Goal: Task Accomplishment & Management: Manage account settings

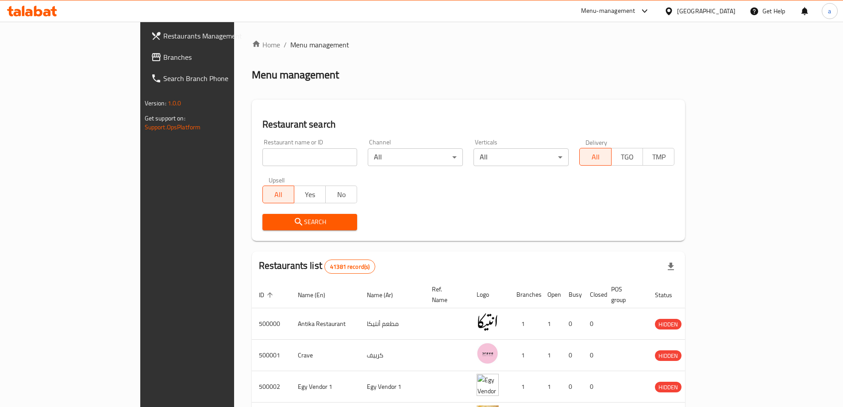
click at [735, 10] on div "[GEOGRAPHIC_DATA]" at bounding box center [706, 11] width 58 height 10
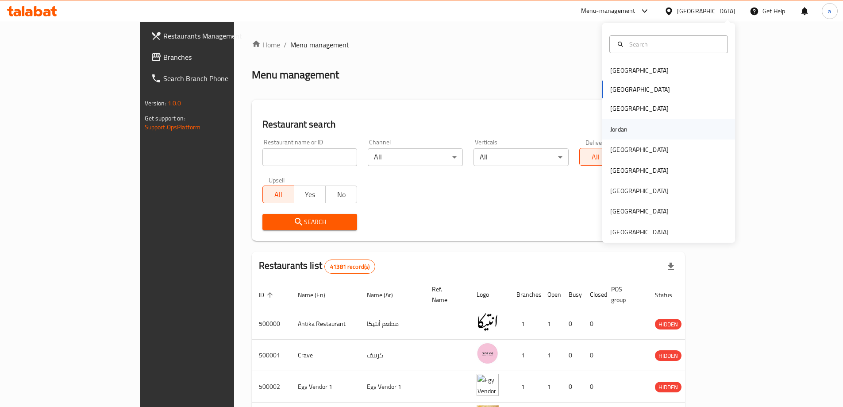
click at [636, 126] on div "Jordan" at bounding box center [668, 129] width 133 height 20
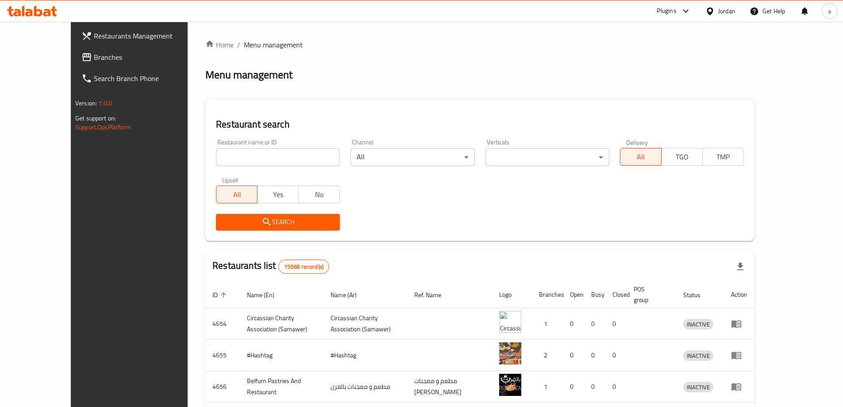
click at [94, 53] on span "Branches" at bounding box center [149, 57] width 111 height 11
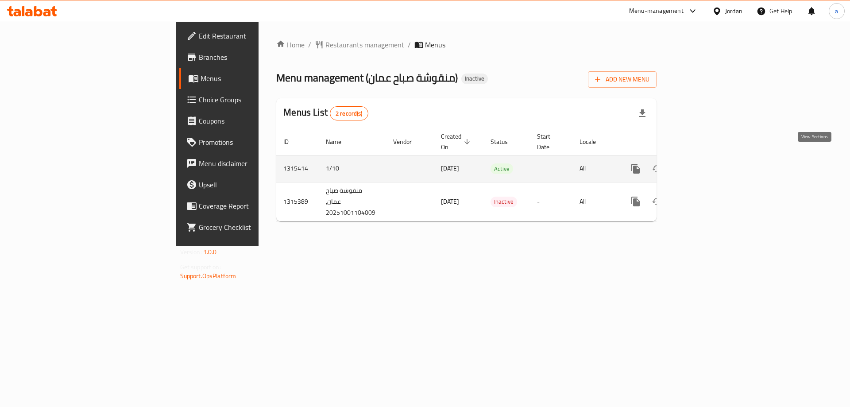
click at [705, 163] on icon "enhanced table" at bounding box center [699, 168] width 11 height 11
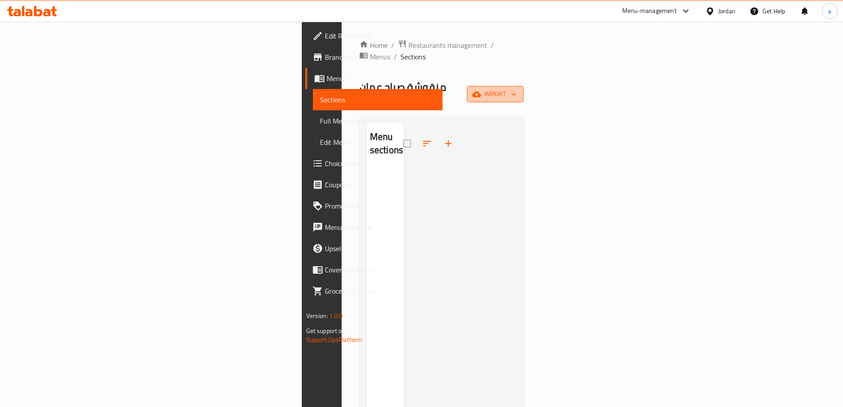
click at [516, 89] on span "import" at bounding box center [495, 94] width 42 height 11
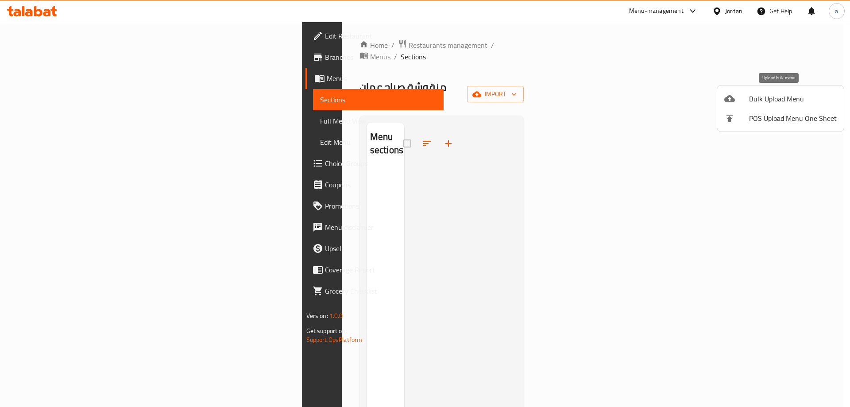
click at [762, 97] on span "Bulk Upload Menu" at bounding box center [793, 98] width 88 height 11
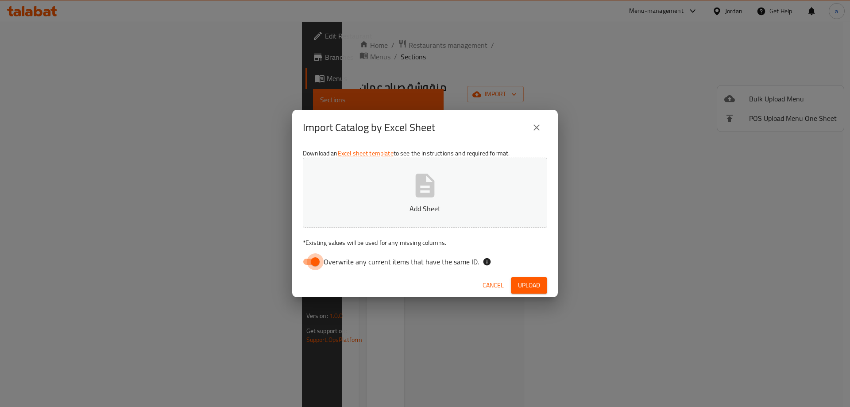
click at [318, 262] on input "Overwrite any current items that have the same ID." at bounding box center [315, 261] width 50 height 17
checkbox input "false"
click at [416, 183] on icon "button" at bounding box center [425, 184] width 19 height 23
click at [335, 204] on p "Add Sheet" at bounding box center [424, 208] width 217 height 11
click at [543, 286] on button "Upload" at bounding box center [529, 285] width 36 height 16
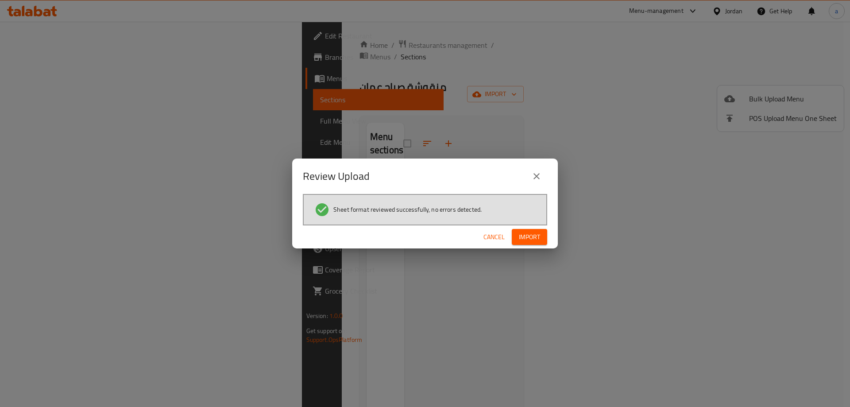
click at [537, 236] on span "Import" at bounding box center [529, 236] width 21 height 11
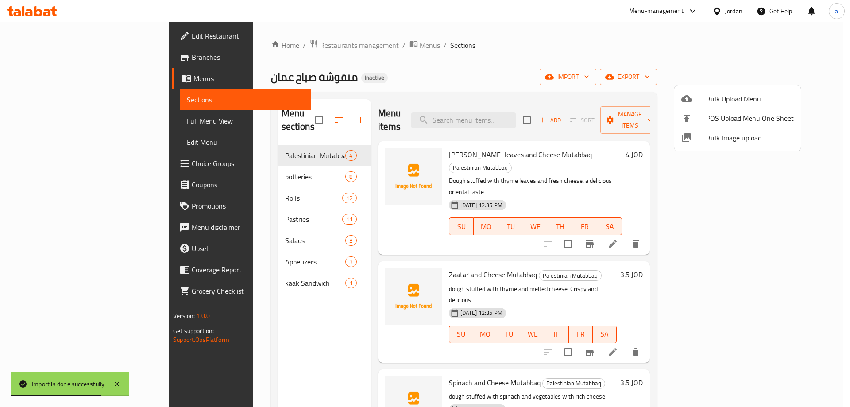
click at [54, 165] on div at bounding box center [425, 203] width 850 height 407
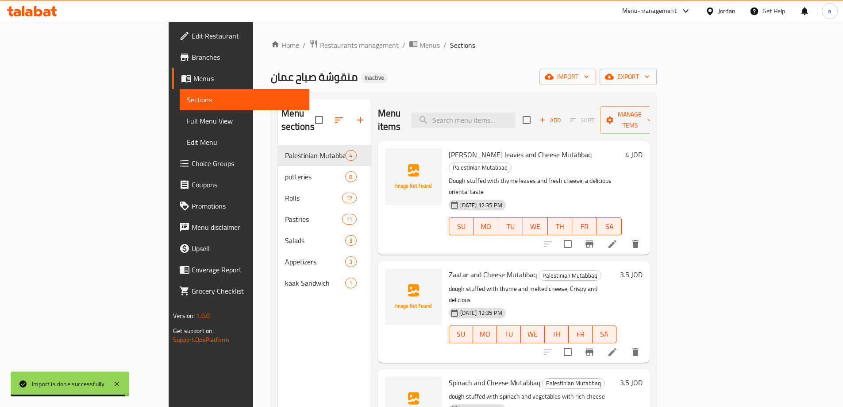
click at [192, 165] on span "Choice Groups" at bounding box center [247, 163] width 111 height 11
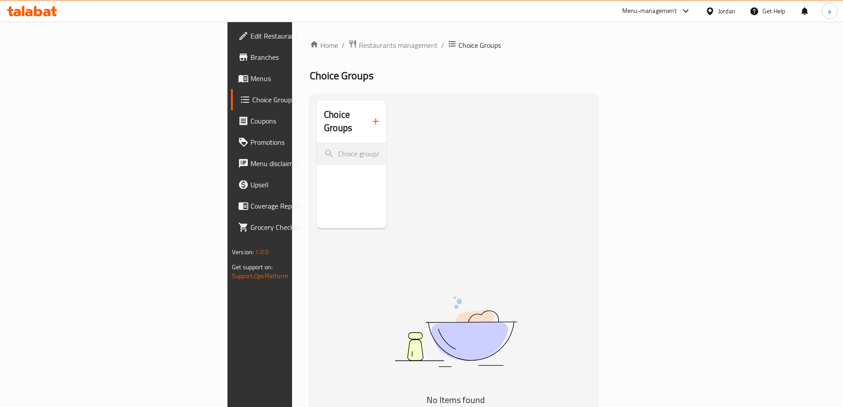
click at [365, 121] on button "button" at bounding box center [375, 121] width 21 height 21
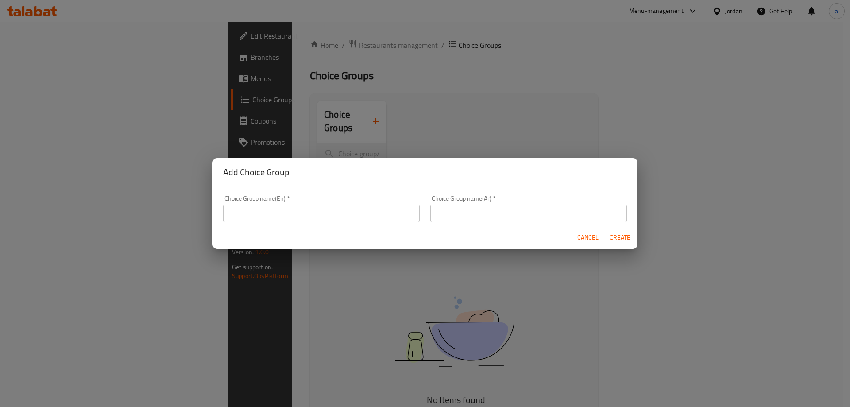
click at [397, 223] on div "Choice Group name(En)   * Choice Group name(En) *" at bounding box center [321, 209] width 207 height 38
drag, startPoint x: 396, startPoint y: 218, endPoint x: 397, endPoint y: 212, distance: 6.7
click at [397, 216] on input "text" at bounding box center [321, 213] width 197 height 18
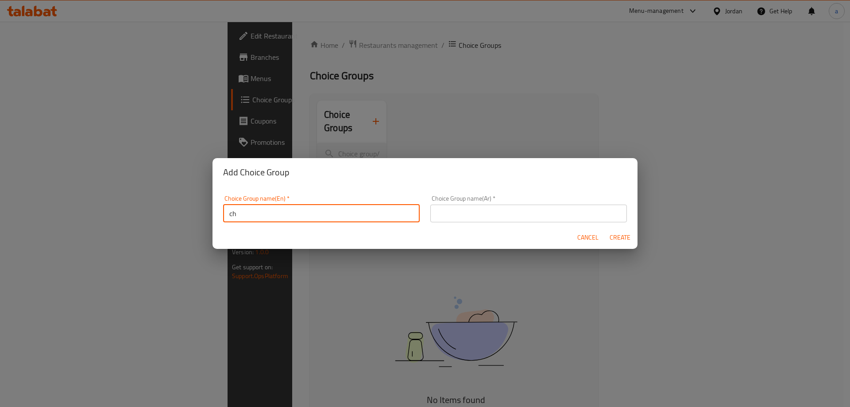
type input "c"
type input "your choice of"
click at [474, 212] on input "text" at bounding box center [528, 213] width 197 height 18
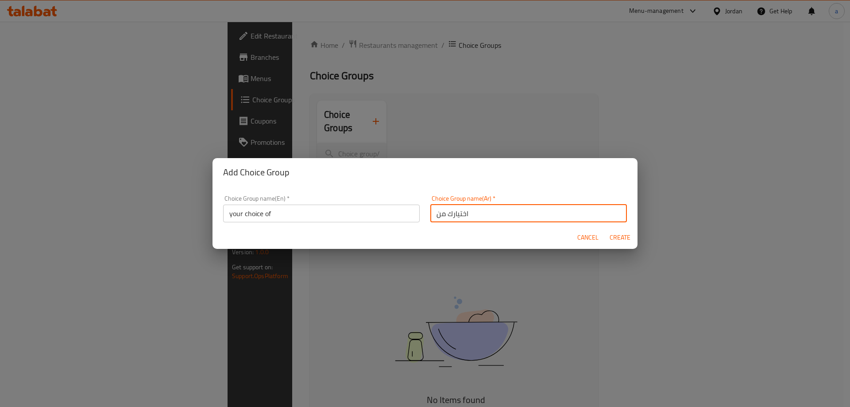
type input "اختيارك من"
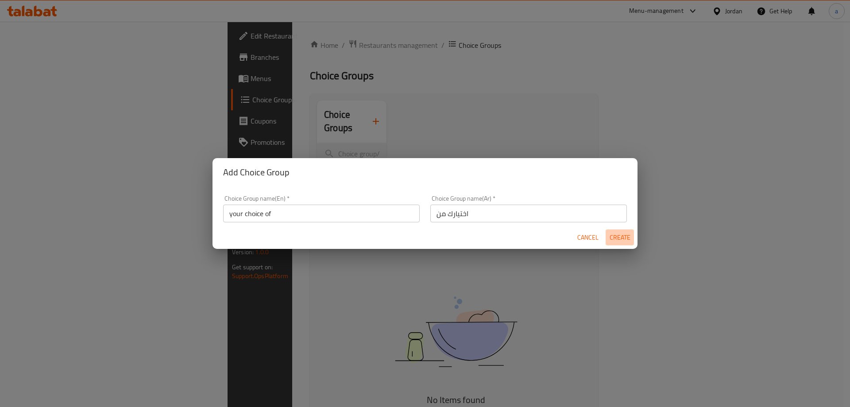
click at [608, 240] on button "Create" at bounding box center [619, 237] width 28 height 16
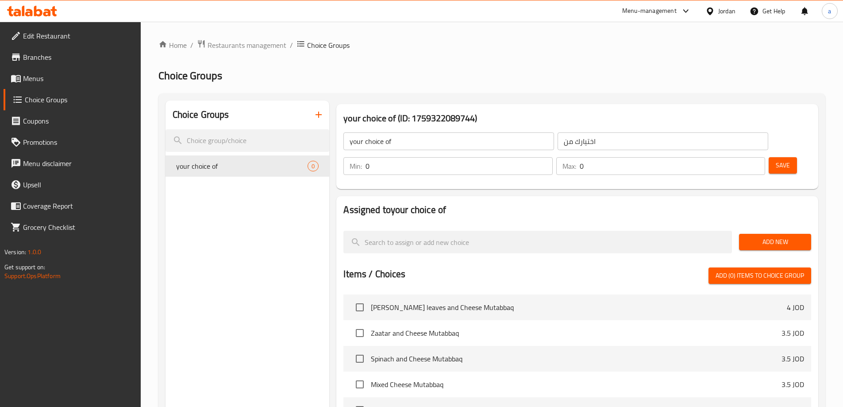
click at [767, 236] on span "Add New" at bounding box center [775, 241] width 58 height 11
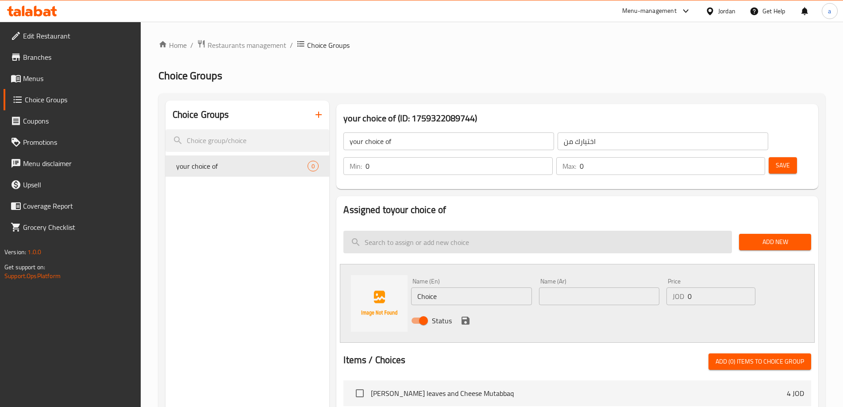
click at [482, 231] on input "search" at bounding box center [537, 242] width 389 height 23
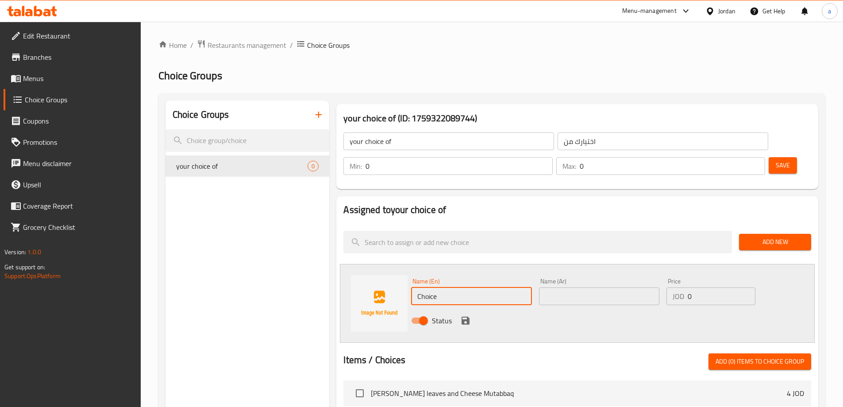
click at [473, 287] on input "Choice" at bounding box center [471, 296] width 120 height 18
type input "C"
click at [450, 287] on input "text" at bounding box center [471, 296] width 120 height 18
click at [472, 287] on input "text" at bounding box center [471, 296] width 120 height 18
type input "ث"
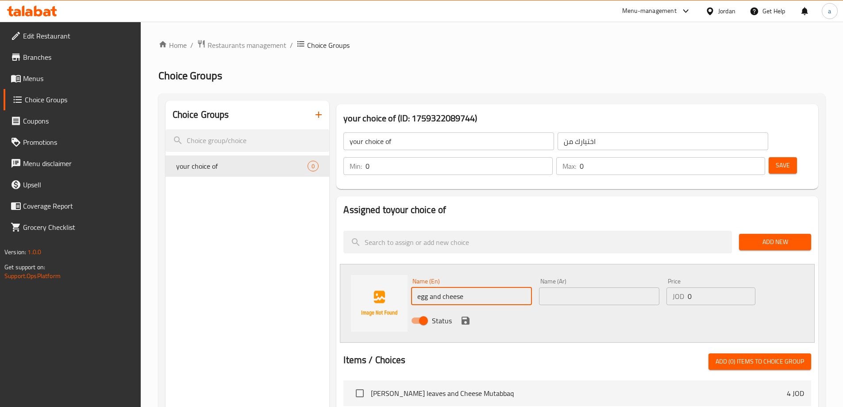
type input "egg and cheese"
click at [605, 287] on input "text" at bounding box center [599, 296] width 120 height 18
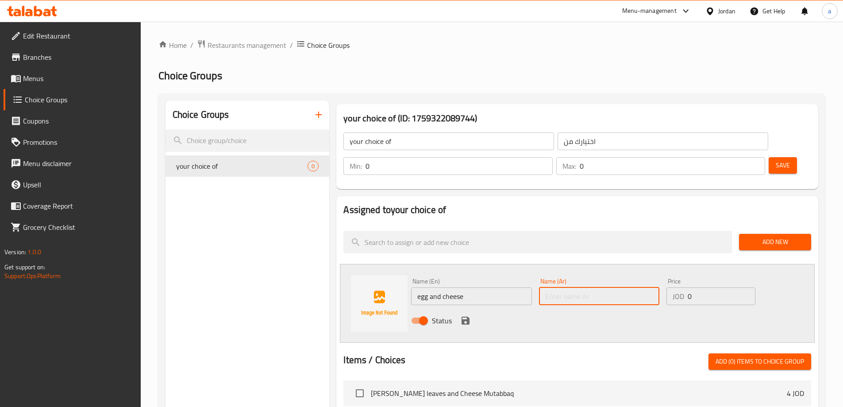
type input "f"
type input "بيض و جبنة"
click at [708, 287] on input "0" at bounding box center [721, 296] width 67 height 18
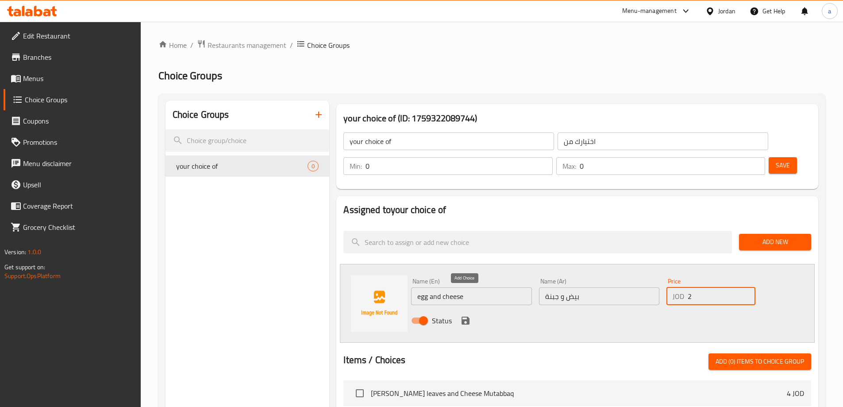
type input "2"
click at [467, 316] on icon "save" at bounding box center [466, 320] width 8 height 8
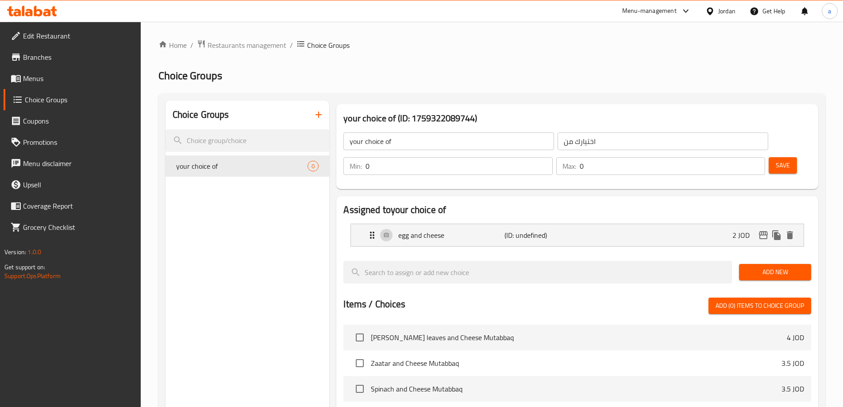
click at [757, 266] on span "Add New" at bounding box center [775, 271] width 58 height 11
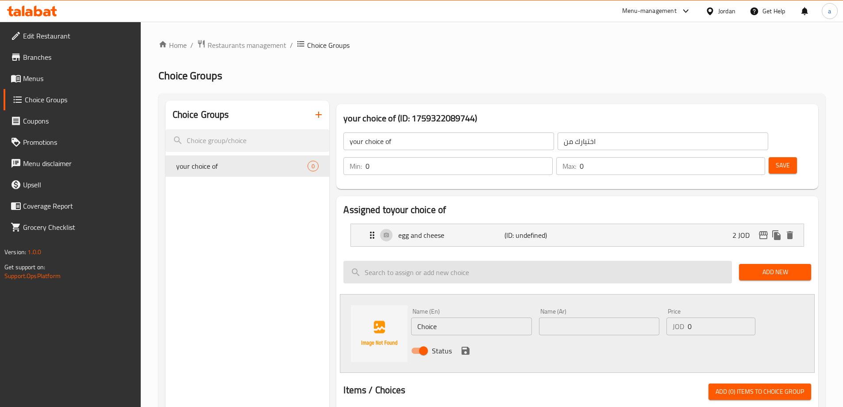
click at [478, 261] on input "search" at bounding box center [537, 272] width 389 height 23
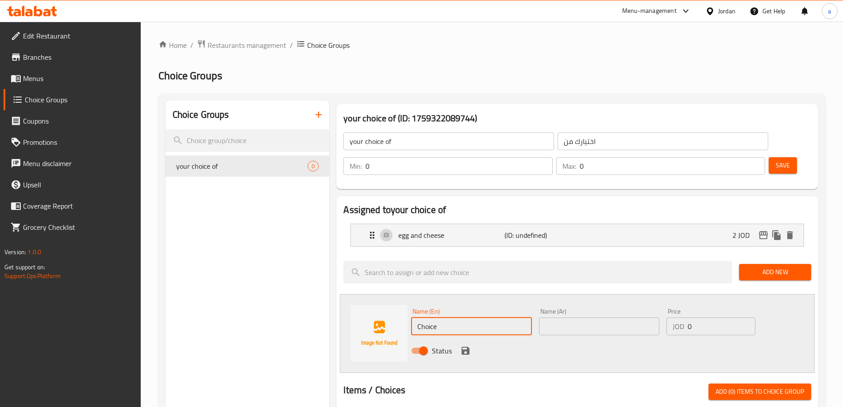
click at [447, 317] on input "Choice" at bounding box center [471, 326] width 120 height 18
drag, startPoint x: 447, startPoint y: 303, endPoint x: 404, endPoint y: 303, distance: 43.4
click at [404, 303] on div "Name (En) Choice Name (En) Name (Ar) Name (Ar) Price JOD 0 Price Status" at bounding box center [577, 333] width 475 height 79
paste input "Halloumi chees"
click at [508, 317] on input "Halloumi cheese with veg" at bounding box center [471, 326] width 120 height 18
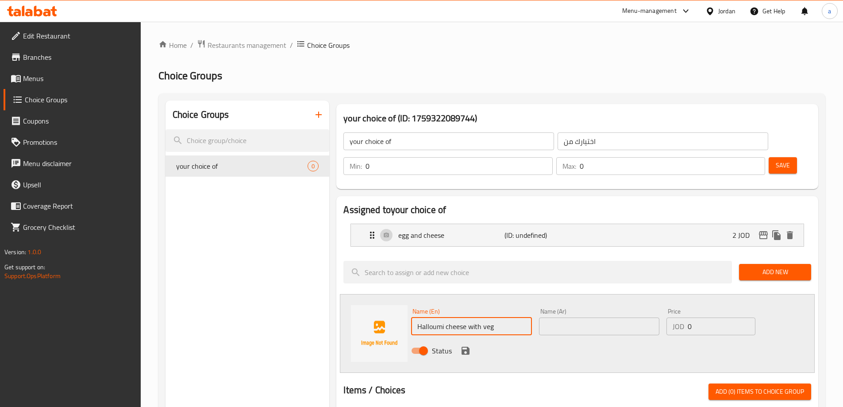
drag, startPoint x: 500, startPoint y: 304, endPoint x: 484, endPoint y: 309, distance: 17.1
click at [484, 317] on input "Halloumi cheese with veg" at bounding box center [471, 326] width 120 height 18
paste input "etable"
type input "Halloumi cheese with vegetable"
click at [619, 317] on input "text" at bounding box center [599, 326] width 120 height 18
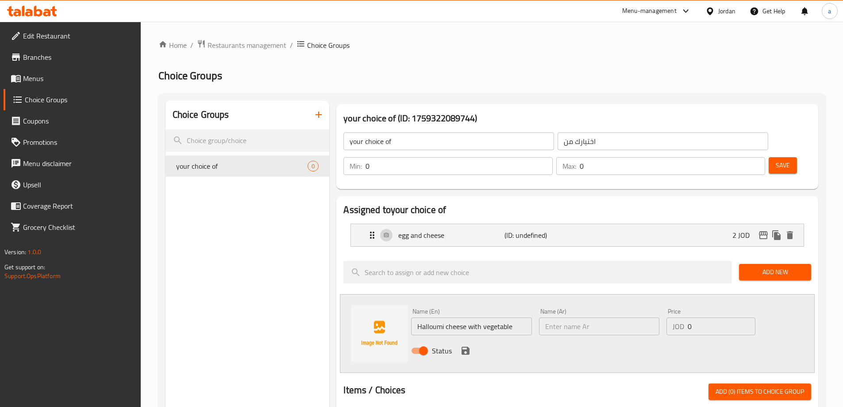
click at [592, 317] on input "text" at bounding box center [599, 326] width 120 height 18
paste input "جبنة حلوم مع خضار"
type input "جبنة حلوم مع خضار"
click at [703, 317] on input "0" at bounding box center [721, 326] width 67 height 18
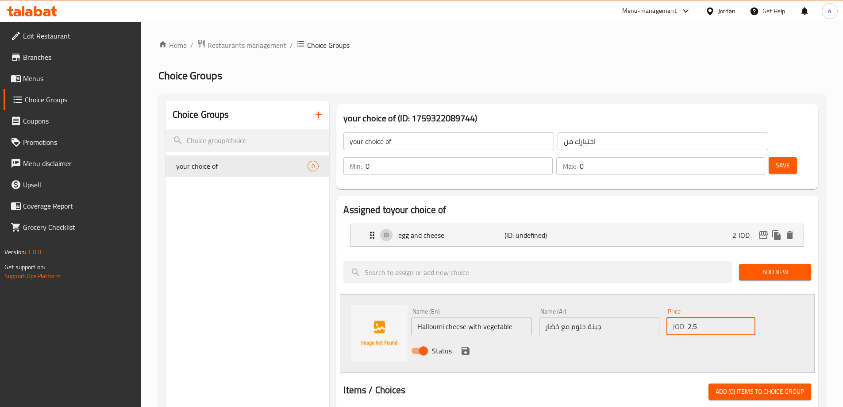
type input "2.5"
click at [470, 345] on icon "save" at bounding box center [465, 350] width 11 height 11
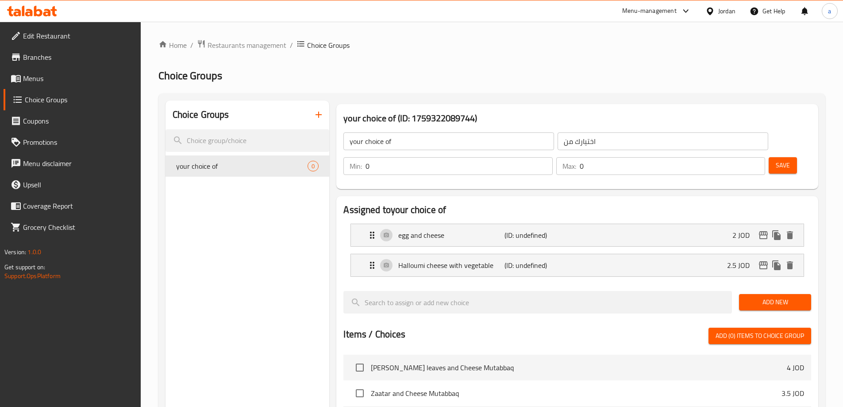
click at [764, 297] on span "Add New" at bounding box center [775, 302] width 58 height 11
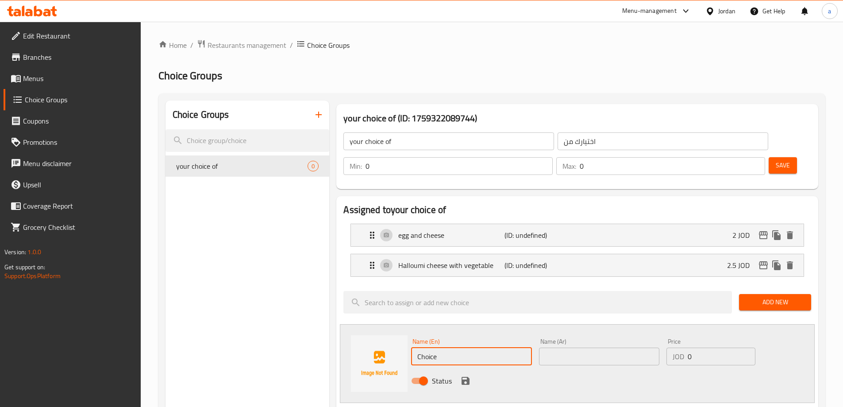
click at [444, 347] on input "Choice" at bounding box center [471, 356] width 120 height 18
drag, startPoint x: 444, startPoint y: 329, endPoint x: 396, endPoint y: 337, distance: 48.4
click at [396, 337] on div "Name (En) Choice Name (En) Name (Ar) Name (Ar) Price JOD 0 Price Status" at bounding box center [577, 363] width 475 height 79
paste input "Sanyoura"
type input "Sanyoura and labnah"
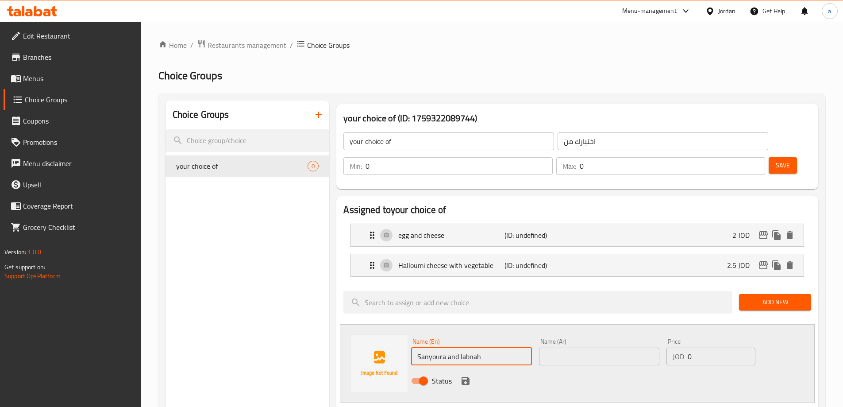
click at [568, 347] on input "text" at bounding box center [599, 356] width 120 height 18
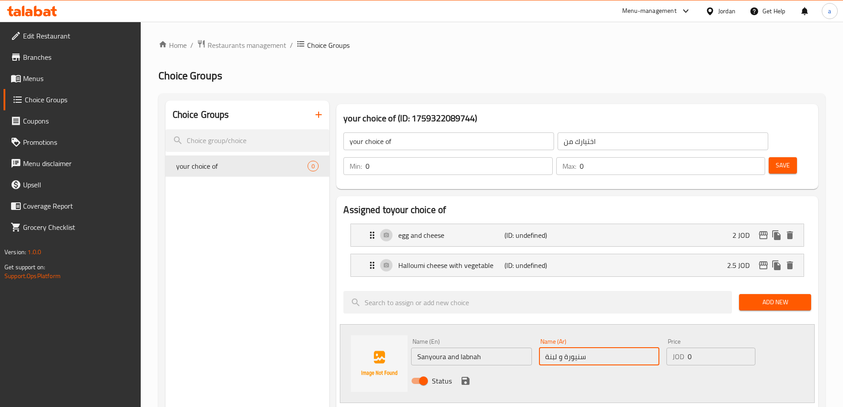
type input "سنيورة و لبنة"
click at [724, 347] on input "0" at bounding box center [721, 356] width 67 height 18
drag, startPoint x: 682, startPoint y: 334, endPoint x: 677, endPoint y: 335, distance: 5.8
click at [677, 347] on div "JOD 02 Price" at bounding box center [711, 356] width 89 height 18
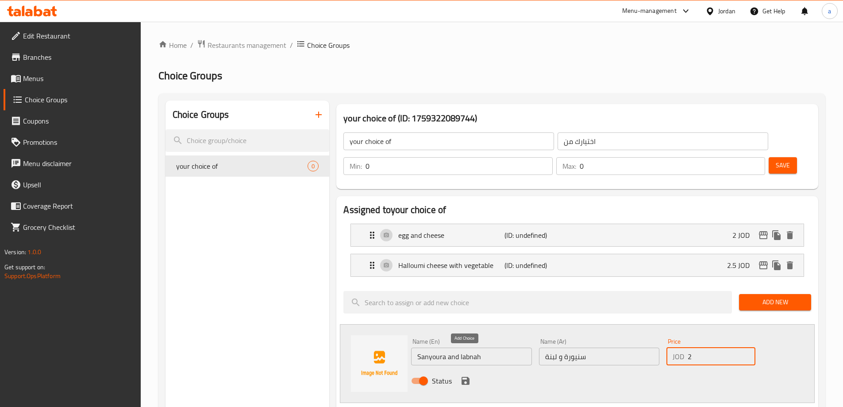
type input "2"
click at [465, 375] on icon "save" at bounding box center [465, 380] width 11 height 11
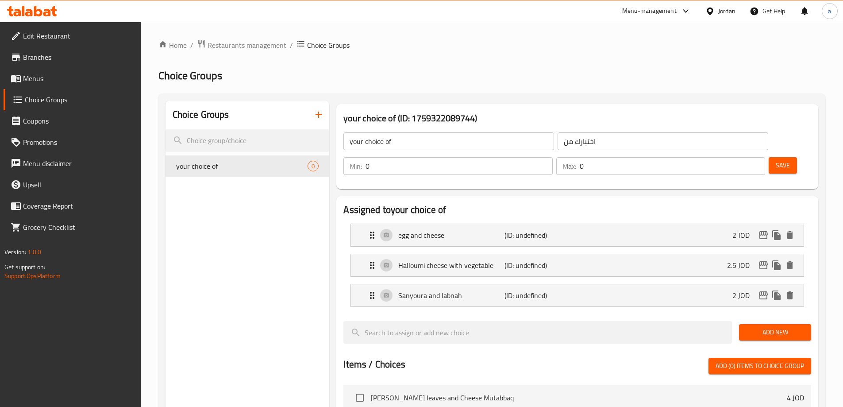
click at [759, 327] on span "Add New" at bounding box center [775, 332] width 58 height 11
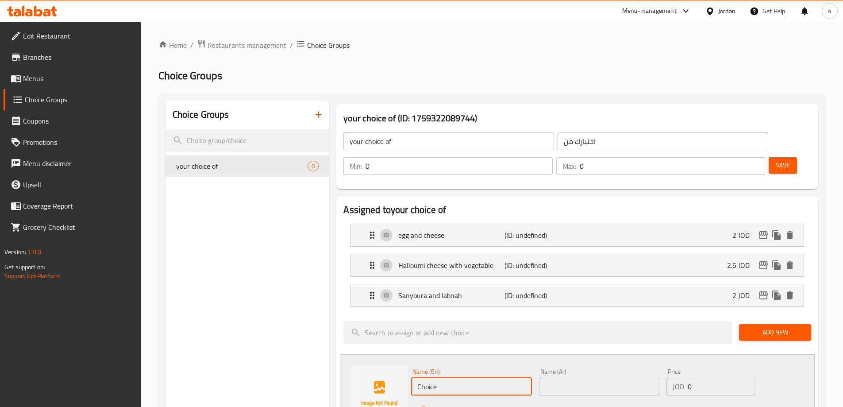
click at [477, 378] on input "Choice" at bounding box center [471, 387] width 120 height 18
type input "ف"
type input "turkey and cheese"
click at [589, 378] on input "text" at bounding box center [599, 387] width 120 height 18
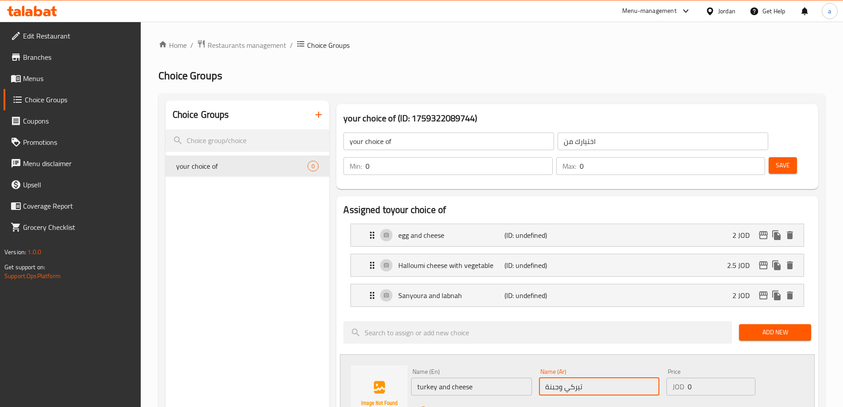
type input "تيركي وجبنة"
click at [700, 378] on input "0" at bounding box center [721, 387] width 67 height 18
type input "2"
click at [466, 406] on icon "save" at bounding box center [466, 411] width 8 height 8
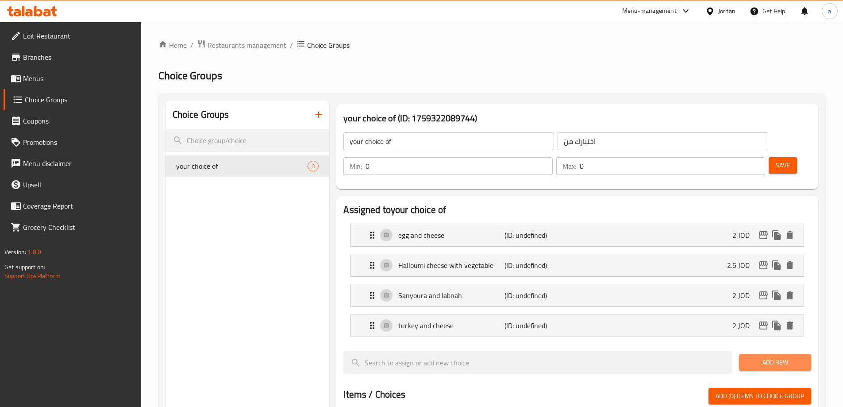
click at [764, 357] on span "Add New" at bounding box center [775, 362] width 58 height 11
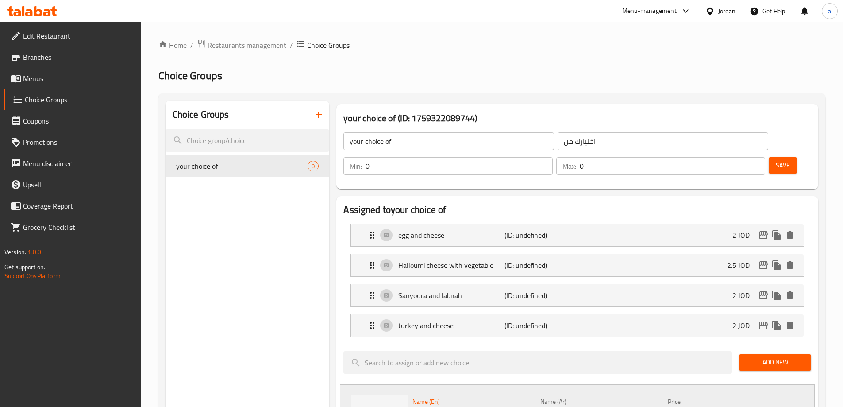
type input "م"
type input "labnah"
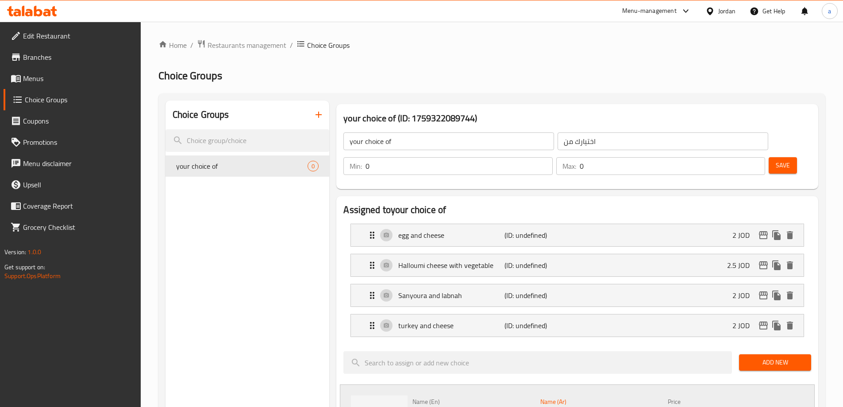
type input "لبنة"
drag, startPoint x: 702, startPoint y: 394, endPoint x: 687, endPoint y: 397, distance: 15.3
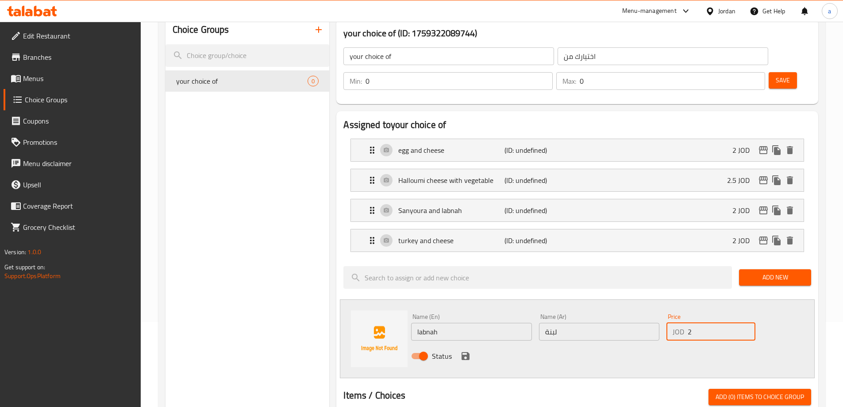
scroll to position [89, 0]
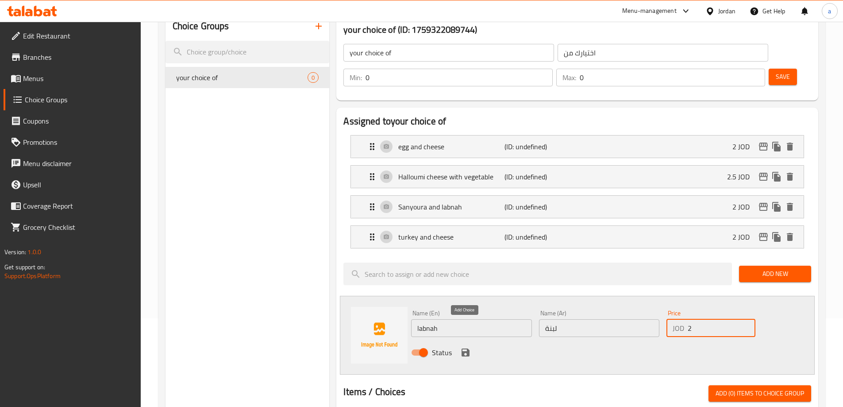
type input "2"
click at [466, 348] on icon "save" at bounding box center [466, 352] width 8 height 8
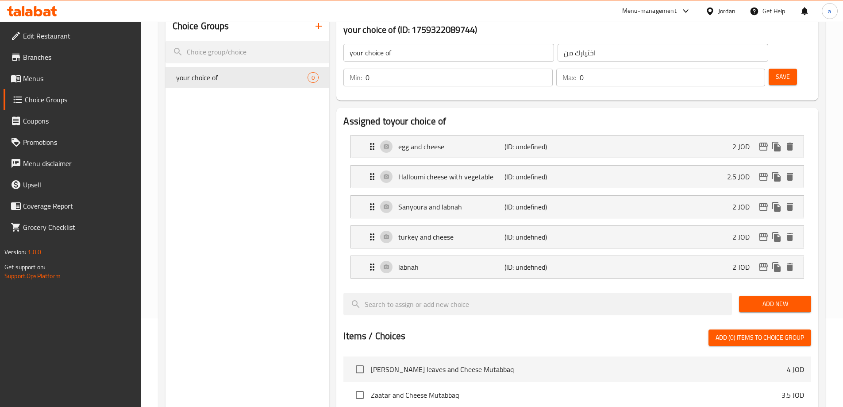
click at [769, 298] on span "Add New" at bounding box center [775, 303] width 58 height 11
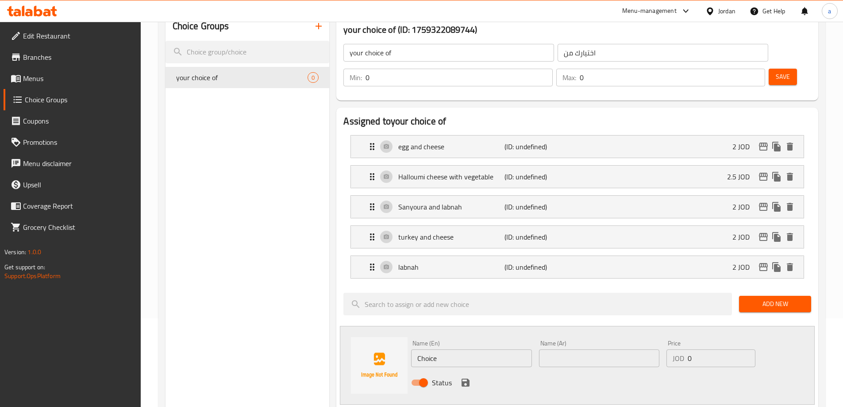
click at [489, 349] on input "Choice" at bounding box center [471, 358] width 120 height 18
type input "C"
type input "ئ"
type input "zinger"
click at [622, 349] on input "text" at bounding box center [599, 358] width 120 height 18
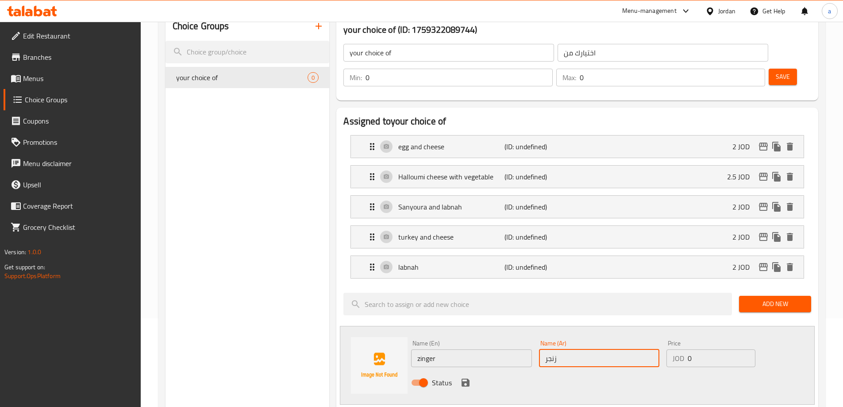
type input "زنجر"
drag, startPoint x: 700, startPoint y: 335, endPoint x: 672, endPoint y: 343, distance: 29.0
click at [672, 343] on div "Price JOD 0 Price" at bounding box center [711, 353] width 96 height 34
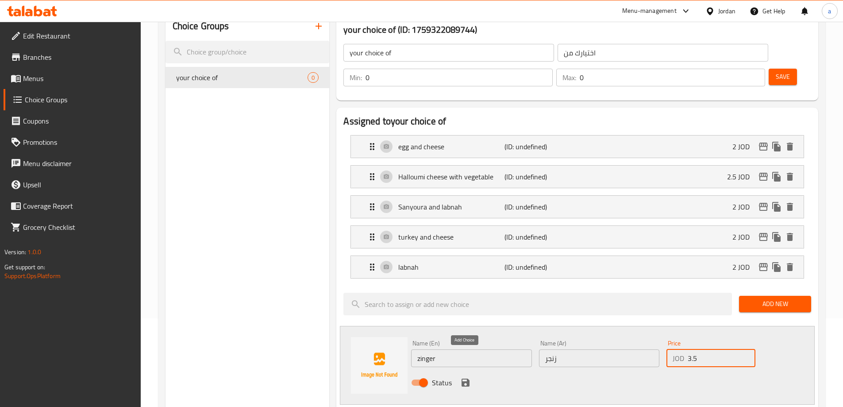
type input "3.5"
click at [460, 377] on icon "save" at bounding box center [465, 382] width 11 height 11
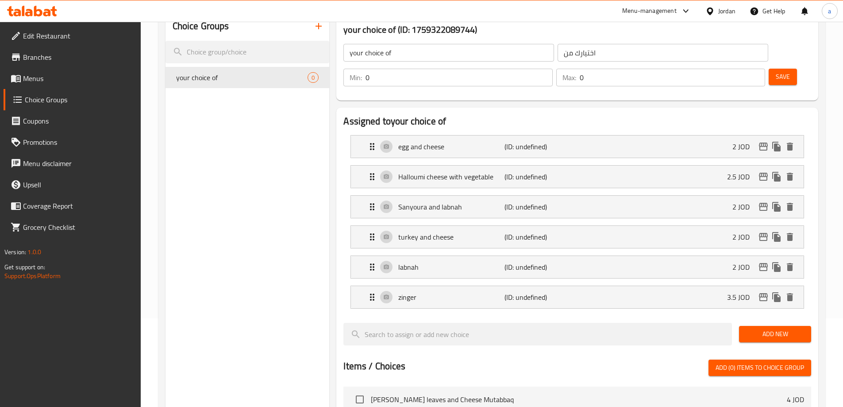
click at [761, 328] on span "Add New" at bounding box center [775, 333] width 58 height 11
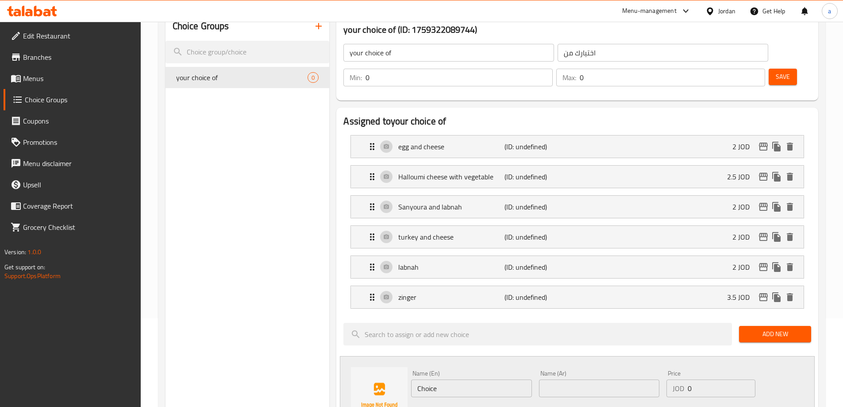
click at [491, 379] on input "Choice" at bounding box center [471, 388] width 120 height 18
type input "C"
click at [464, 379] on input "text" at bounding box center [471, 388] width 120 height 18
paste input "Fajita"
type input "Fajita"
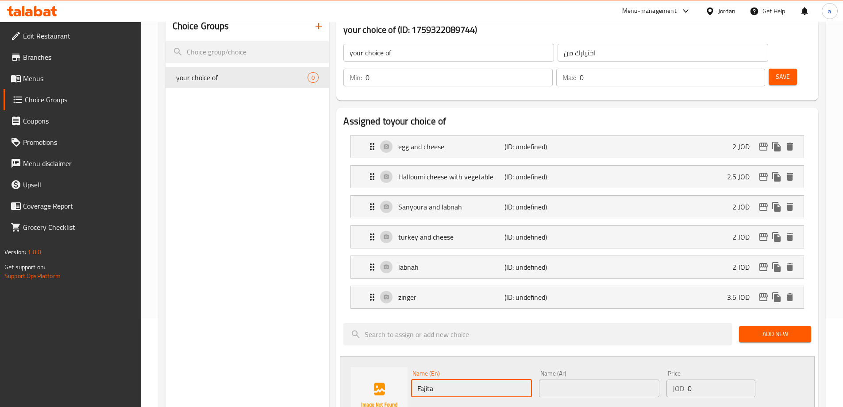
click at [564, 379] on input "text" at bounding box center [599, 388] width 120 height 18
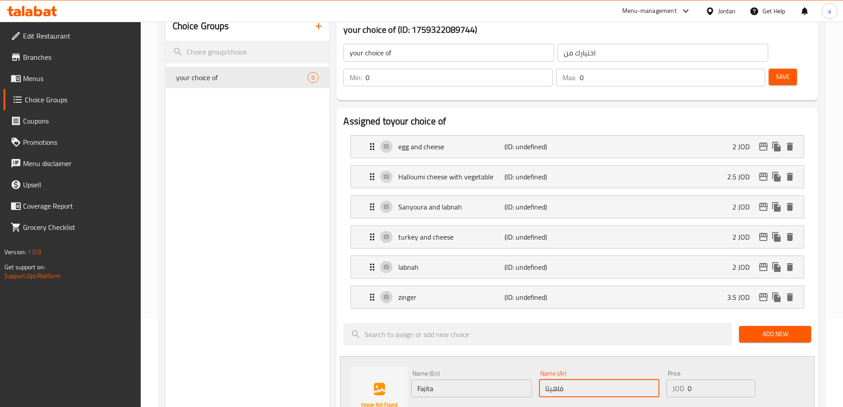
type input "فاهيتا"
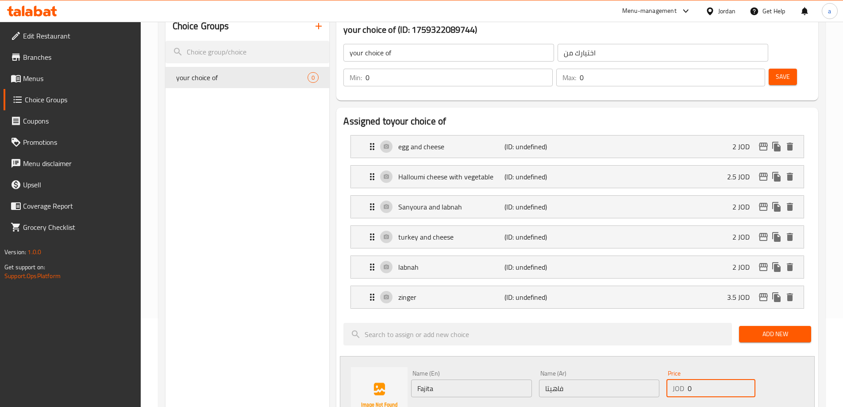
drag, startPoint x: 702, startPoint y: 364, endPoint x: 672, endPoint y: 367, distance: 29.9
click at [672, 379] on div "JOD 0 Price" at bounding box center [711, 388] width 89 height 18
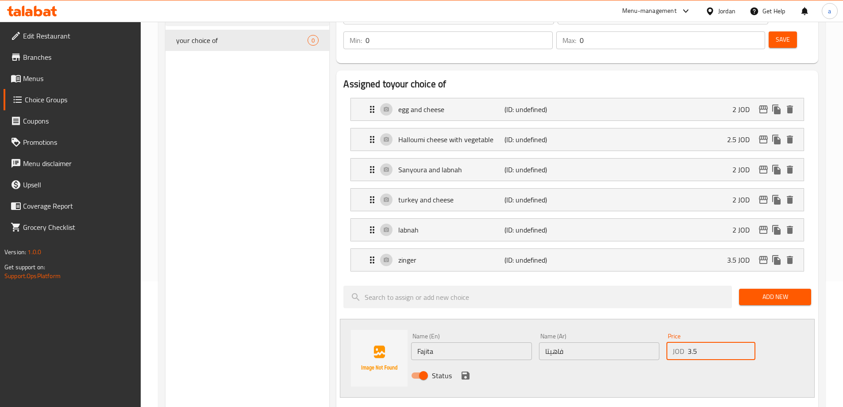
scroll to position [177, 0]
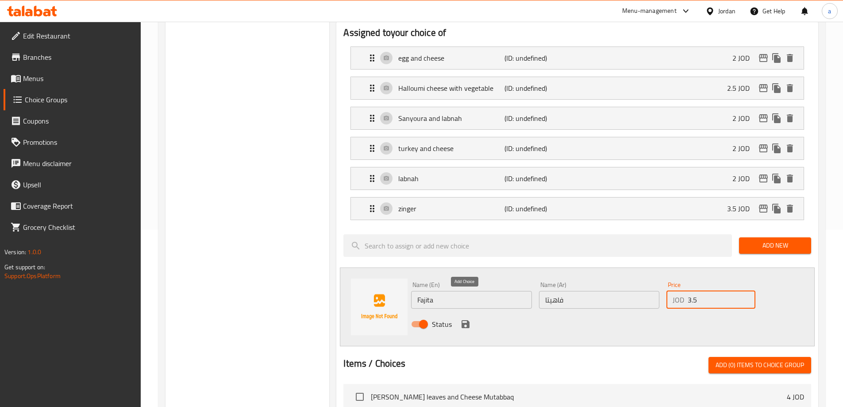
type input "3.5"
click at [466, 319] on icon "save" at bounding box center [465, 324] width 11 height 11
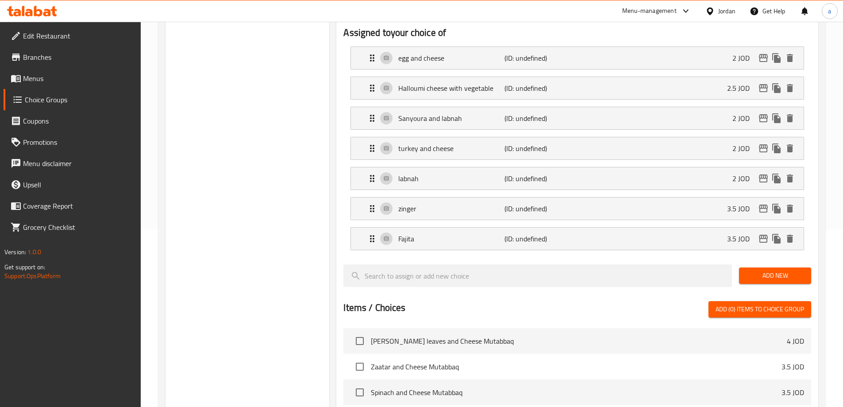
click at [754, 270] on span "Add New" at bounding box center [775, 275] width 58 height 11
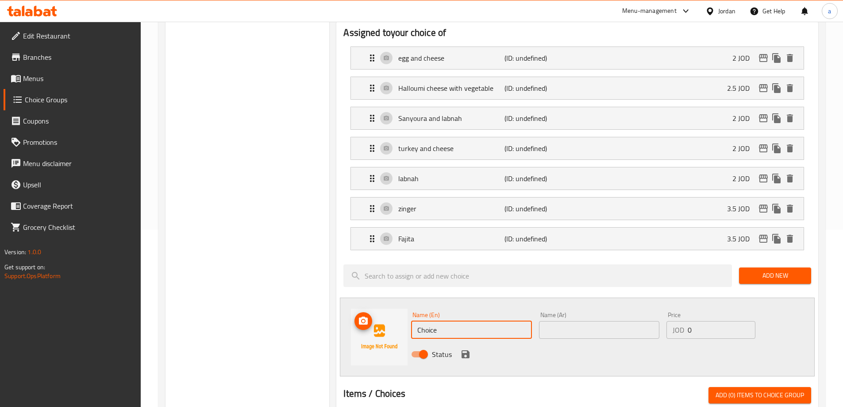
drag, startPoint x: 488, startPoint y: 311, endPoint x: 402, endPoint y: 316, distance: 86.4
click at [402, 316] on div "Name (En) Choice Name (En) Name (Ar) Name (Ar) Price JOD 0 Price Status" at bounding box center [577, 336] width 475 height 79
paste input "BBQ"
drag, startPoint x: 428, startPoint y: 302, endPoint x: 364, endPoint y: 312, distance: 65.3
click at [364, 312] on div "Name (En) BBQ Name (En) Name (Ar) Name (Ar) Price JOD 0 Price Status" at bounding box center [577, 336] width 475 height 79
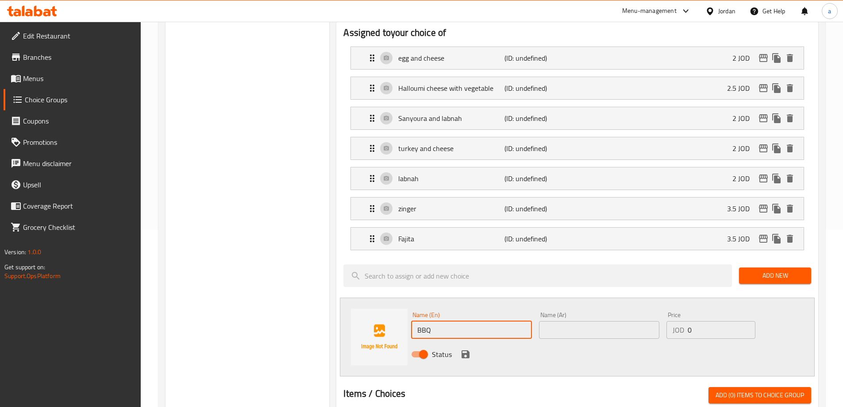
type input "BBQ"
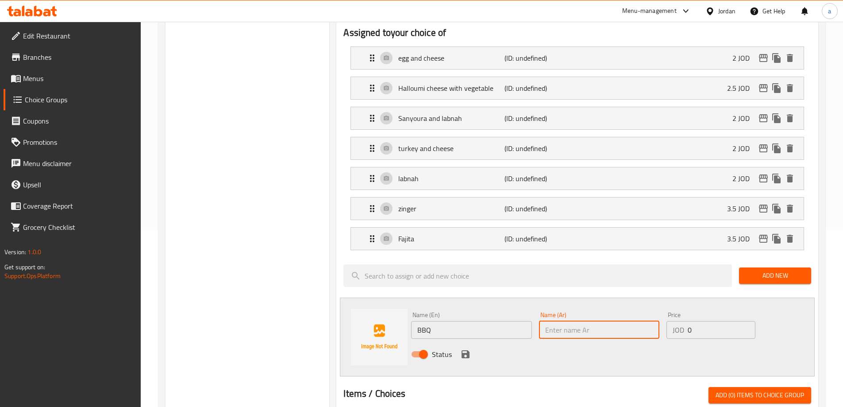
click at [632, 321] on input "text" at bounding box center [599, 330] width 120 height 18
paste input "باربكيو"
type input "باربكيو"
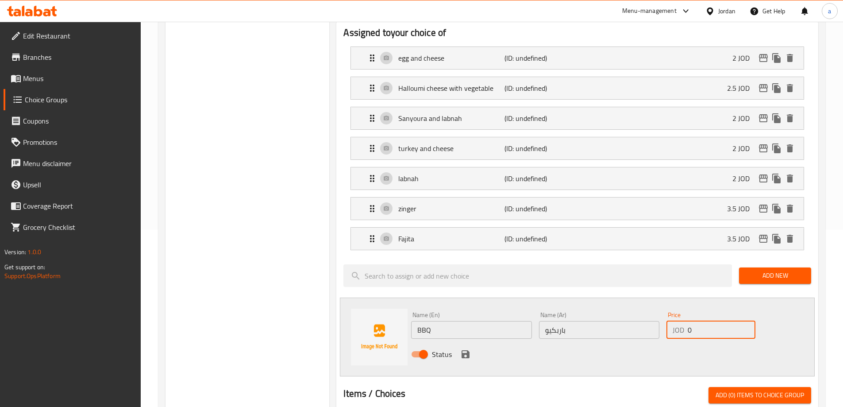
click at [711, 321] on input "0" at bounding box center [721, 330] width 67 height 18
type input "3.5"
click at [461, 349] on icon "save" at bounding box center [465, 354] width 11 height 11
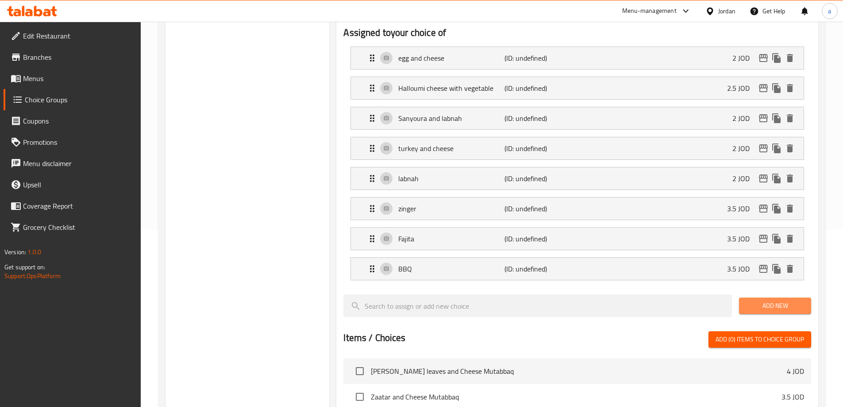
click at [780, 300] on span "Add New" at bounding box center [775, 305] width 58 height 11
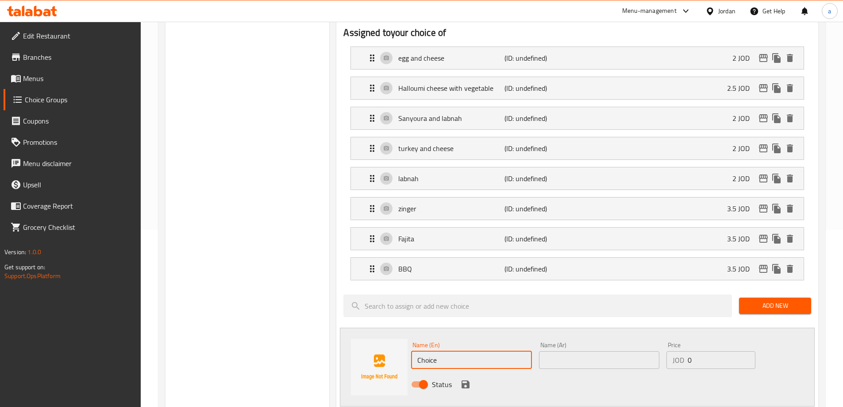
drag, startPoint x: 473, startPoint y: 329, endPoint x: 404, endPoint y: 335, distance: 69.3
click at [404, 335] on div "Name (En) Choice Name (En) Name (Ar) Name (Ar) Price JOD 0 Price Status" at bounding box center [577, 367] width 475 height 79
type input "ش"
type input "alfredo"
click at [563, 351] on input "text" at bounding box center [599, 360] width 120 height 18
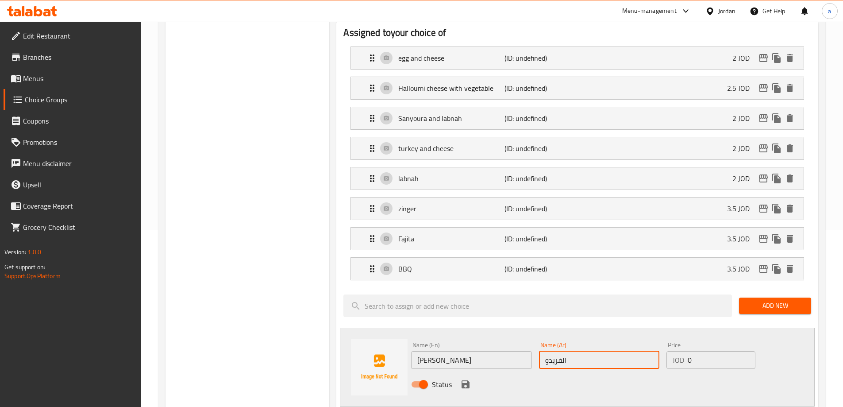
type input "الفريدو"
drag, startPoint x: 712, startPoint y: 338, endPoint x: 631, endPoint y: 352, distance: 82.2
click at [631, 352] on div "Name (En) alfredo Name (En) Name (Ar) الفريدو Name (Ar) Price JOD 0 Price Status" at bounding box center [599, 367] width 383 height 58
type input "3.5"
click at [465, 380] on icon "save" at bounding box center [466, 384] width 8 height 8
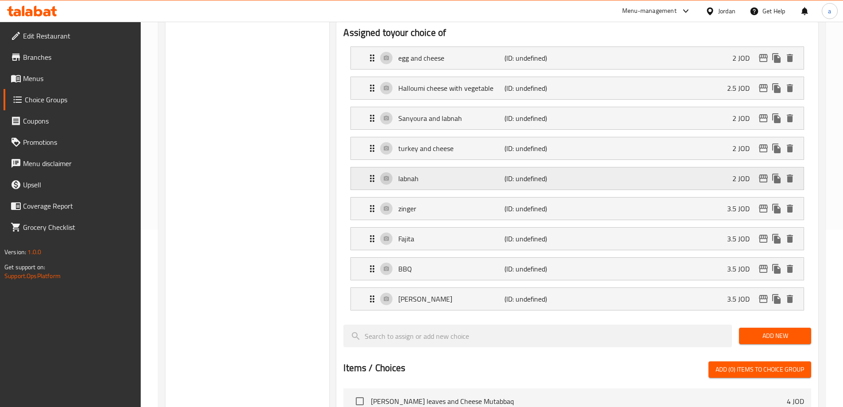
scroll to position [0, 0]
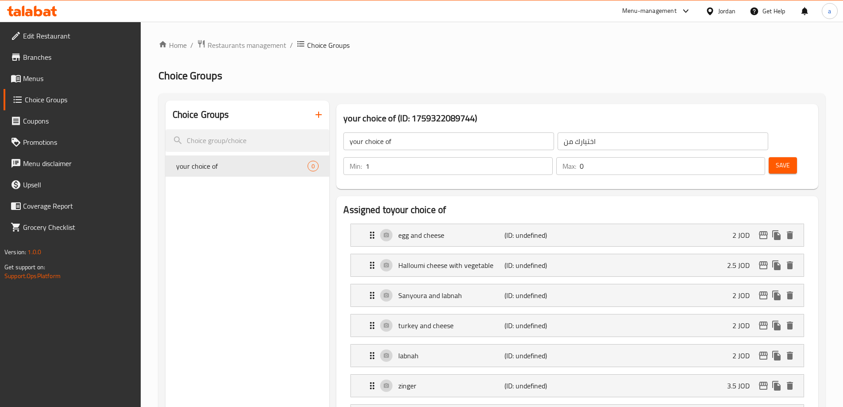
type input "1"
click at [552, 157] on input "1" at bounding box center [459, 166] width 187 height 18
type input "1"
click at [740, 157] on input "1" at bounding box center [672, 166] width 185 height 18
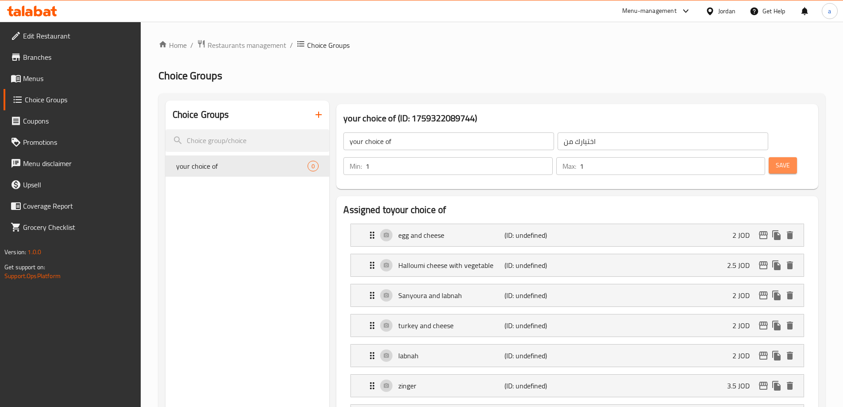
click at [776, 160] on span "Save" at bounding box center [783, 165] width 14 height 11
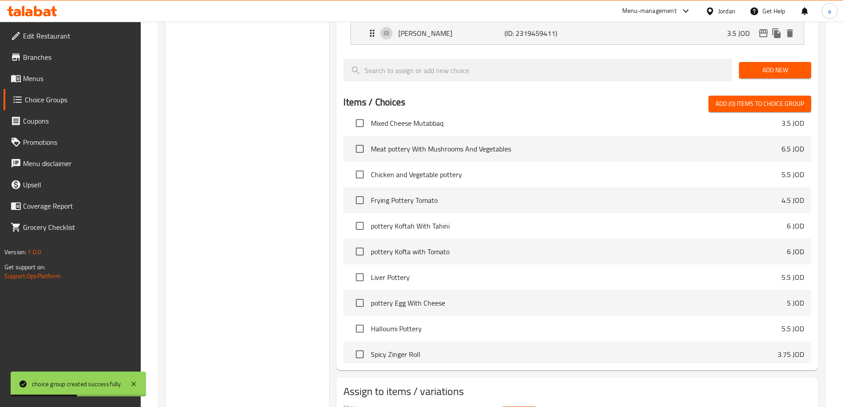
scroll to position [89, 0]
click at [526, 406] on button "Select" at bounding box center [519, 414] width 35 height 16
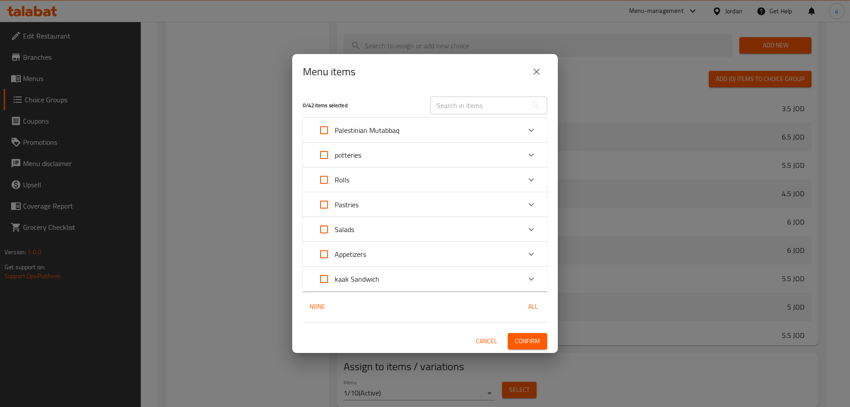
click at [491, 280] on div "kaak Sandwich" at bounding box center [416, 278] width 207 height 21
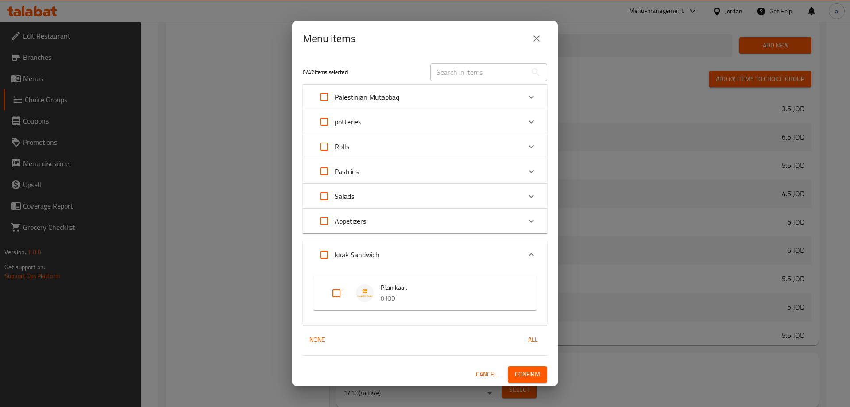
click at [340, 293] on input "Expand" at bounding box center [336, 292] width 21 height 21
checkbox input "true"
click at [536, 370] on span "Confirm" at bounding box center [527, 374] width 25 height 11
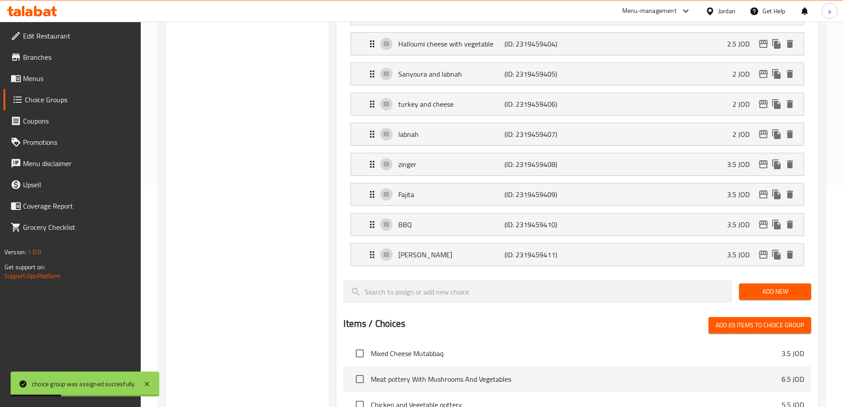
scroll to position [0, 0]
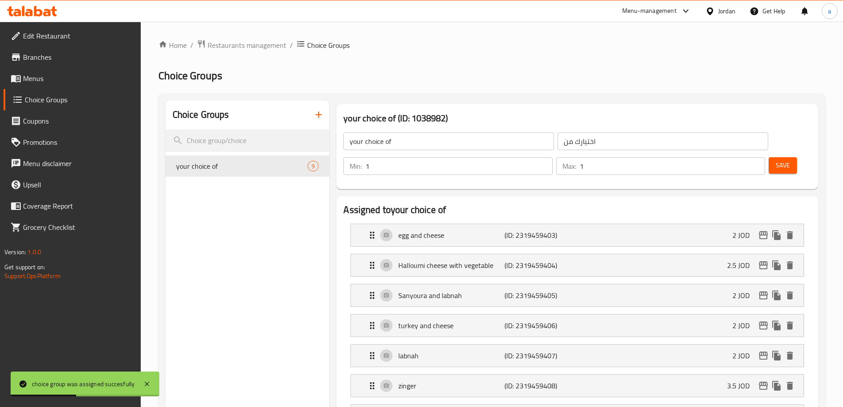
click at [317, 118] on icon "button" at bounding box center [318, 114] width 11 height 11
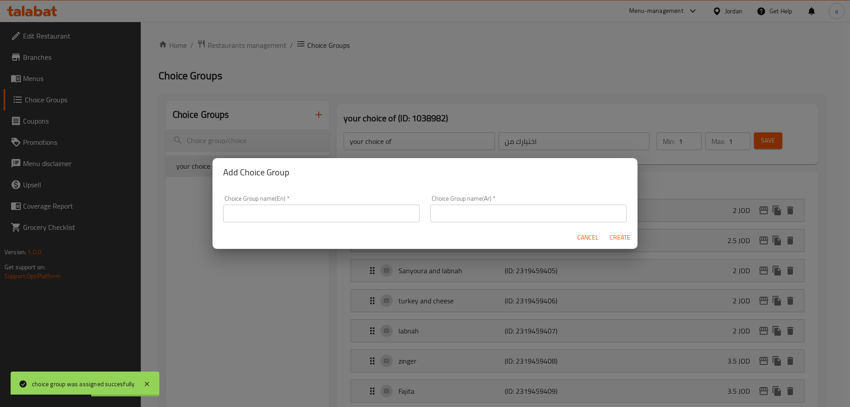
click at [325, 213] on input "text" at bounding box center [321, 213] width 197 height 18
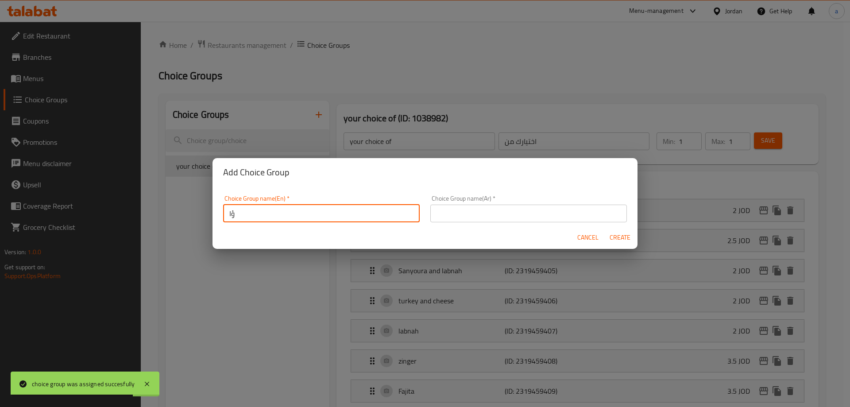
type input "ؤ"
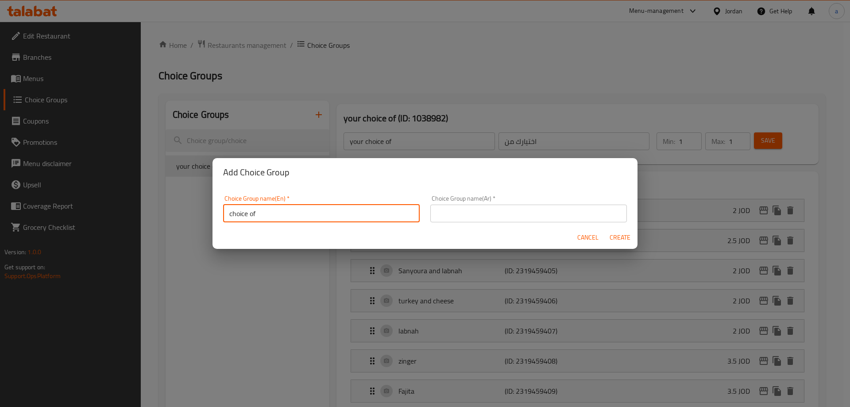
type input "choice of"
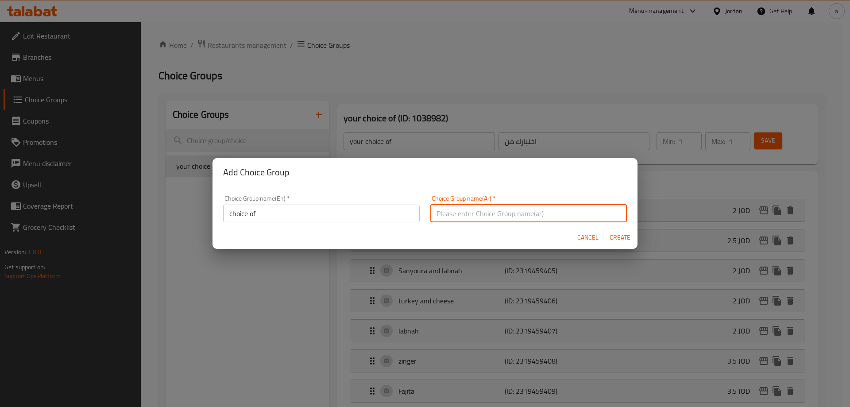
click at [465, 219] on input "text" at bounding box center [528, 213] width 197 height 18
type input "اختر من"
click at [626, 236] on span "Create" at bounding box center [619, 237] width 21 height 11
type input "choice of"
type input "اختر من"
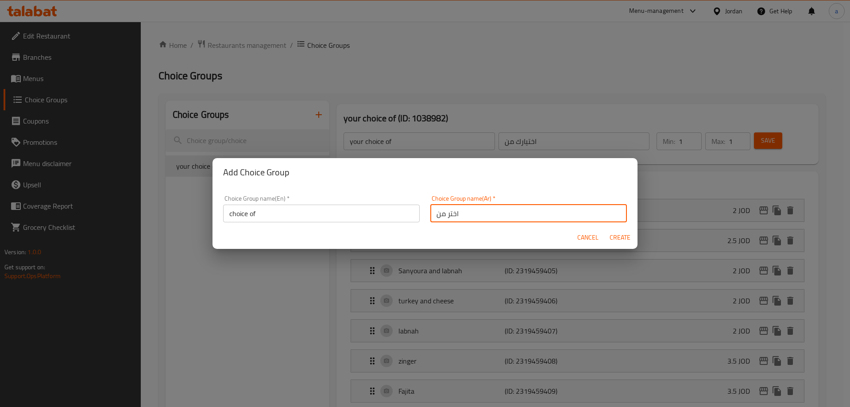
type input "0"
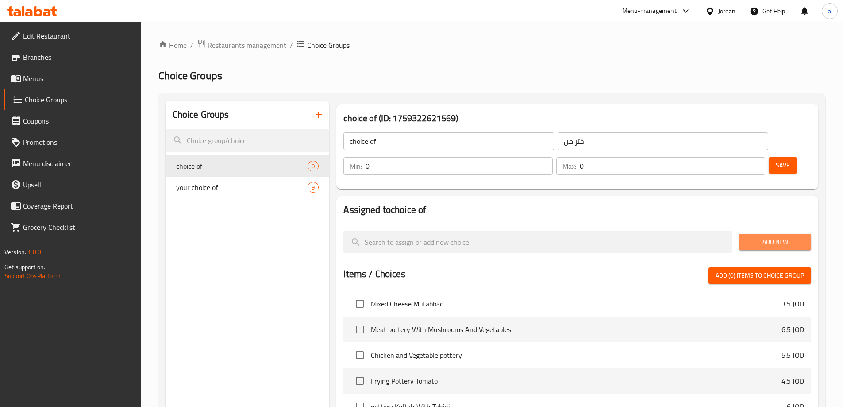
click at [747, 236] on span "Add New" at bounding box center [775, 241] width 58 height 11
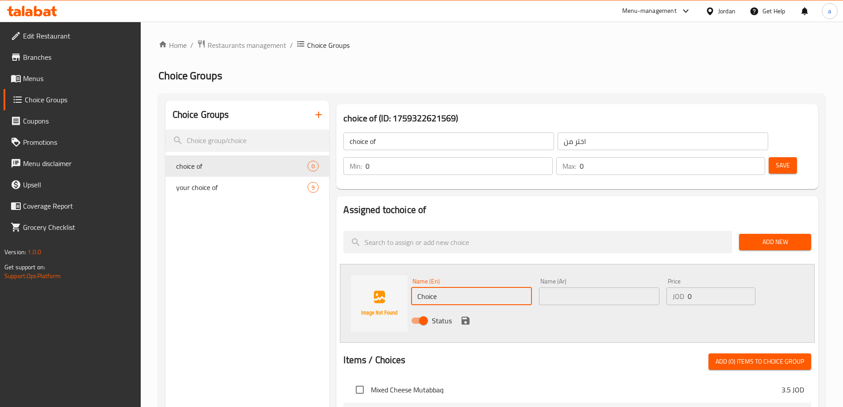
drag, startPoint x: 434, startPoint y: 285, endPoint x: 399, endPoint y: 289, distance: 35.1
click at [400, 289] on div "Name (En) Choice Name (En) Name (Ar) Name (Ar) Price JOD 0 Price Status" at bounding box center [577, 303] width 475 height 79
type input "س"
type input "meat shawerma"
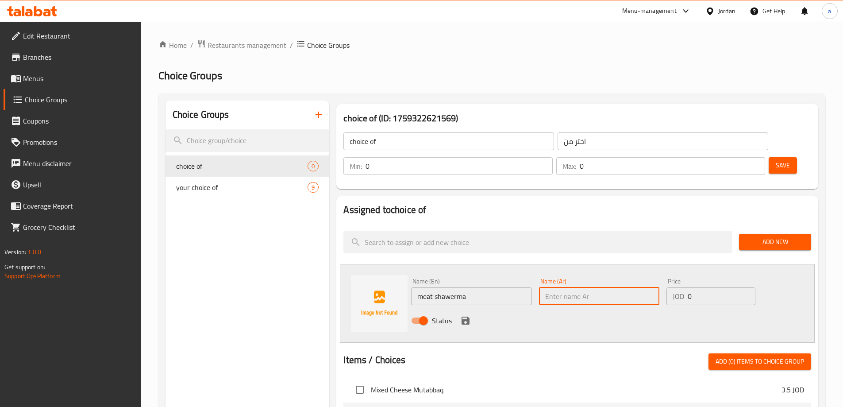
click at [565, 287] on input "text" at bounding box center [599, 296] width 120 height 18
type input "شاورما لحم"
type input "1"
click at [552, 157] on input "1" at bounding box center [459, 166] width 187 height 18
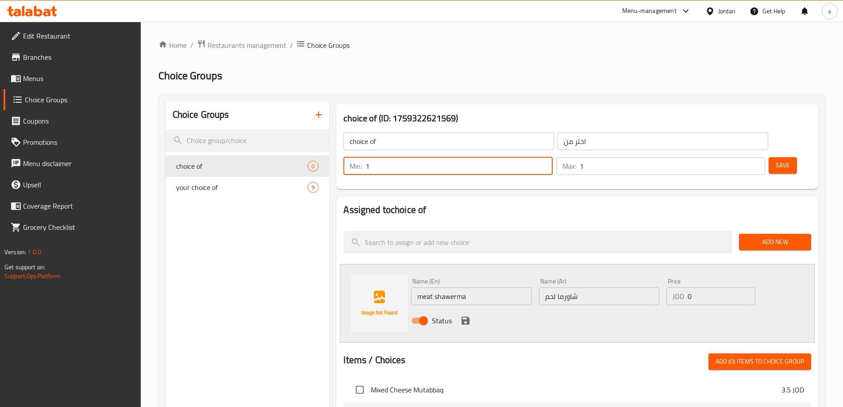
type input "1"
click at [739, 157] on input "1" at bounding box center [672, 166] width 185 height 18
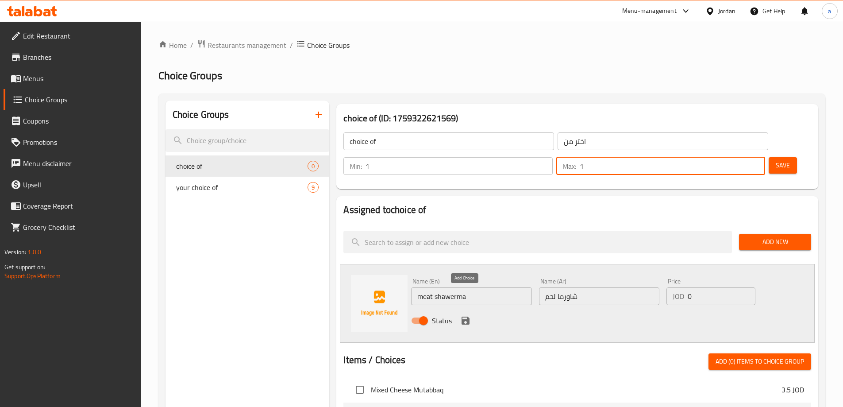
click at [464, 316] on icon "save" at bounding box center [466, 320] width 8 height 8
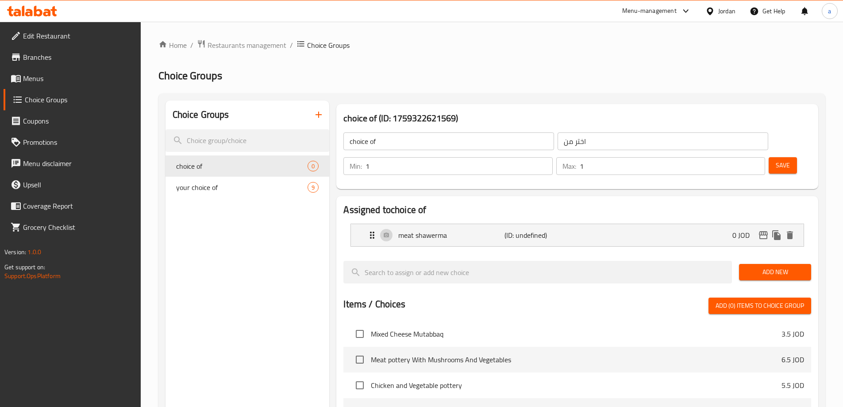
click at [749, 266] on span "Add New" at bounding box center [775, 271] width 58 height 11
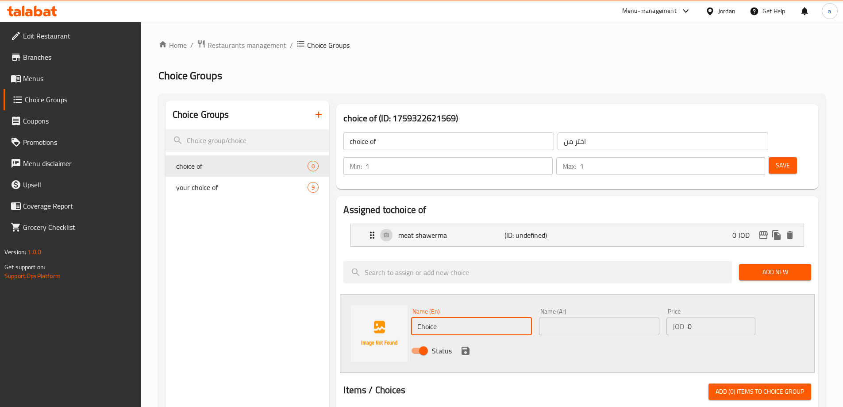
drag, startPoint x: 469, startPoint y: 300, endPoint x: 357, endPoint y: 315, distance: 113.0
click at [357, 315] on div "Name (En) Choice Name (En) Name (Ar) Name (Ar) Price JOD 0 Price Status" at bounding box center [577, 333] width 475 height 79
type input "ؤ"
type input "chicken shawerma"
click at [581, 317] on input "text" at bounding box center [599, 326] width 120 height 18
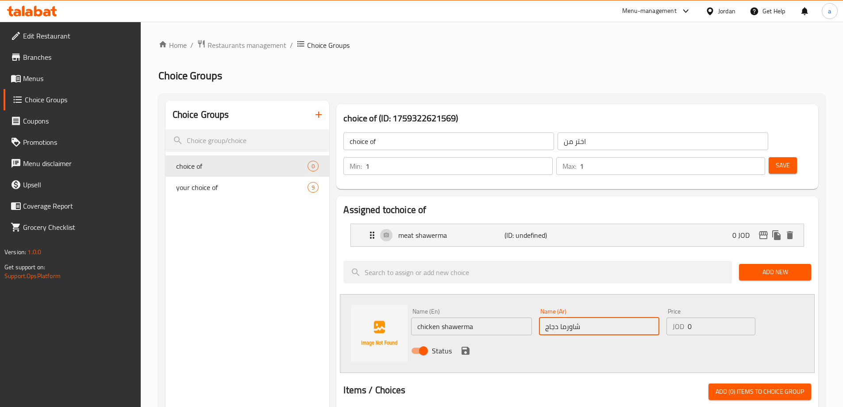
type input "شاورما دجاج"
click at [704, 317] on input "0" at bounding box center [721, 326] width 67 height 18
click at [463, 345] on icon "save" at bounding box center [465, 350] width 11 height 11
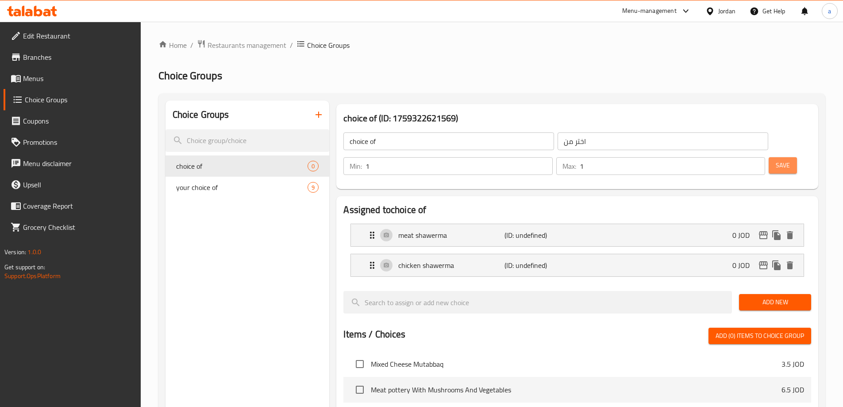
click at [776, 160] on span "Save" at bounding box center [783, 165] width 14 height 11
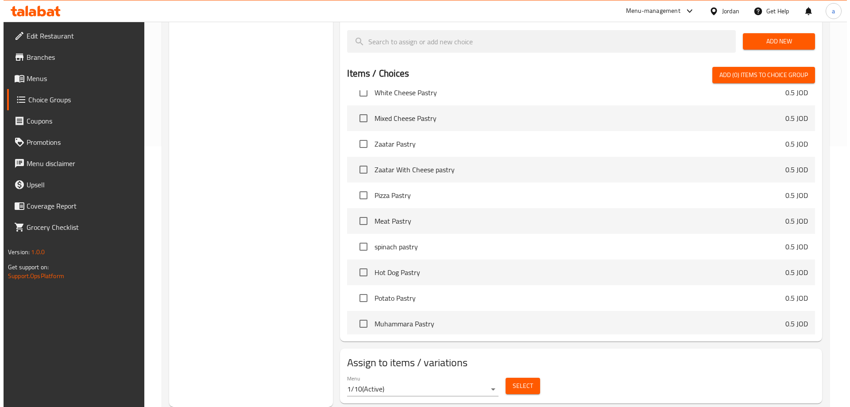
scroll to position [789, 0]
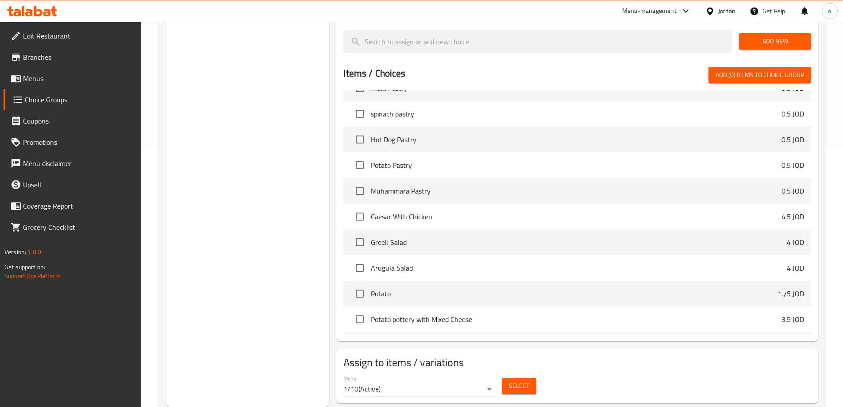
click at [518, 380] on span "Select" at bounding box center [519, 385] width 20 height 11
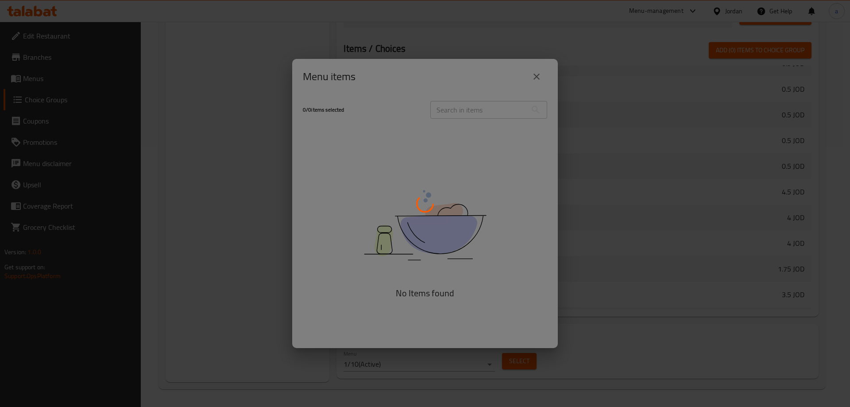
click at [536, 85] on div at bounding box center [425, 203] width 850 height 407
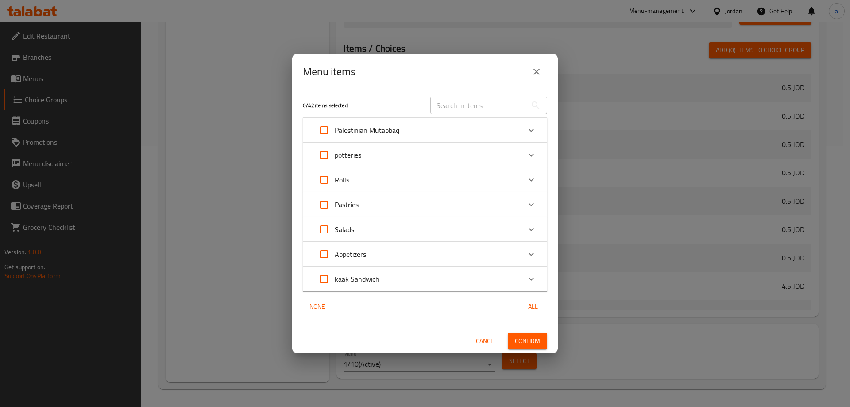
click at [367, 181] on div "Rolls" at bounding box center [416, 179] width 207 height 21
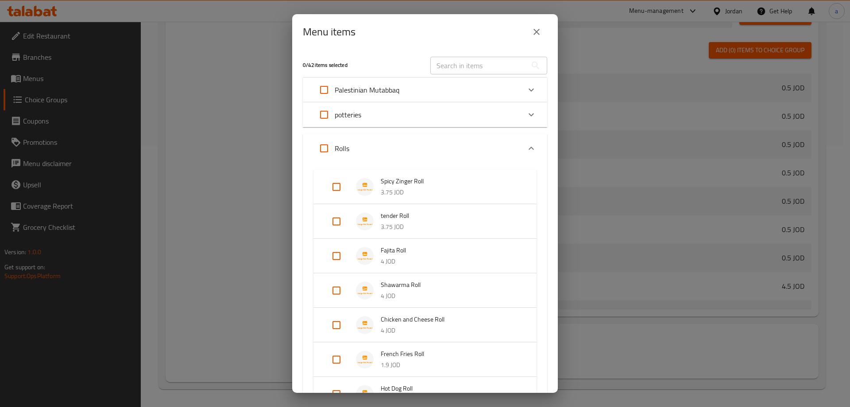
click at [335, 290] on input "Expand" at bounding box center [336, 290] width 21 height 21
checkbox input "true"
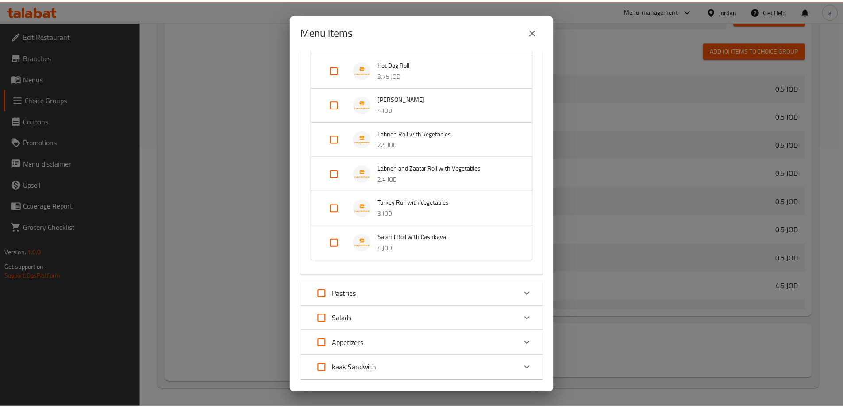
scroll to position [387, 0]
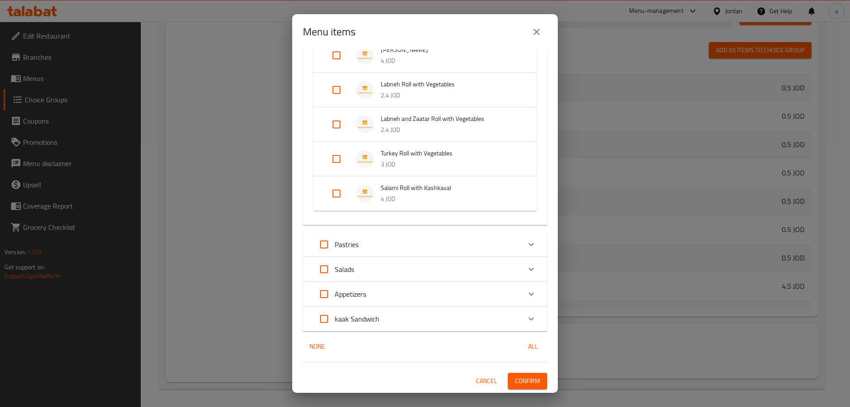
click at [532, 378] on span "Confirm" at bounding box center [527, 380] width 25 height 11
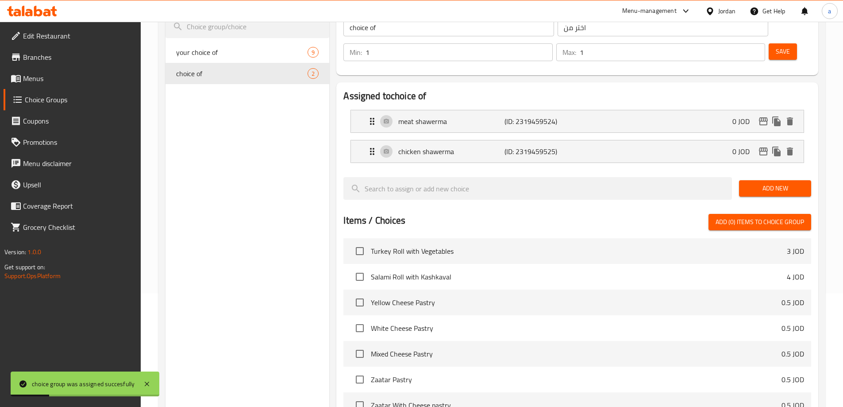
scroll to position [0, 0]
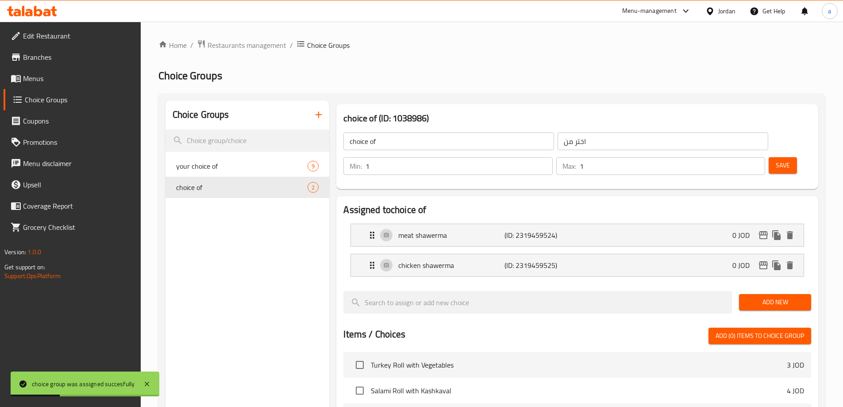
click at [320, 119] on icon "button" at bounding box center [318, 114] width 11 height 11
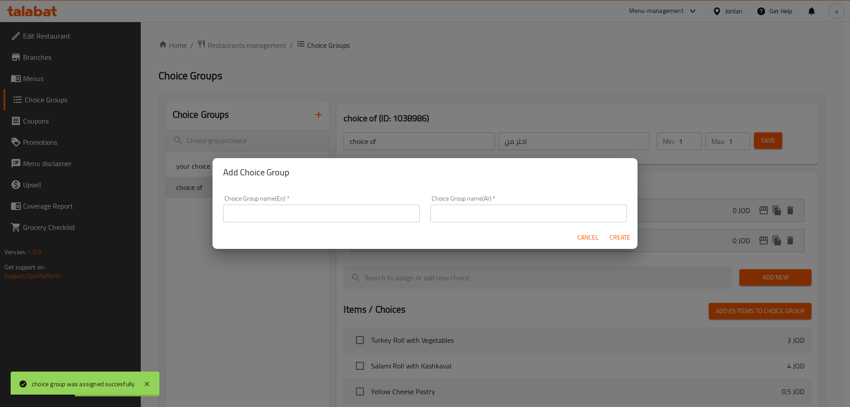
click at [384, 210] on input "text" at bounding box center [321, 213] width 197 height 18
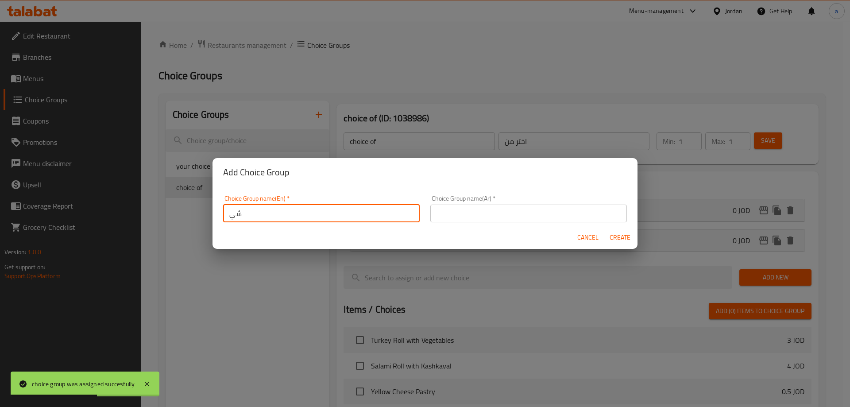
type input "ش"
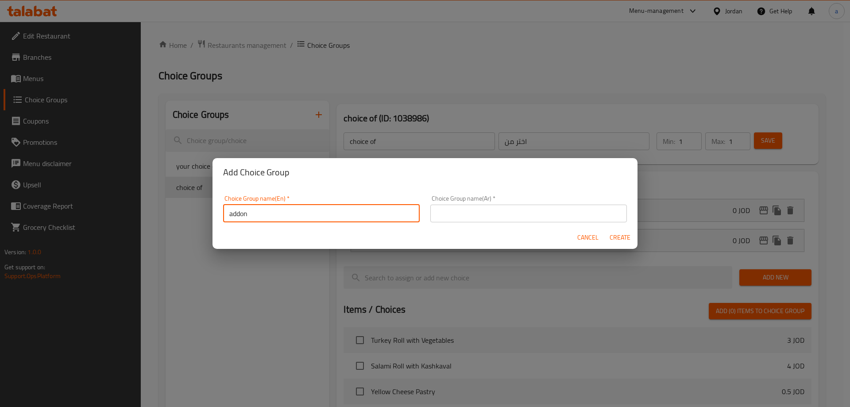
type input "addons"
click at [455, 214] on input "text" at bounding box center [528, 213] width 197 height 18
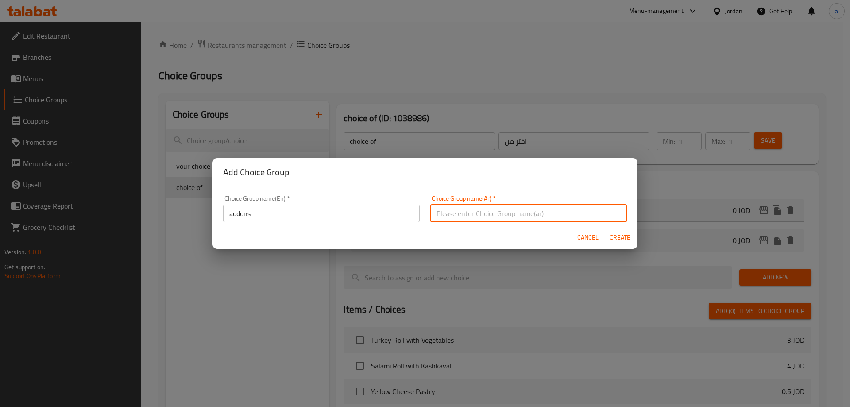
type input "اضافات"
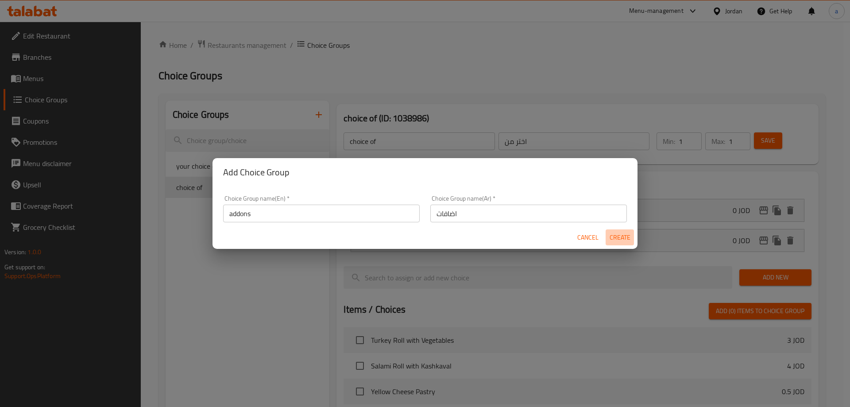
click at [616, 240] on span "Create" at bounding box center [619, 237] width 21 height 11
type input "addons"
type input "اضافات"
type input "0"
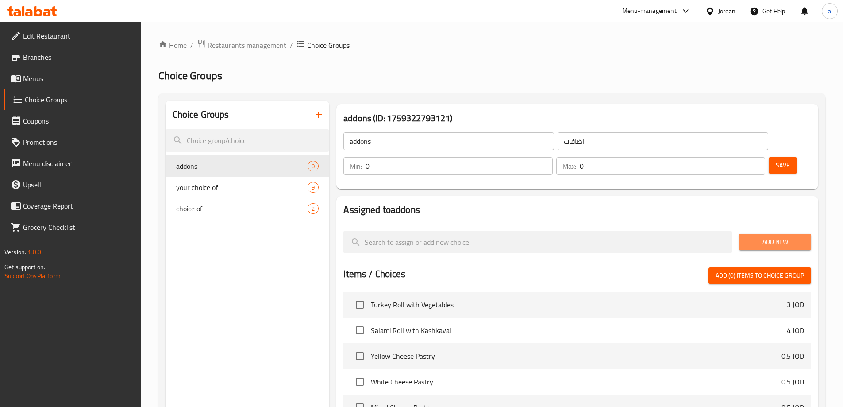
click at [751, 236] on span "Add New" at bounding box center [775, 241] width 58 height 11
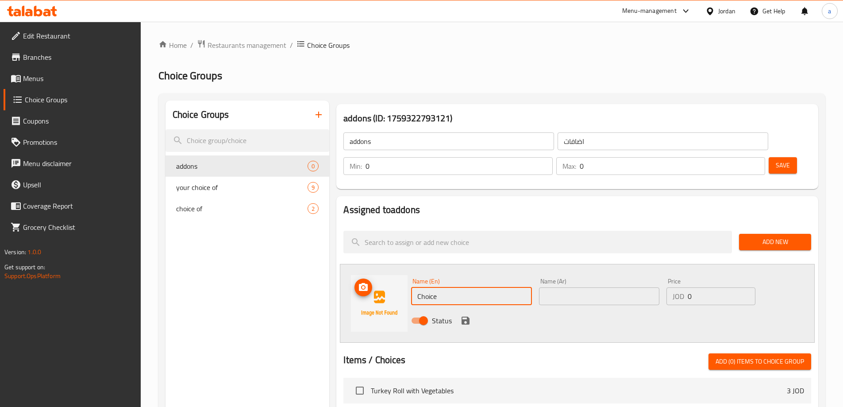
drag, startPoint x: 467, startPoint y: 270, endPoint x: 401, endPoint y: 280, distance: 66.2
click at [401, 280] on div "Name (En) Choice Name (En) Name (Ar) Name (Ar) Price JOD 0 Price Status" at bounding box center [577, 303] width 475 height 79
click at [630, 287] on input "text" at bounding box center [599, 296] width 120 height 18
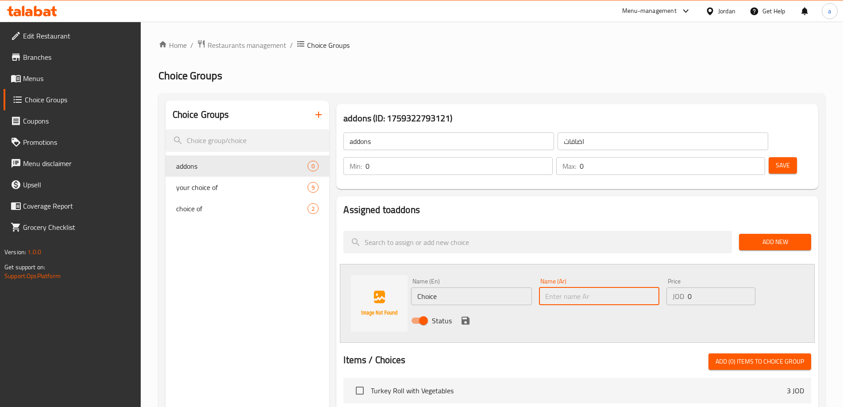
paste input "اضافة بطاطا و مشروب غازي"
drag, startPoint x: 630, startPoint y: 271, endPoint x: 523, endPoint y: 274, distance: 107.6
click at [523, 274] on div "Name (En) Choice Name (En) Name (Ar) اضافة بطاطا و مشروب غازي Name (Ar) Price J…" at bounding box center [599, 303] width 383 height 58
type input "اضافة بطاطا و مشروب غازي"
click at [490, 287] on input "Choice" at bounding box center [471, 296] width 120 height 18
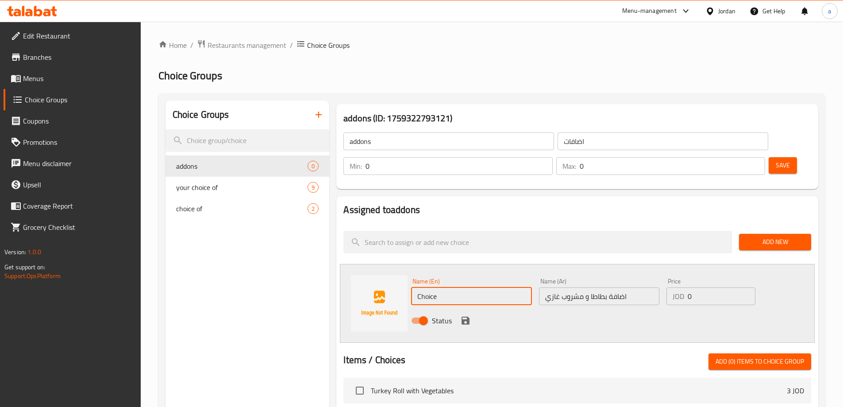
paste input "Add potatoes and soda"
click at [489, 287] on input "Add potatoes and soda" at bounding box center [471, 296] width 120 height 18
drag, startPoint x: 490, startPoint y: 274, endPoint x: 471, endPoint y: 281, distance: 19.9
click at [471, 281] on div "Name (En) Add potatoes and soda Name (En)" at bounding box center [471, 291] width 127 height 34
type input "Add potatoes and soft drnik"
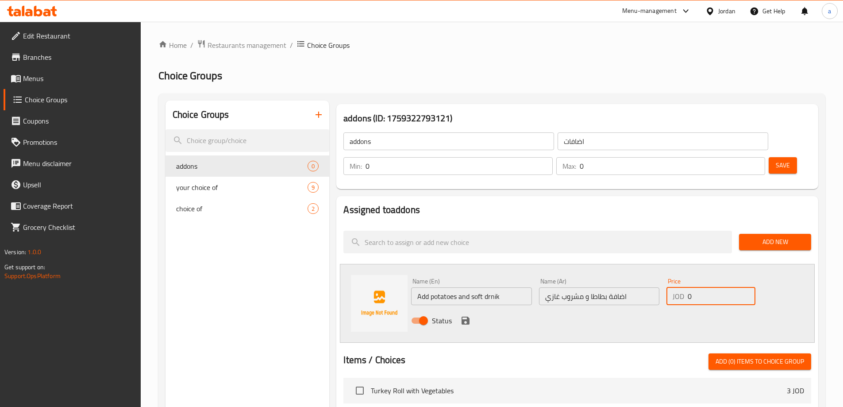
click at [695, 287] on input "0" at bounding box center [721, 296] width 67 height 18
type input "2"
click at [466, 316] on icon "save" at bounding box center [466, 320] width 8 height 8
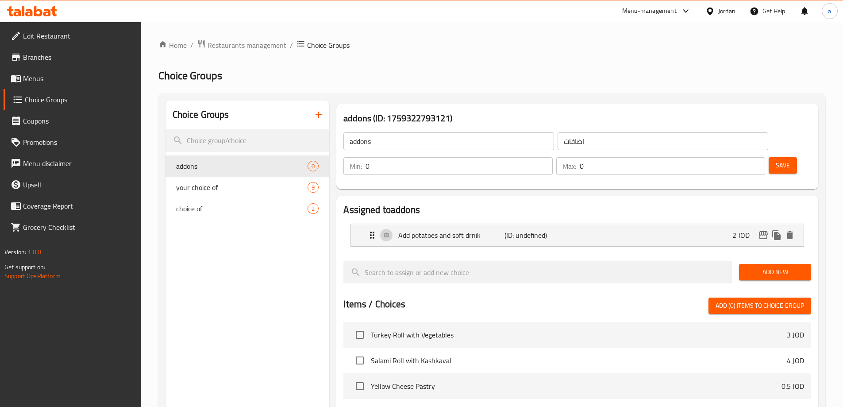
click at [776, 160] on span "Save" at bounding box center [783, 165] width 14 height 11
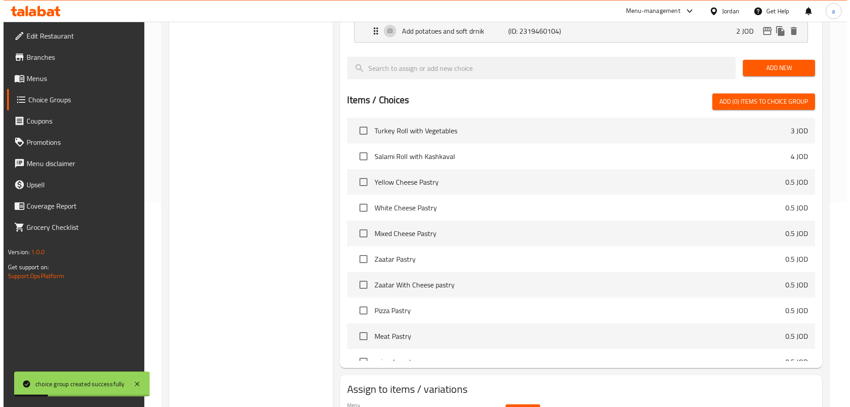
scroll to position [231, 0]
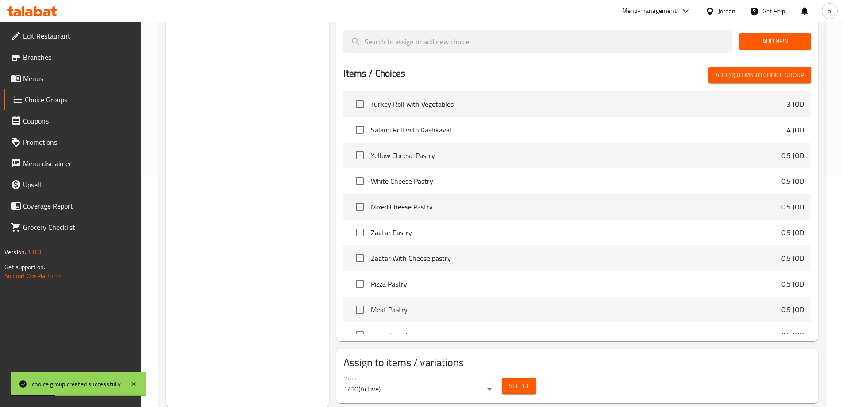
click at [516, 380] on span "Select" at bounding box center [519, 385] width 20 height 11
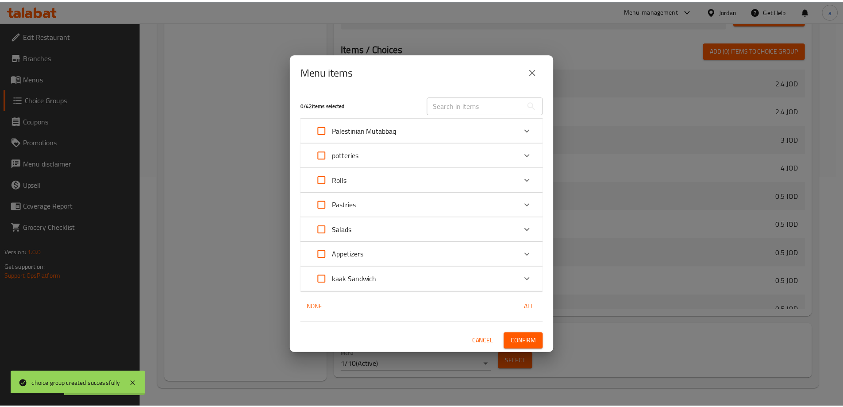
scroll to position [623, 0]
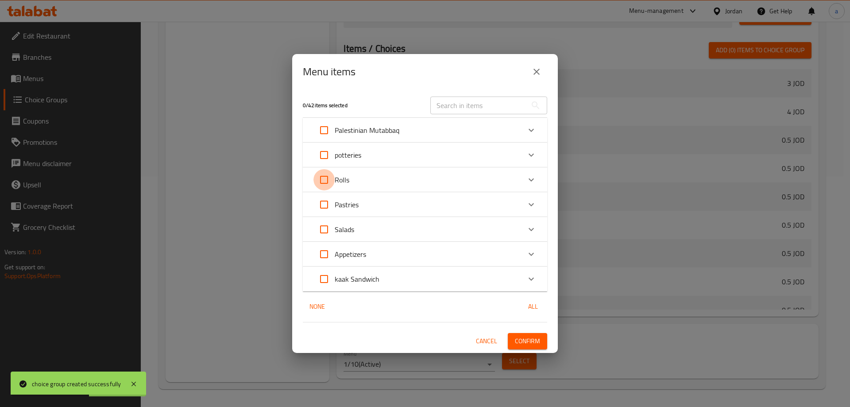
click at [324, 181] on input "Expand" at bounding box center [323, 179] width 21 height 21
checkbox input "true"
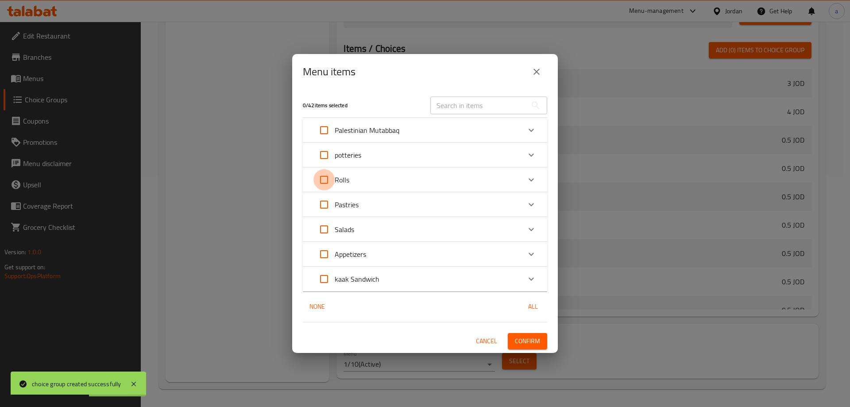
checkbox input "true"
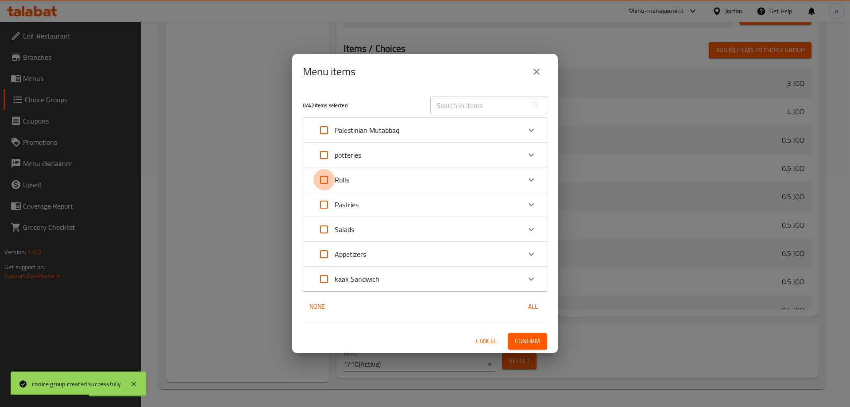
checkbox input "true"
click at [532, 339] on span "Confirm" at bounding box center [527, 340] width 25 height 11
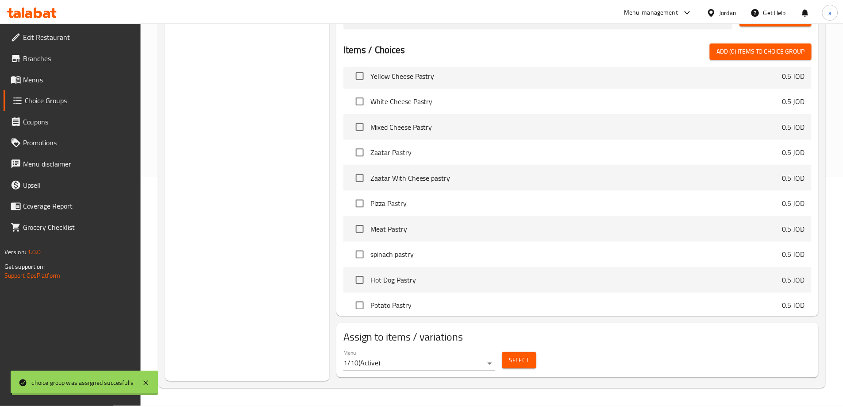
scroll to position [567, 0]
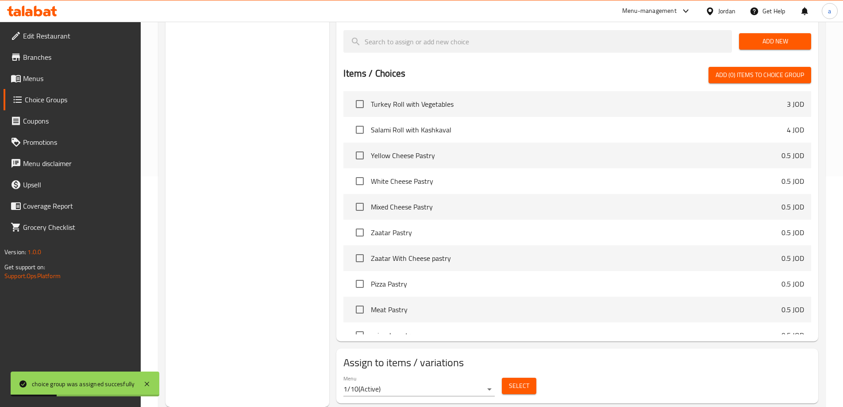
click at [49, 81] on span "Menus" at bounding box center [78, 78] width 111 height 11
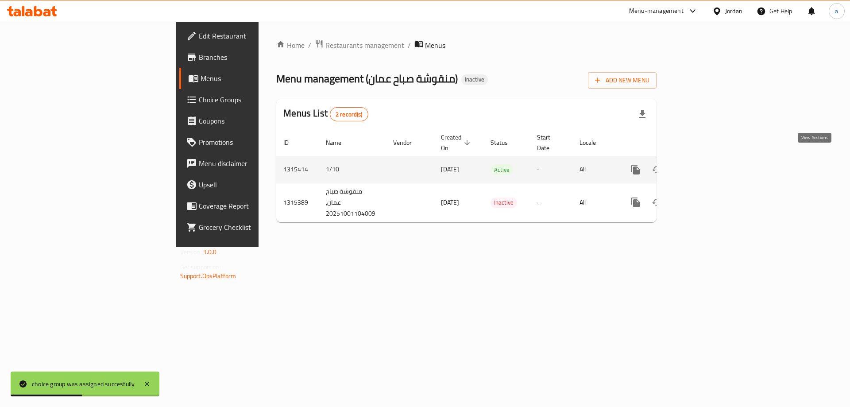
click at [705, 164] on icon "enhanced table" at bounding box center [699, 169] width 11 height 11
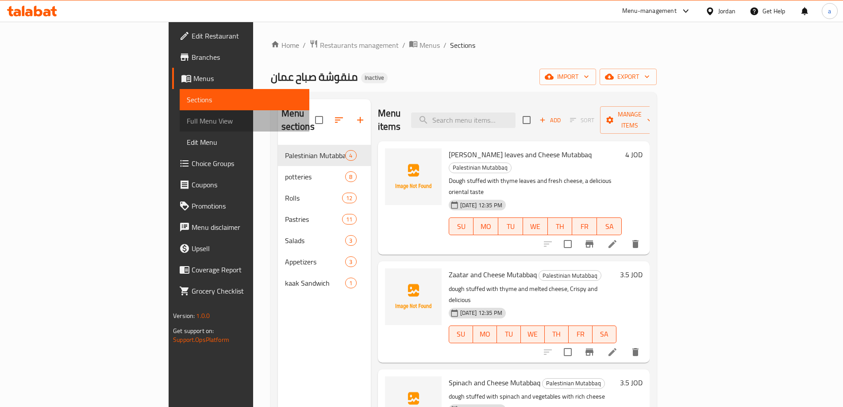
click at [187, 123] on span "Full Menu View" at bounding box center [245, 121] width 116 height 11
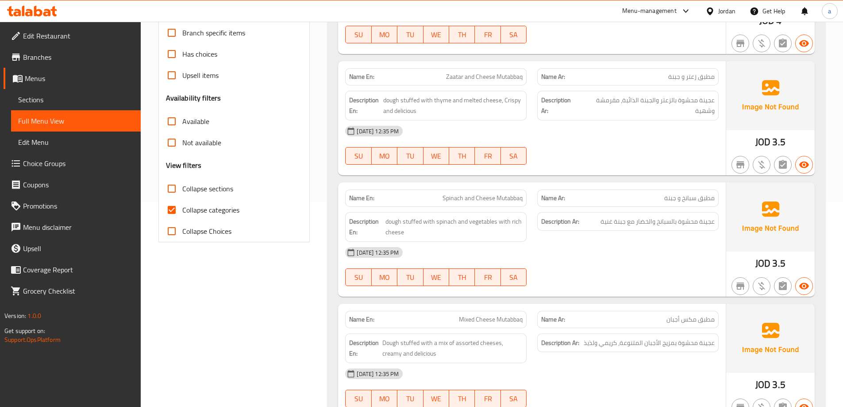
scroll to position [221, 0]
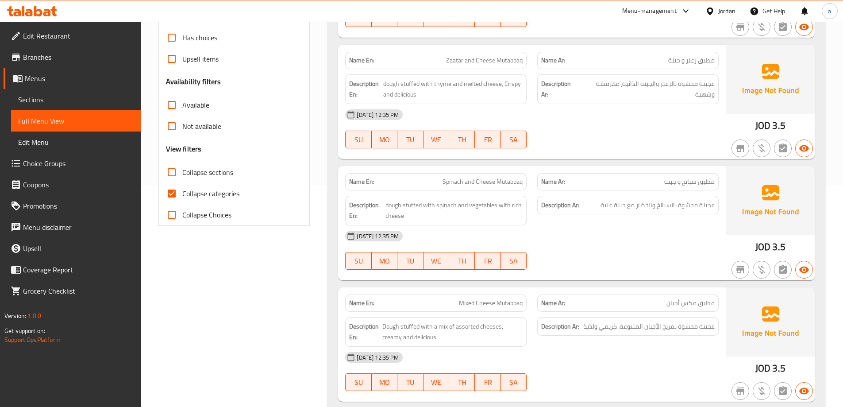
click at [222, 195] on span "Collapse categories" at bounding box center [210, 193] width 57 height 11
click at [182, 195] on input "Collapse categories" at bounding box center [171, 193] width 21 height 21
checkbox input "false"
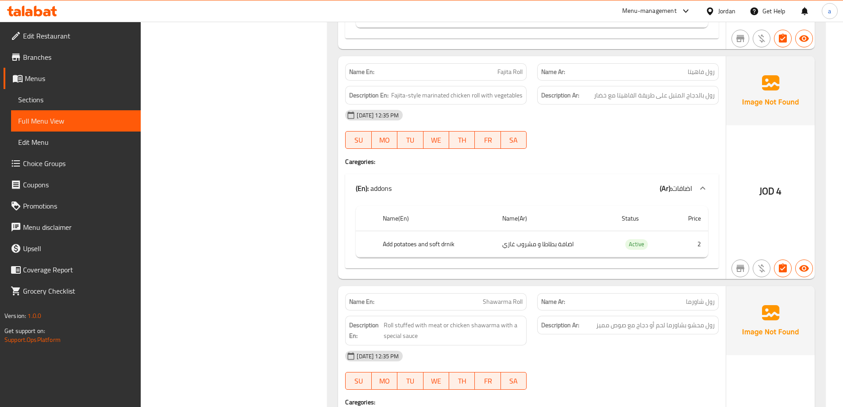
scroll to position [2257, 0]
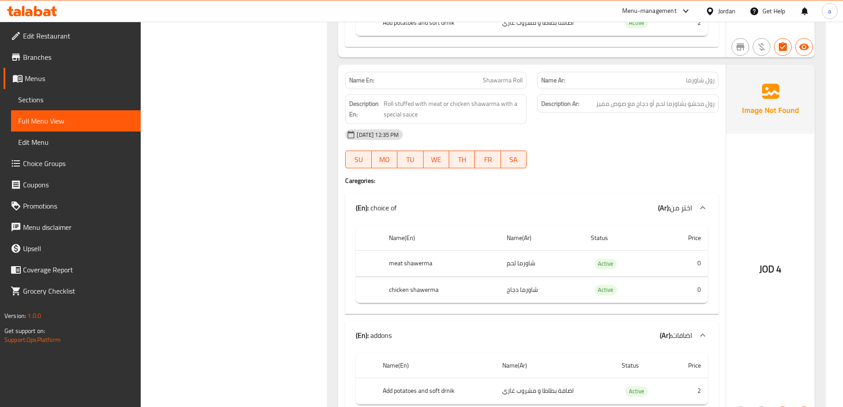
click at [705, 206] on icon at bounding box center [702, 207] width 11 height 11
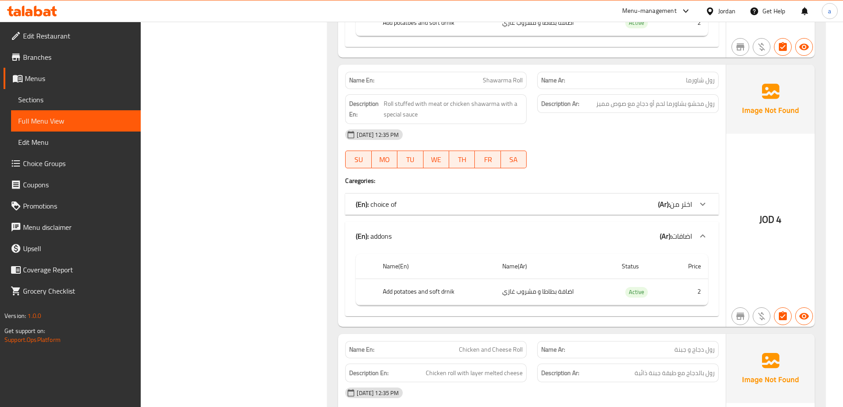
click at [705, 206] on icon at bounding box center [702, 204] width 11 height 11
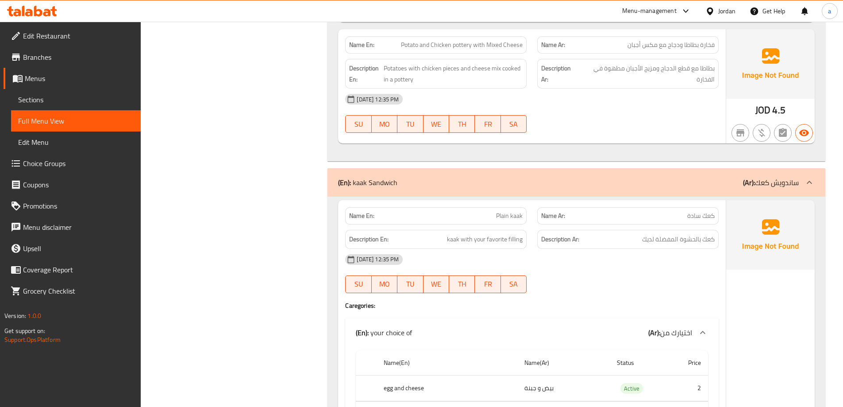
scroll to position [6349, 0]
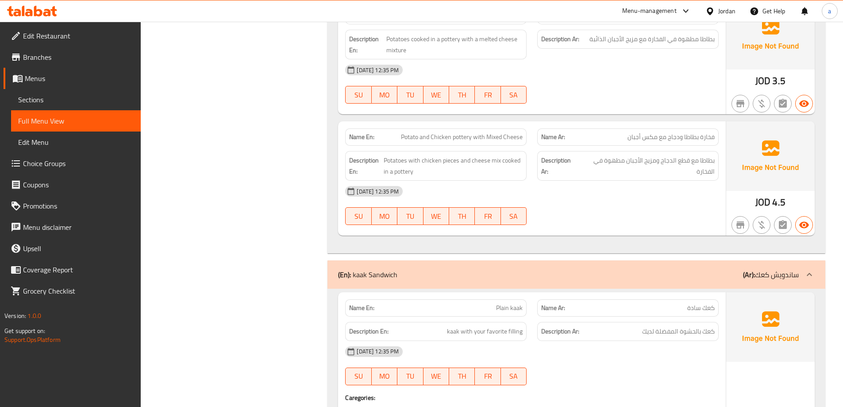
click at [46, 100] on span "Sections" at bounding box center [76, 99] width 116 height 11
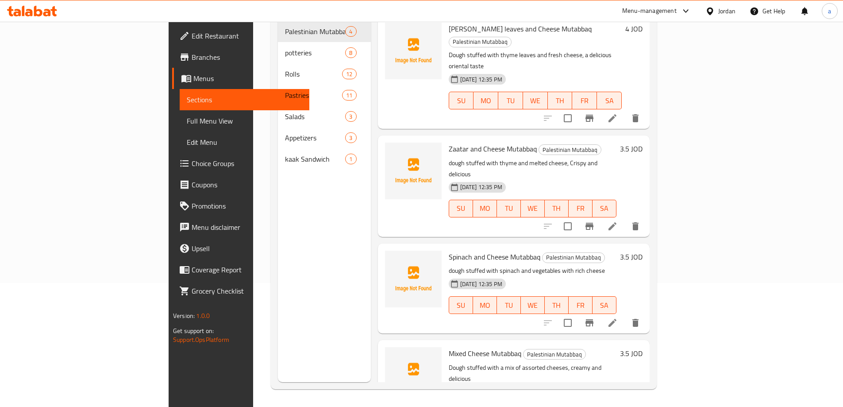
scroll to position [2, 0]
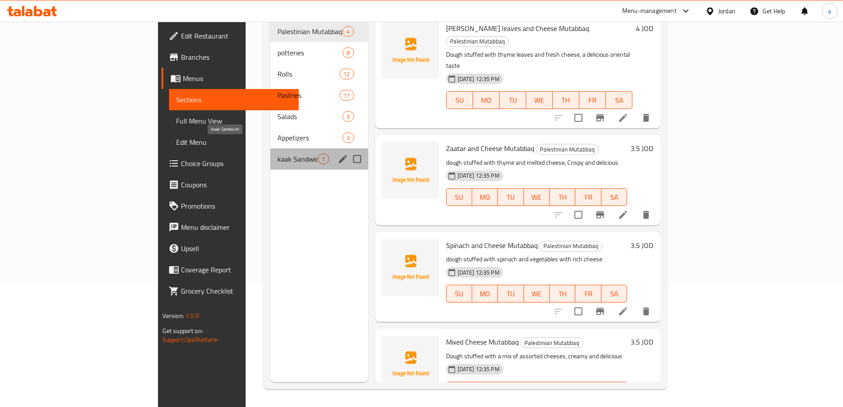
click at [277, 154] on span "kaak Sandwich" at bounding box center [297, 159] width 40 height 11
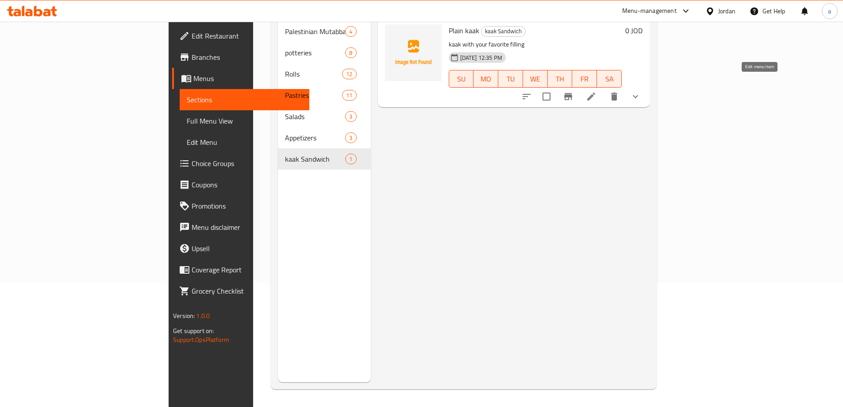
click at [595, 92] on icon at bounding box center [591, 96] width 8 height 8
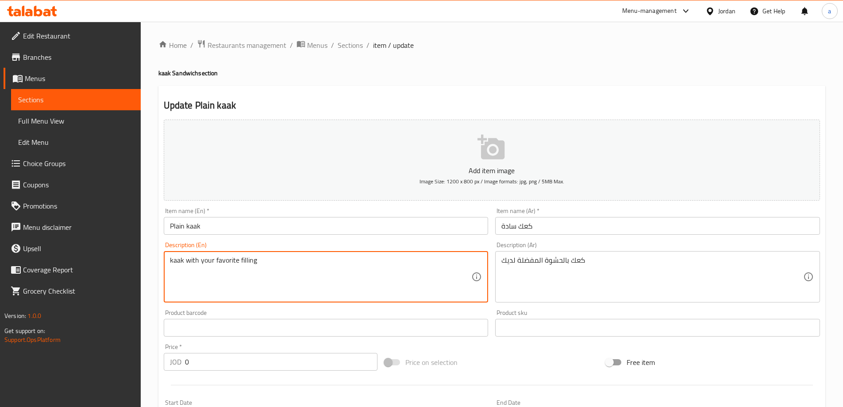
drag, startPoint x: 260, startPoint y: 261, endPoint x: 240, endPoint y: 263, distance: 20.1
click at [240, 263] on textarea "kaak with your favorite filling" at bounding box center [321, 277] width 302 height 42
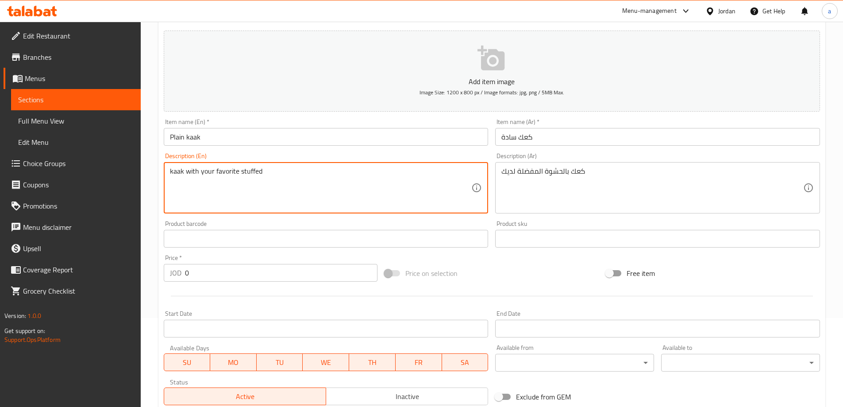
scroll to position [221, 0]
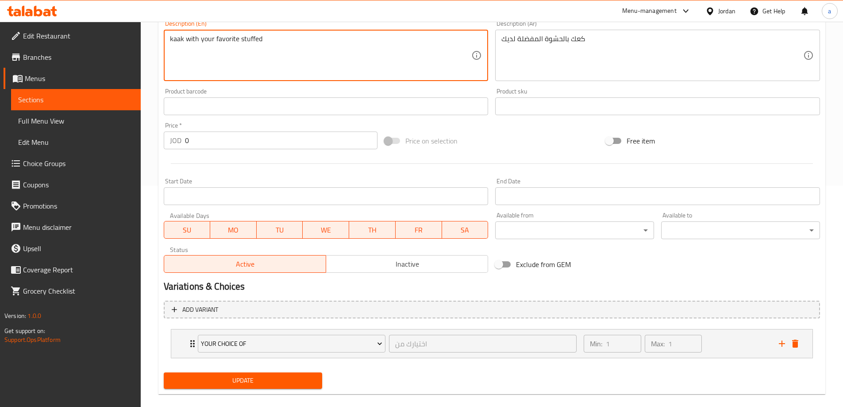
type textarea "kaak with your favorite stuffed"
click at [268, 381] on span "Update" at bounding box center [243, 380] width 145 height 11
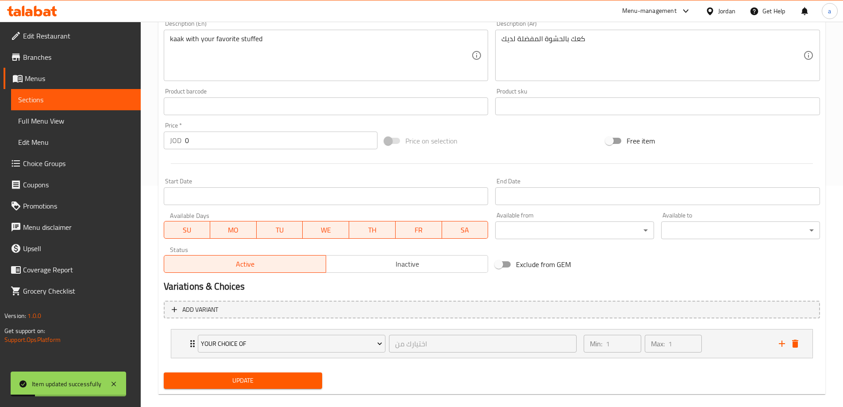
click at [94, 115] on link "Full Menu View" at bounding box center [76, 120] width 130 height 21
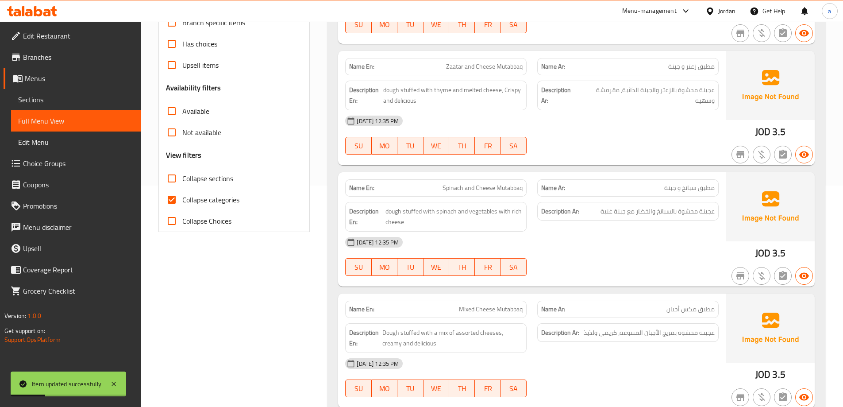
click at [224, 195] on span "Collapse categories" at bounding box center [210, 199] width 57 height 11
click at [182, 195] on input "Collapse categories" at bounding box center [171, 199] width 21 height 21
checkbox input "false"
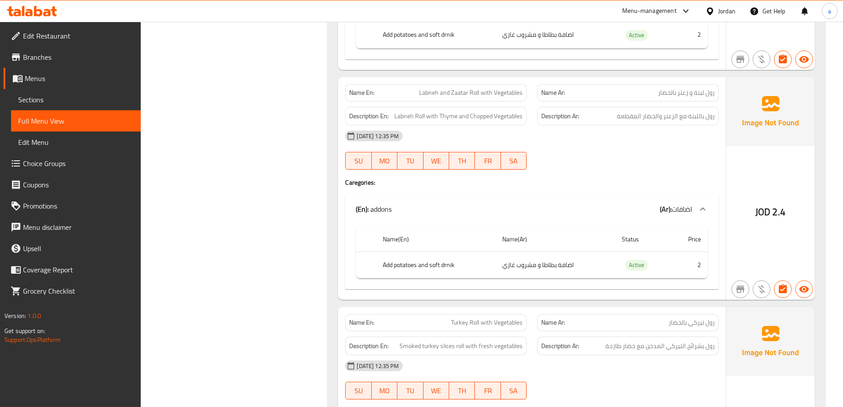
scroll to position [4027, 0]
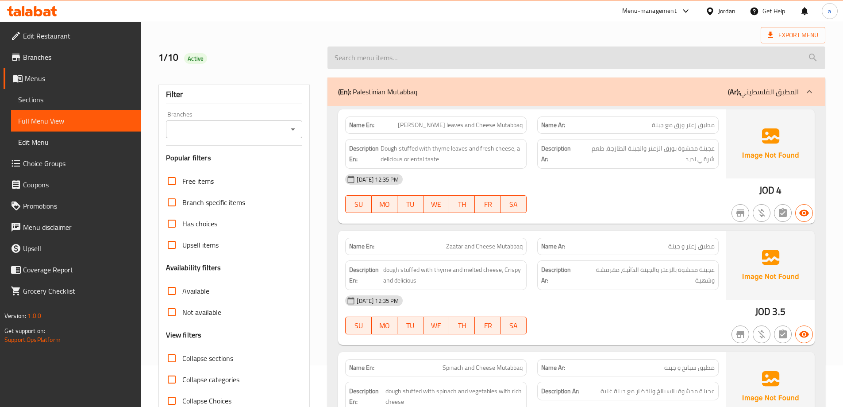
scroll to position [0, 0]
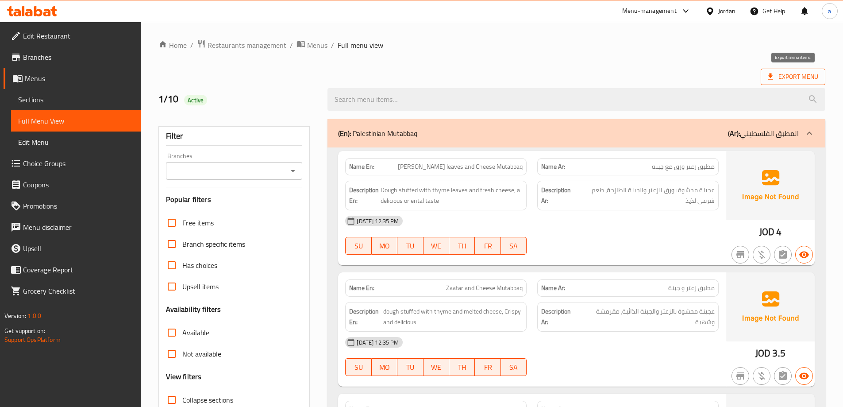
click at [804, 82] on span "Export Menu" at bounding box center [793, 77] width 65 height 16
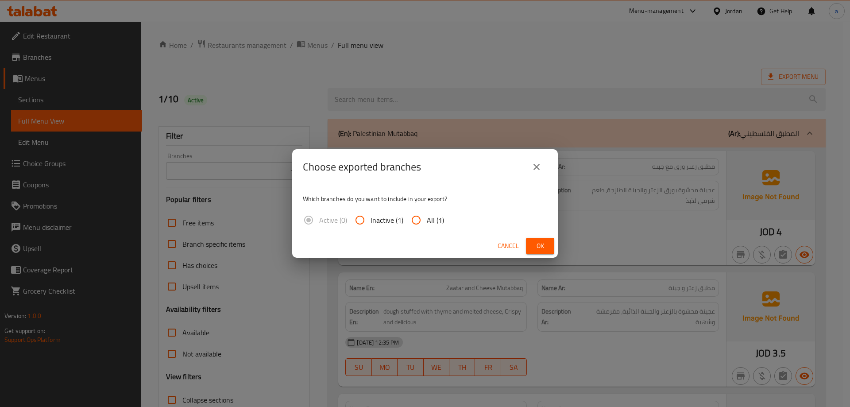
click at [423, 223] on input "All (1)" at bounding box center [415, 219] width 21 height 21
radio input "true"
click at [539, 246] on span "Ok" at bounding box center [540, 245] width 14 height 11
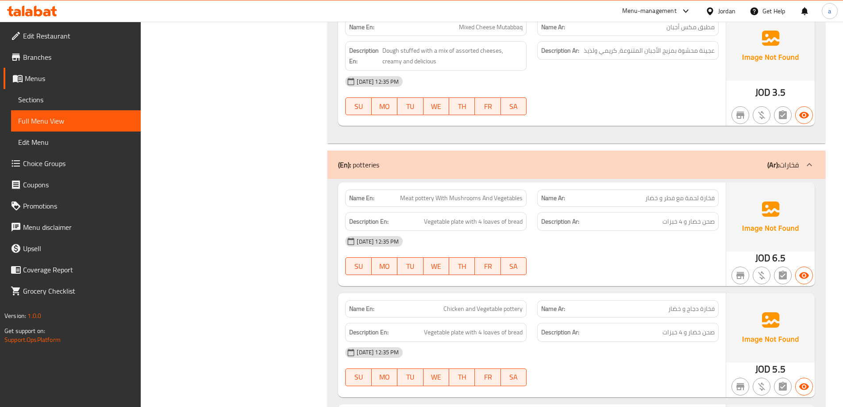
scroll to position [398, 0]
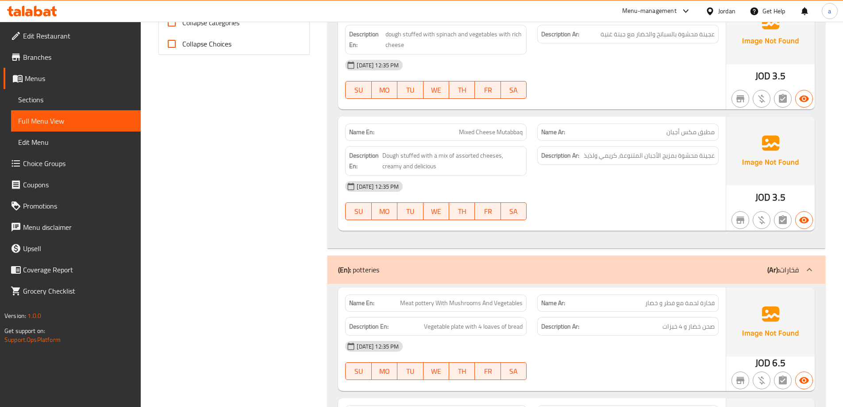
click at [709, 84] on div "01-10-2025 12:35 PM SU MO TU WE TH FR SA" at bounding box center [532, 79] width 384 height 50
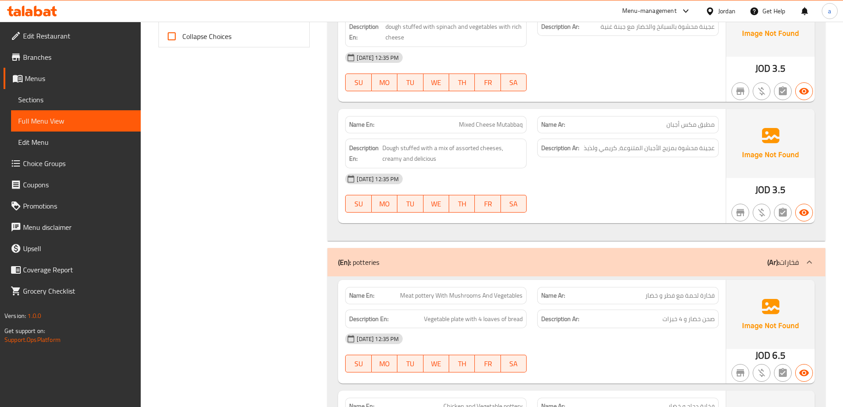
scroll to position [487, 0]
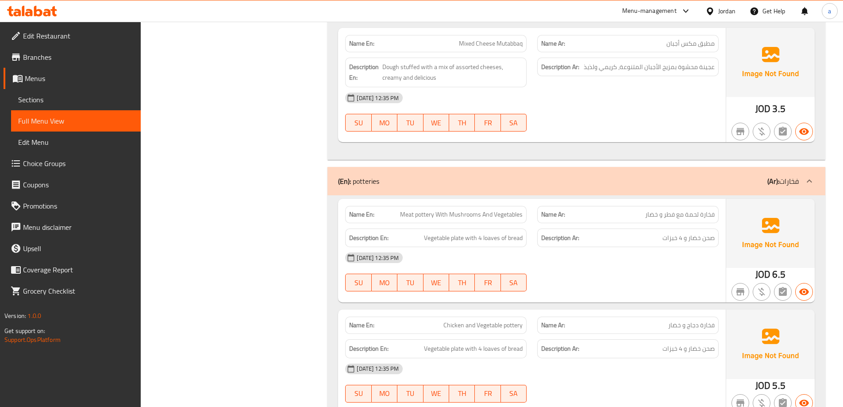
click at [696, 267] on div "01-10-2025 12:35 PM" at bounding box center [532, 257] width 384 height 21
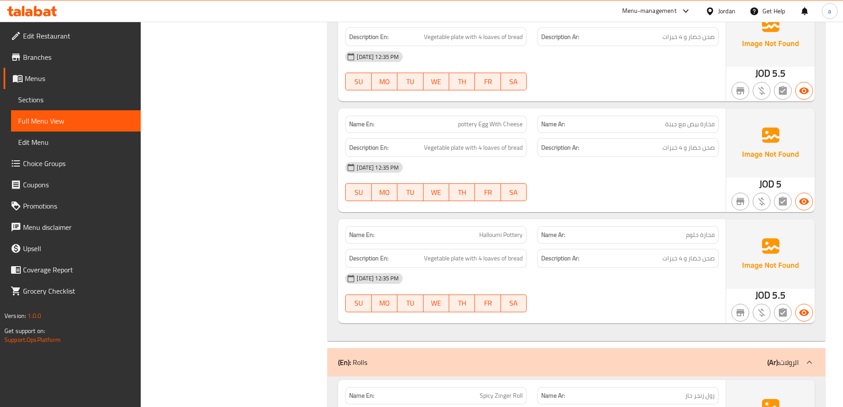
scroll to position [1372, 0]
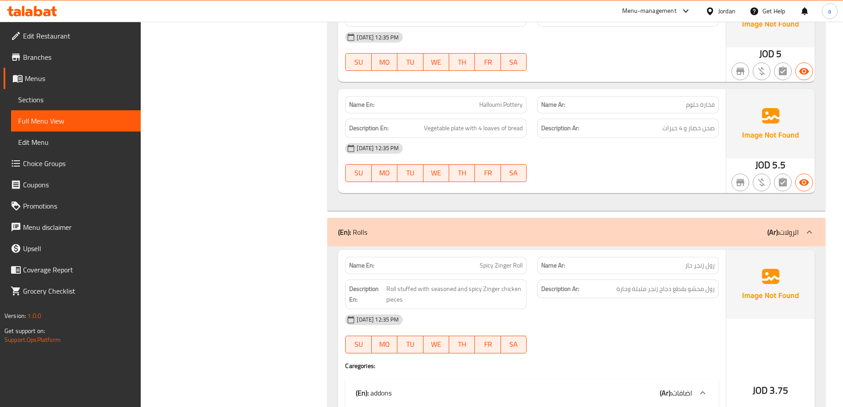
click at [713, 322] on div "01-10-2025 12:35 PM" at bounding box center [532, 319] width 384 height 21
click at [697, 318] on div "01-10-2025 12:35 PM" at bounding box center [532, 319] width 384 height 21
click at [651, 320] on div "01-10-2025 12:35 PM" at bounding box center [532, 319] width 384 height 21
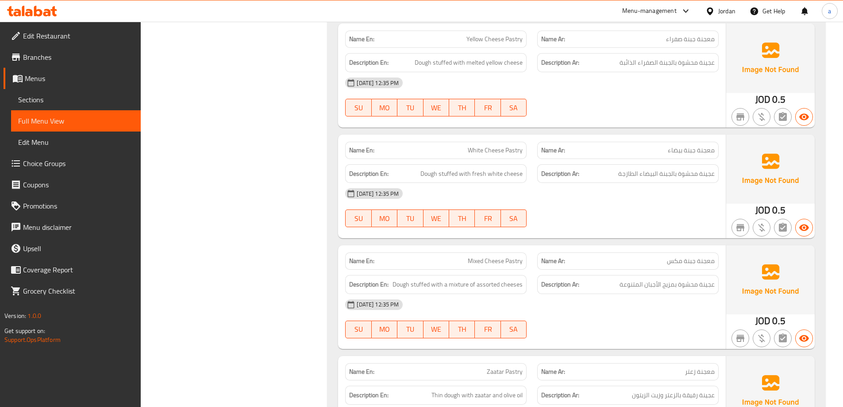
scroll to position [4470, 0]
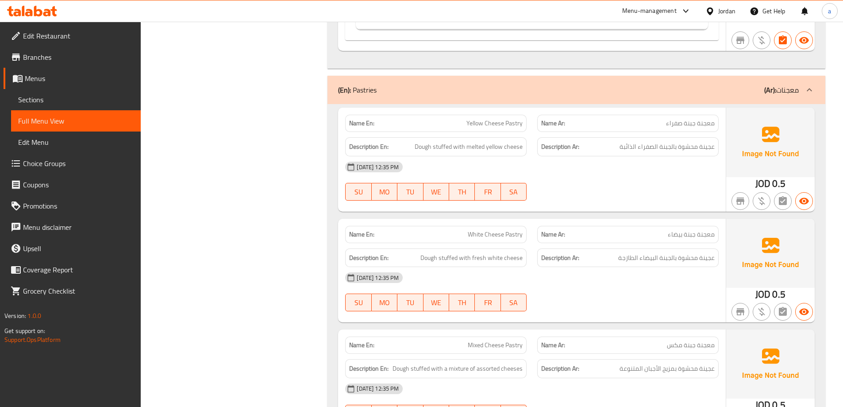
click at [695, 191] on div "01-10-2025 12:35 PM SU MO TU WE TH FR SA" at bounding box center [532, 181] width 384 height 50
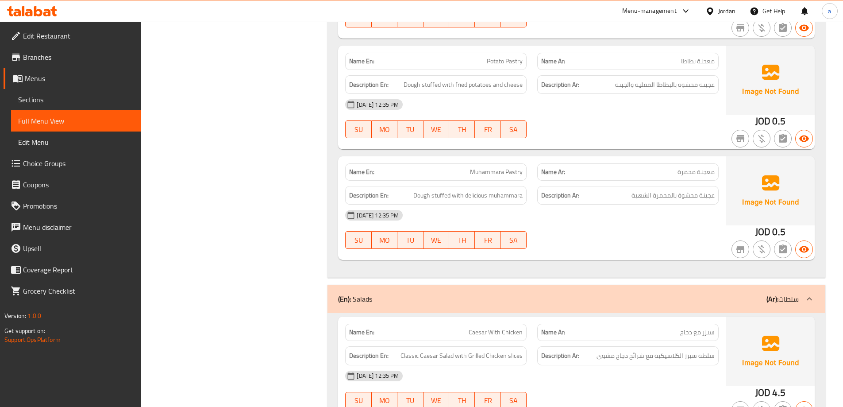
scroll to position [5576, 0]
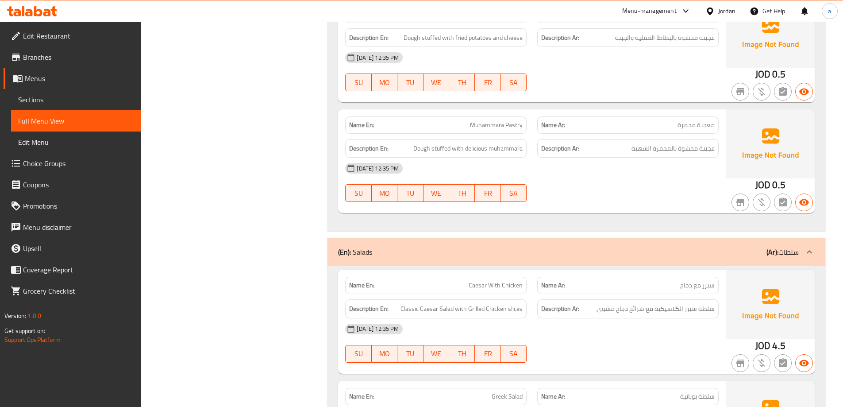
click at [700, 324] on div "01-10-2025 12:35 PM" at bounding box center [532, 328] width 384 height 21
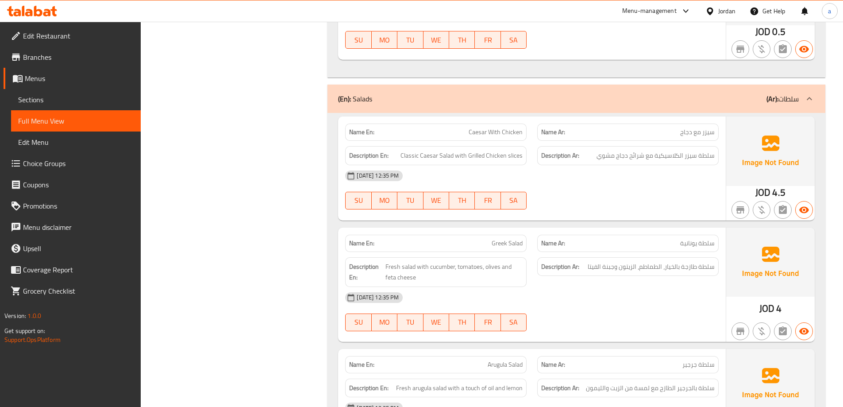
scroll to position [5709, 0]
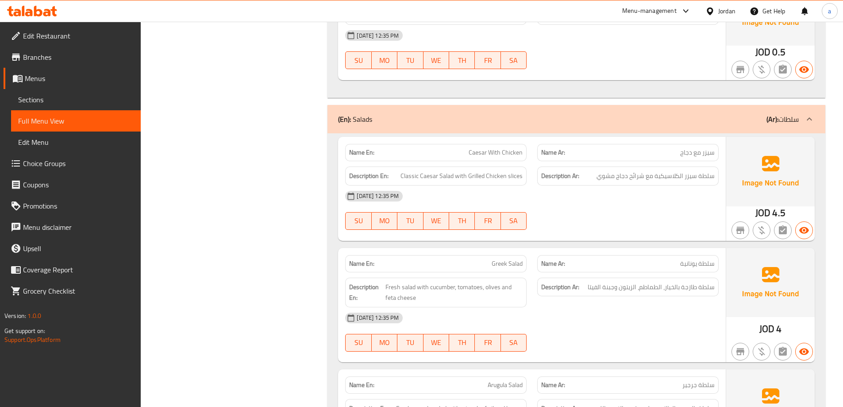
click at [666, 225] on div at bounding box center [628, 229] width 192 height 11
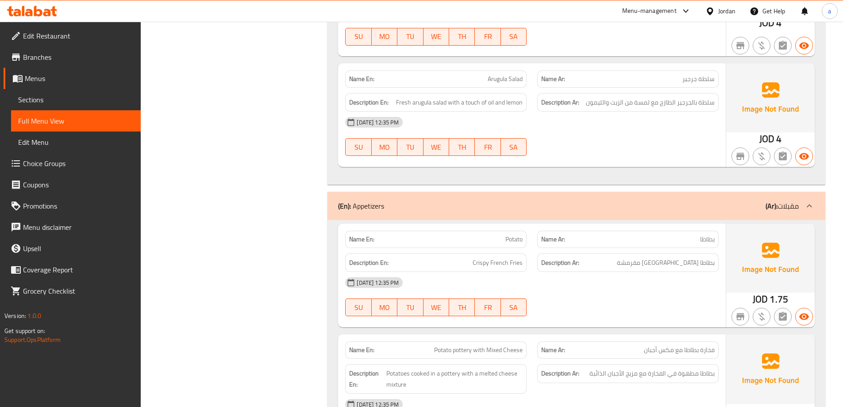
scroll to position [6019, 0]
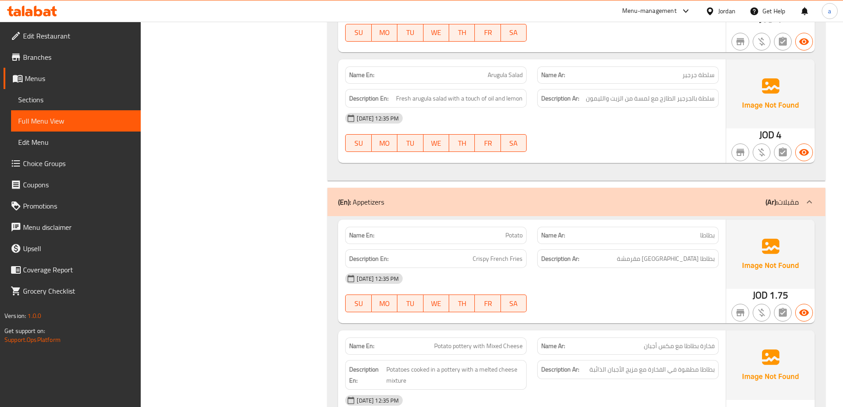
click at [665, 286] on div "01-10-2025 12:35 PM" at bounding box center [532, 278] width 384 height 21
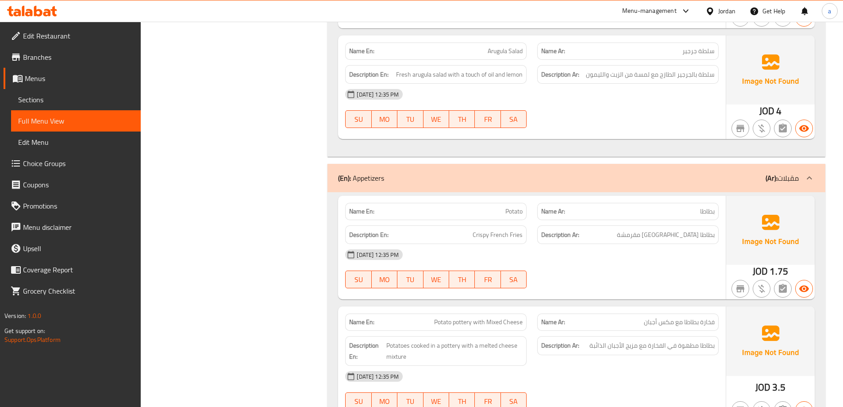
scroll to position [6063, 0]
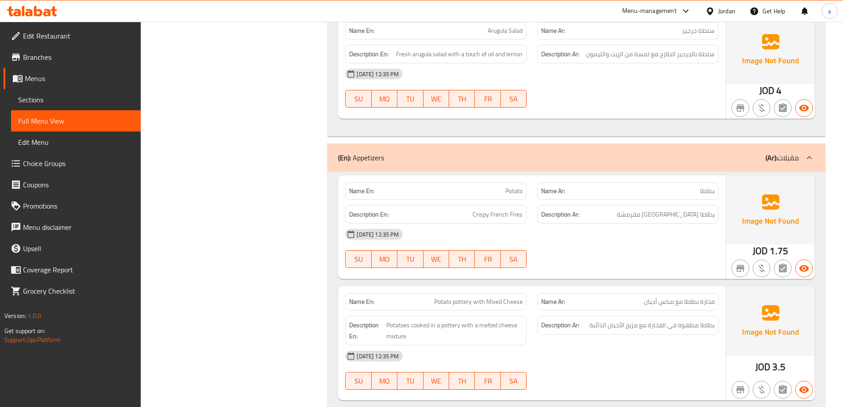
click at [654, 242] on div "01-10-2025 12:35 PM" at bounding box center [532, 233] width 384 height 21
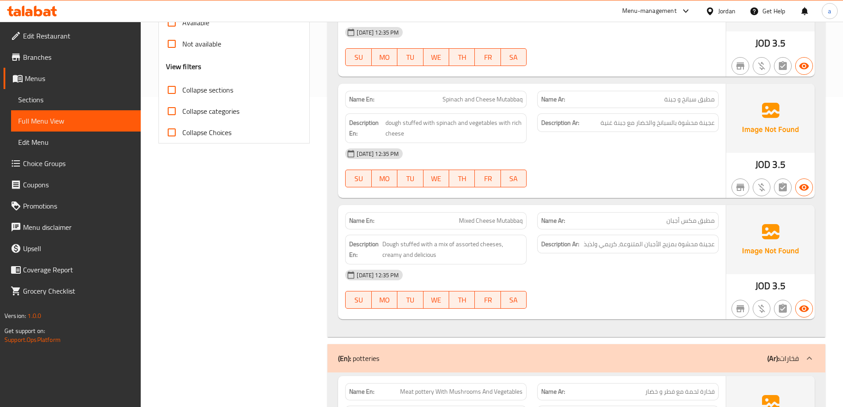
scroll to position [531, 0]
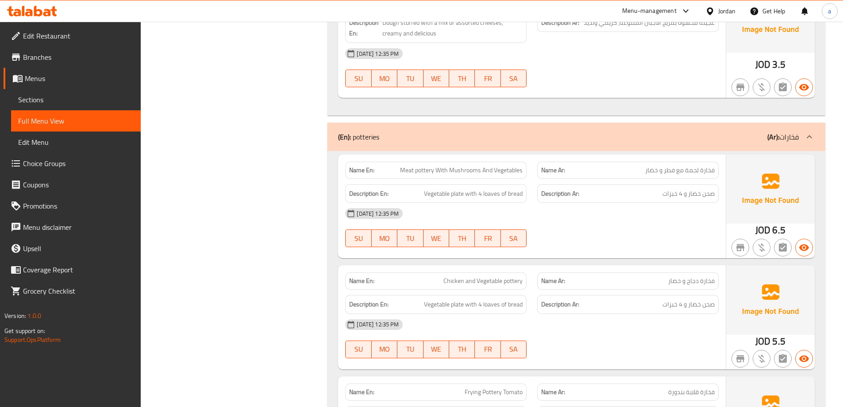
click at [685, 329] on div "01-10-2025 12:35 PM" at bounding box center [532, 324] width 384 height 21
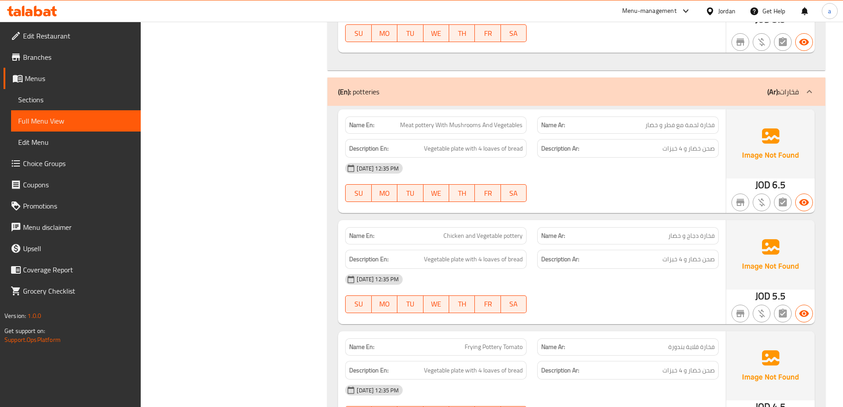
scroll to position [620, 0]
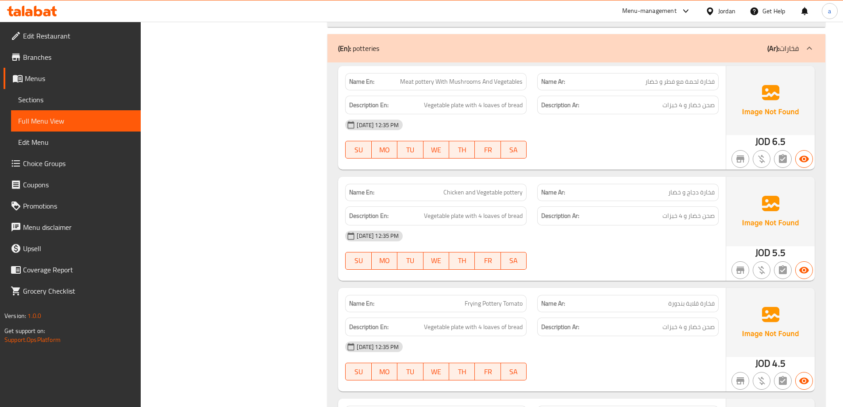
click at [648, 242] on div "01-10-2025 12:35 PM" at bounding box center [532, 235] width 384 height 21
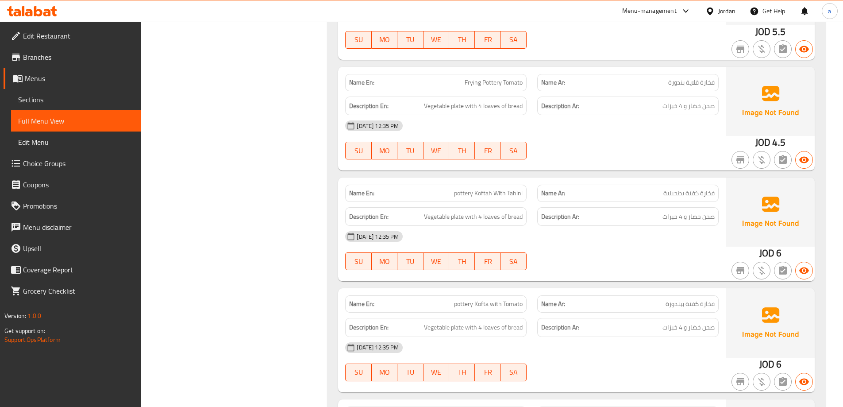
scroll to position [797, 0]
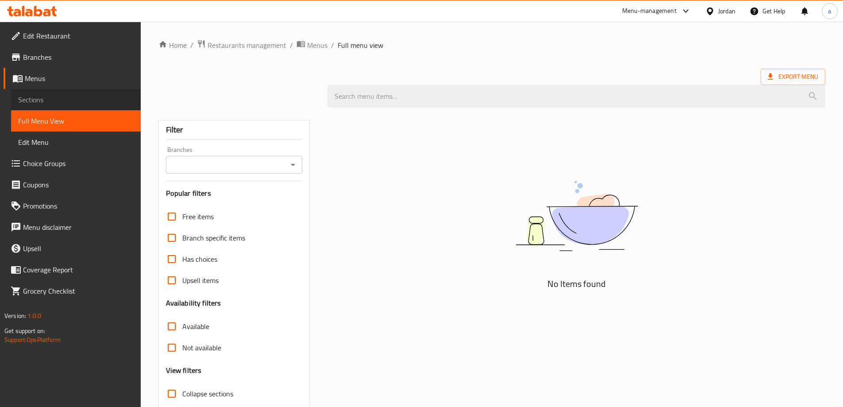
click at [53, 104] on span "Sections" at bounding box center [76, 99] width 116 height 11
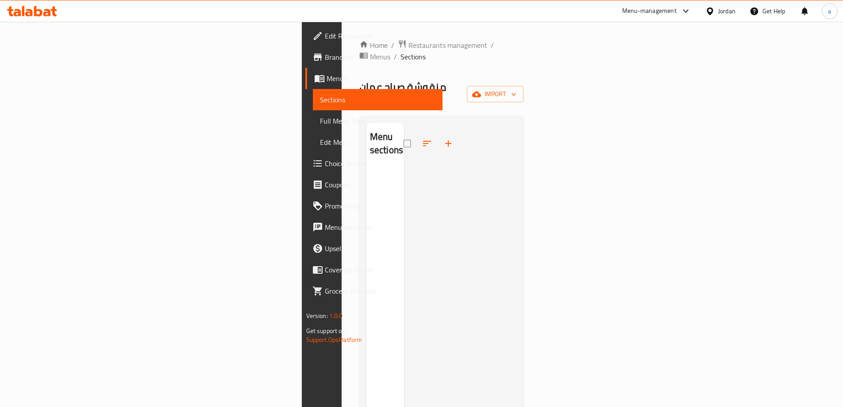
click at [325, 54] on span "Branches" at bounding box center [380, 57] width 111 height 11
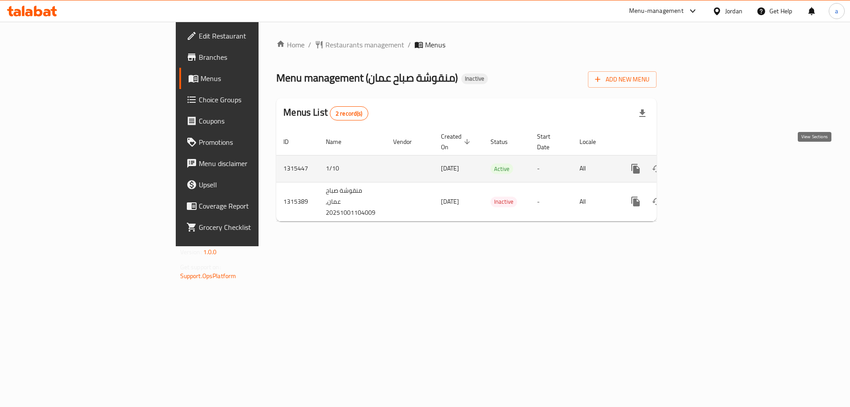
click at [705, 163] on icon "enhanced table" at bounding box center [699, 168] width 11 height 11
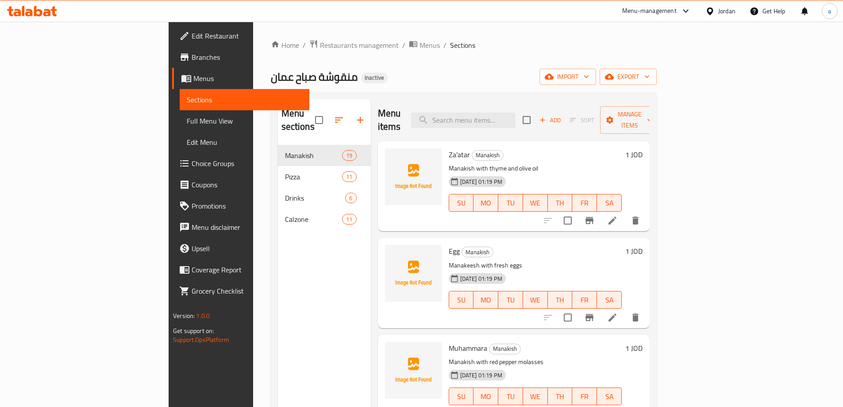
click at [657, 47] on ol "Home / Restaurants management / Menus / Sections" at bounding box center [464, 45] width 386 height 12
click at [587, 57] on div "Home / Restaurants management / Menus / Sections منقوشة صباح عمان Inactive impo…" at bounding box center [464, 276] width 386 height 474
click at [589, 78] on span "import" at bounding box center [568, 76] width 42 height 11
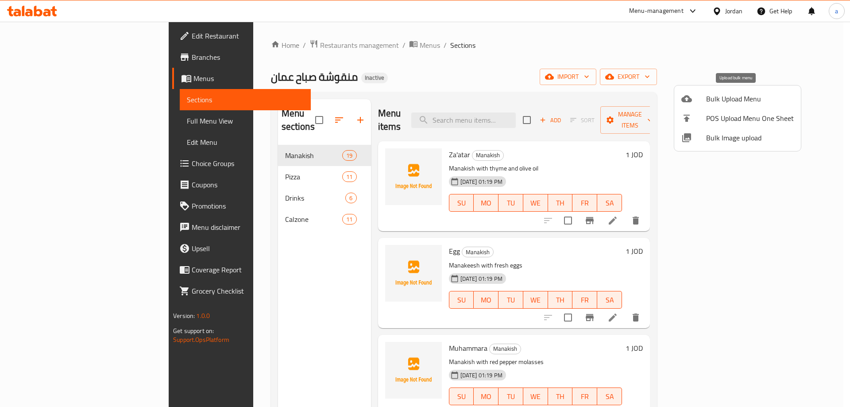
click at [738, 101] on span "Bulk Upload Menu" at bounding box center [750, 98] width 88 height 11
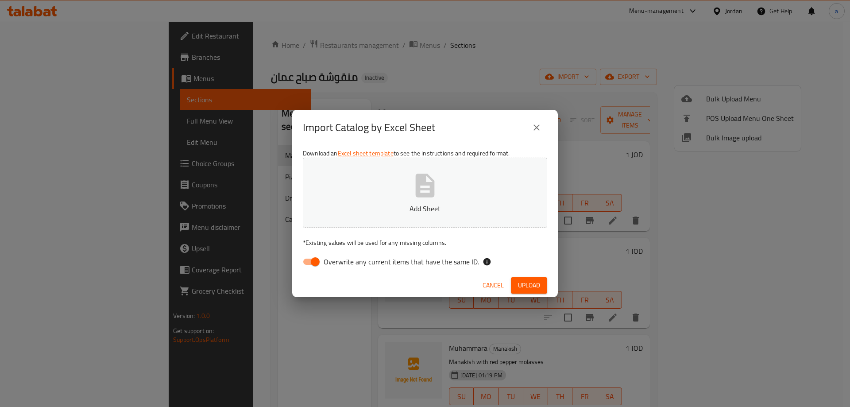
click at [317, 258] on input "Overwrite any current items that have the same ID." at bounding box center [315, 261] width 50 height 17
checkbox input "false"
click at [388, 203] on p "Add Sheet" at bounding box center [424, 208] width 217 height 11
click at [526, 286] on span "Upload" at bounding box center [529, 285] width 22 height 11
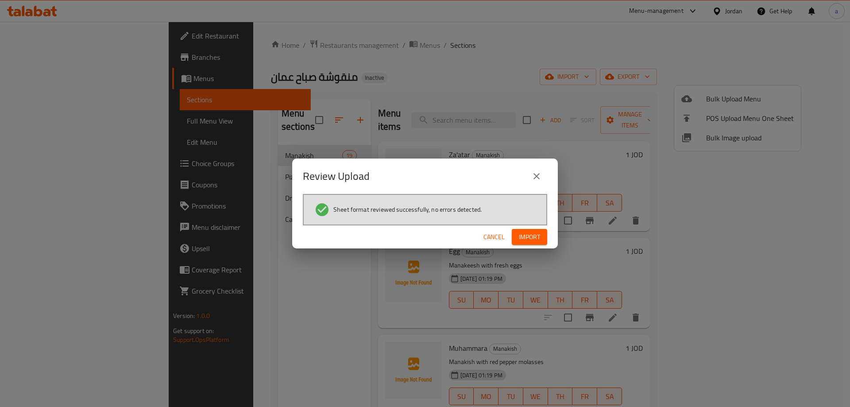
click at [536, 234] on span "Import" at bounding box center [529, 236] width 21 height 11
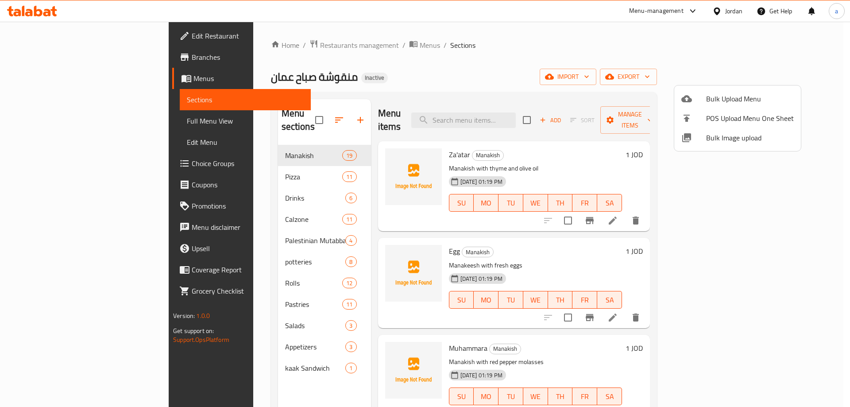
click at [61, 163] on div at bounding box center [425, 203] width 850 height 407
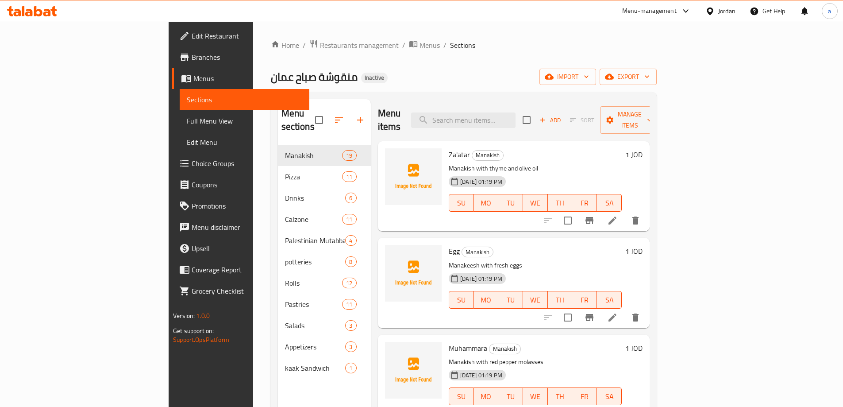
click at [192, 163] on span "Choice Groups" at bounding box center [247, 163] width 111 height 11
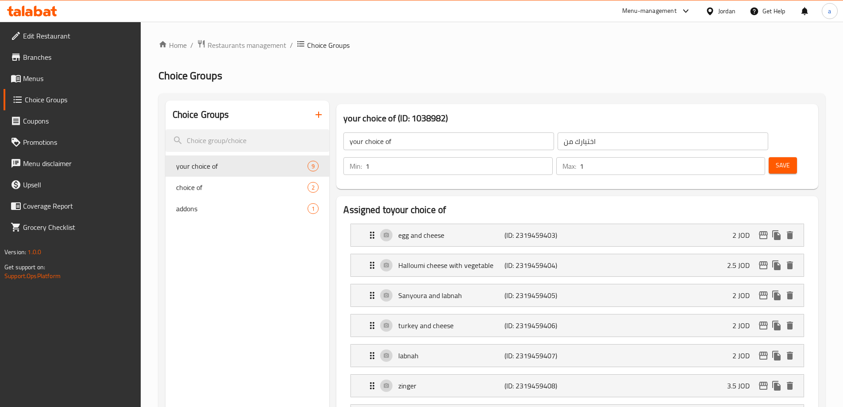
click at [71, 80] on span "Menus" at bounding box center [78, 78] width 111 height 11
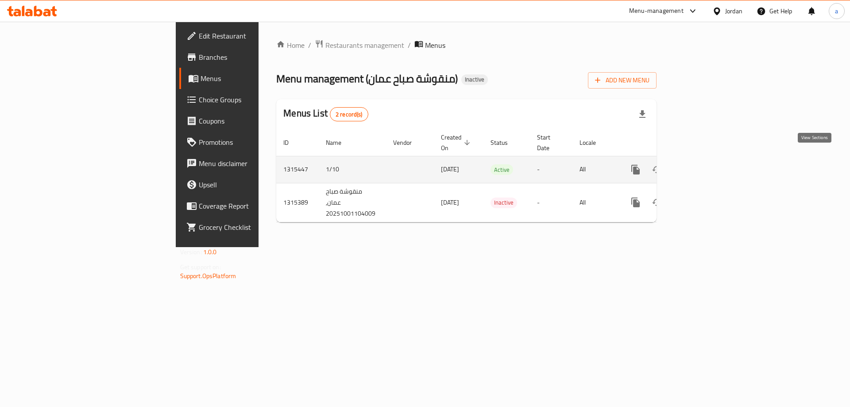
click at [705, 164] on icon "enhanced table" at bounding box center [699, 169] width 11 height 11
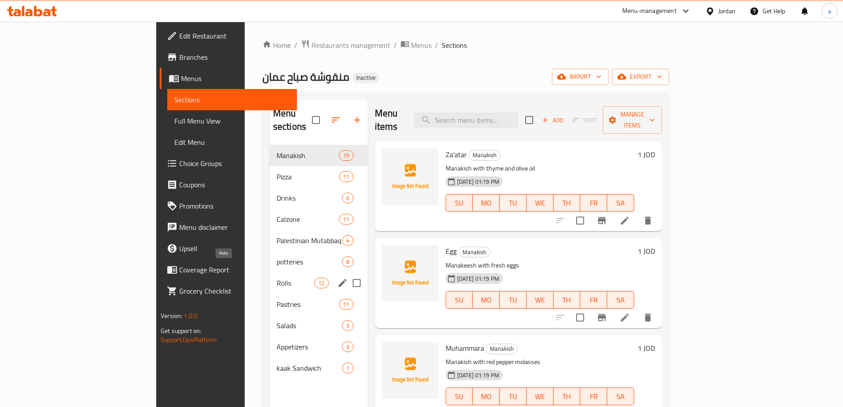
click at [277, 277] on span "Rolls" at bounding box center [296, 282] width 38 height 11
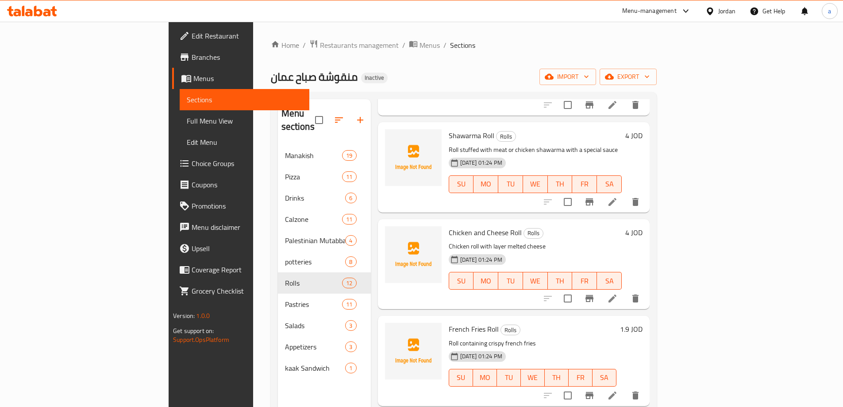
scroll to position [310, 0]
click at [192, 165] on span "Choice Groups" at bounding box center [247, 163] width 111 height 11
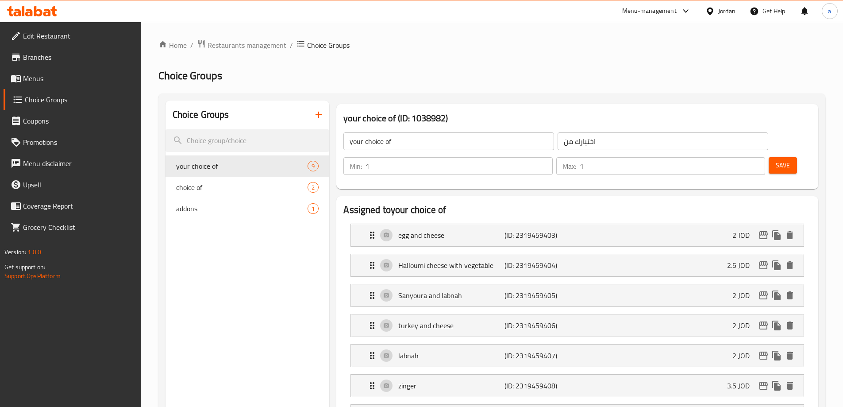
click at [240, 166] on span "your choice of" at bounding box center [228, 166] width 105 height 11
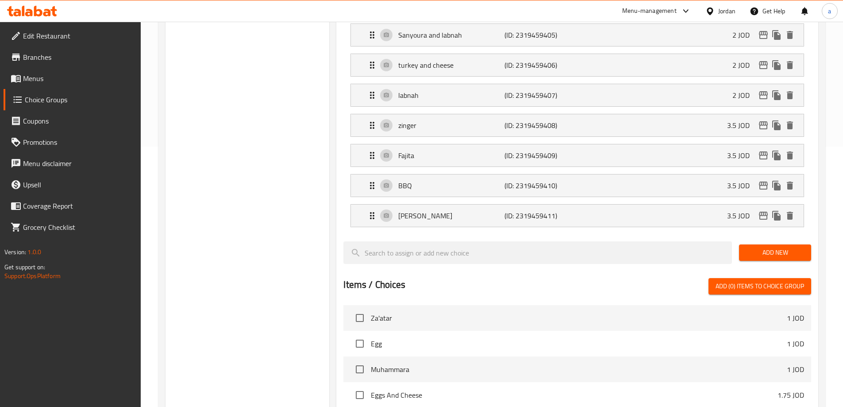
scroll to position [266, 0]
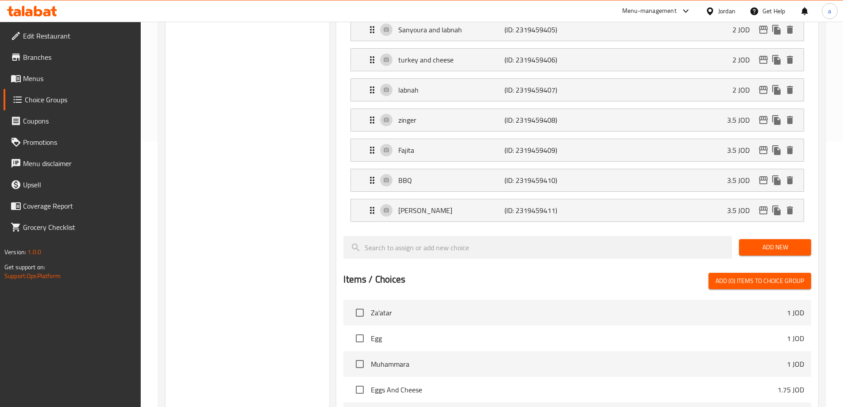
click at [254, 172] on div "Choice Groups your choice of 9 choice of 2 addons 1" at bounding box center [248, 224] width 164 height 778
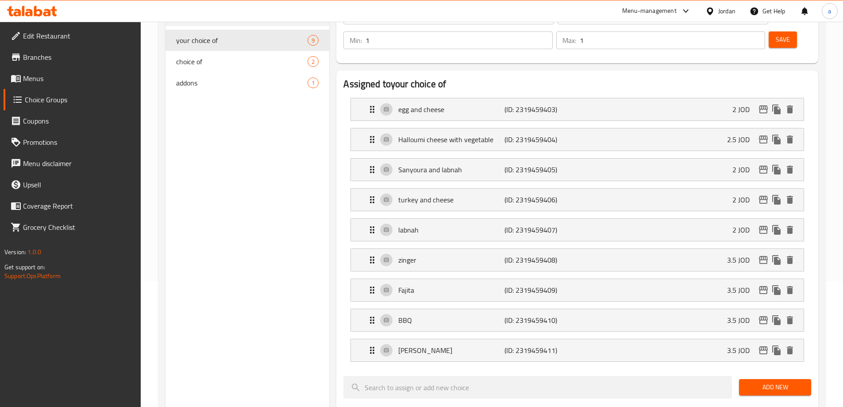
scroll to position [177, 0]
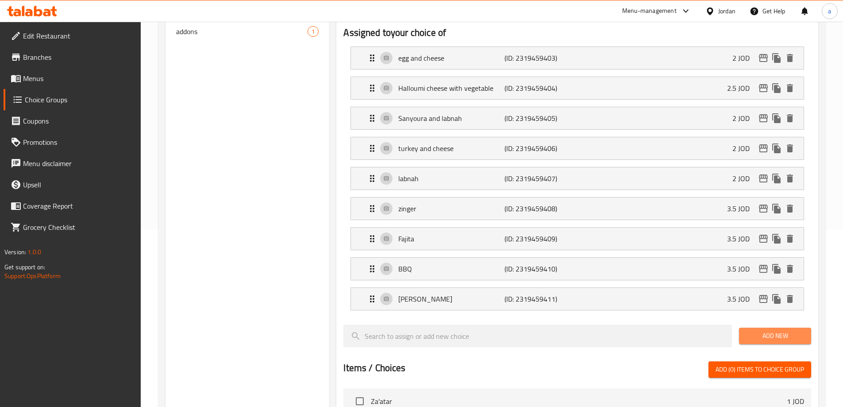
click at [758, 330] on span "Add New" at bounding box center [775, 335] width 58 height 11
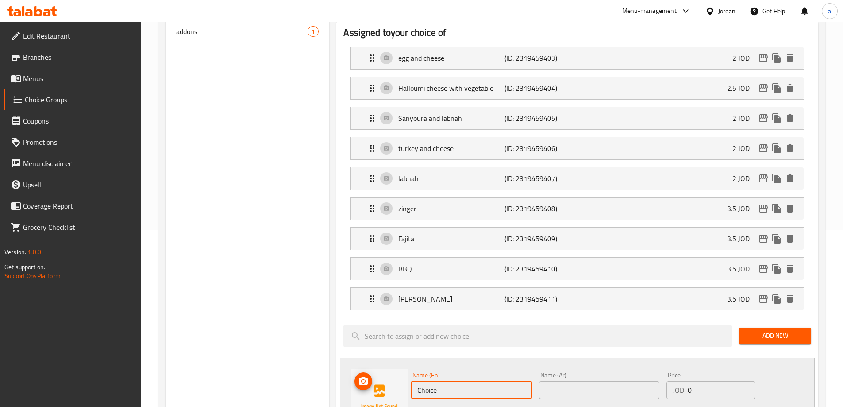
drag, startPoint x: 457, startPoint y: 362, endPoint x: 390, endPoint y: 362, distance: 66.8
click at [390, 362] on div "Name (En) Choice Name (En) Name (Ar) Name (Ar) Price JOD 0 Price Status" at bounding box center [577, 397] width 475 height 79
click at [465, 381] on input "text" at bounding box center [471, 390] width 120 height 18
paste input "Salami"
type input "Salami and cheese"
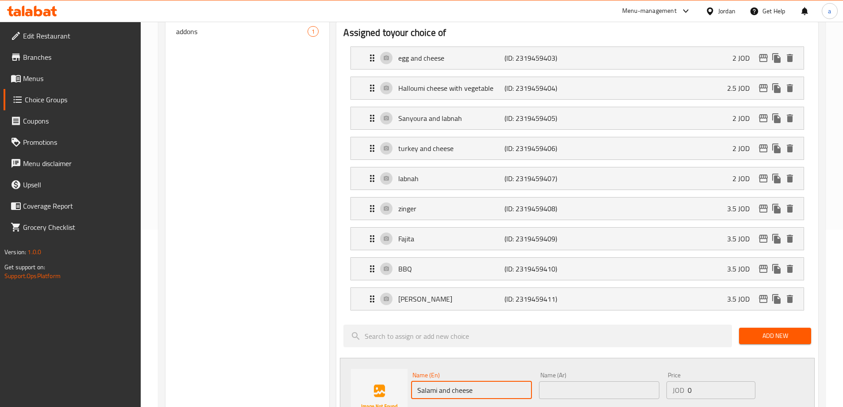
click at [566, 381] on input "text" at bounding box center [599, 390] width 120 height 18
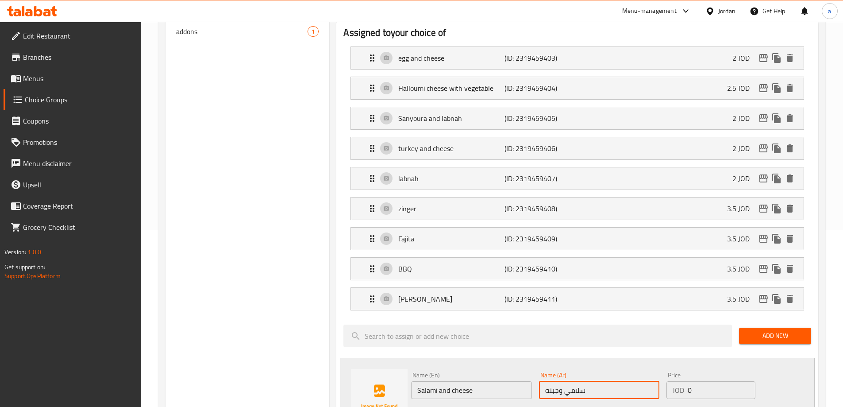
type input "سلامي وجبنه"
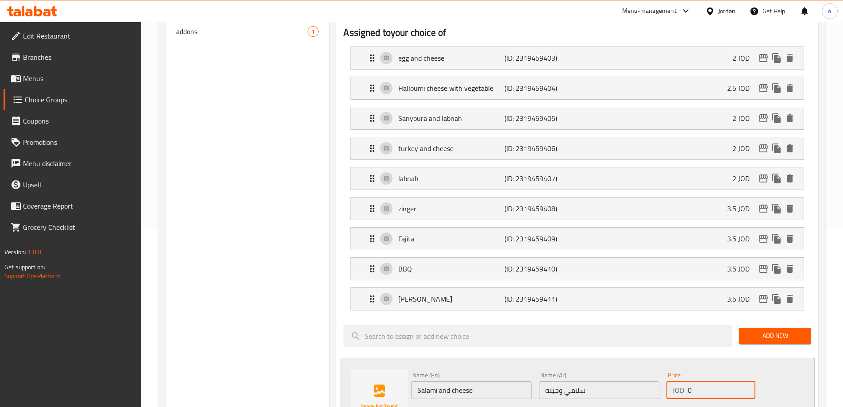
drag, startPoint x: 683, startPoint y: 367, endPoint x: 672, endPoint y: 371, distance: 11.8
click at [672, 381] on div "JOD 0 Price" at bounding box center [711, 390] width 89 height 18
type input "3"
click at [464, 406] on icon "save" at bounding box center [466, 414] width 8 height 8
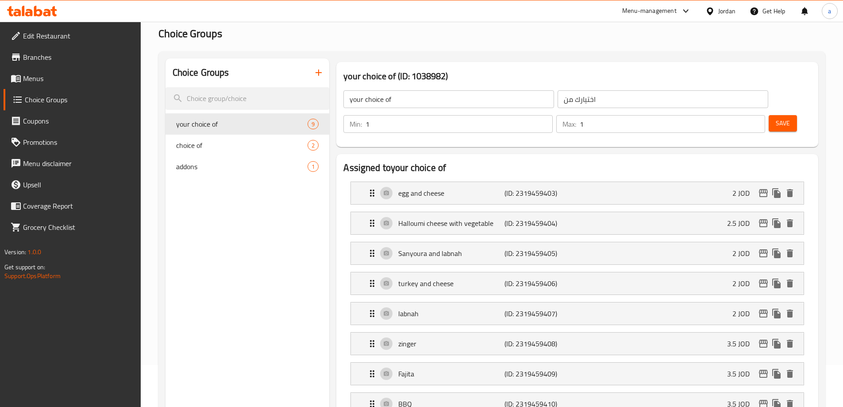
scroll to position [0, 0]
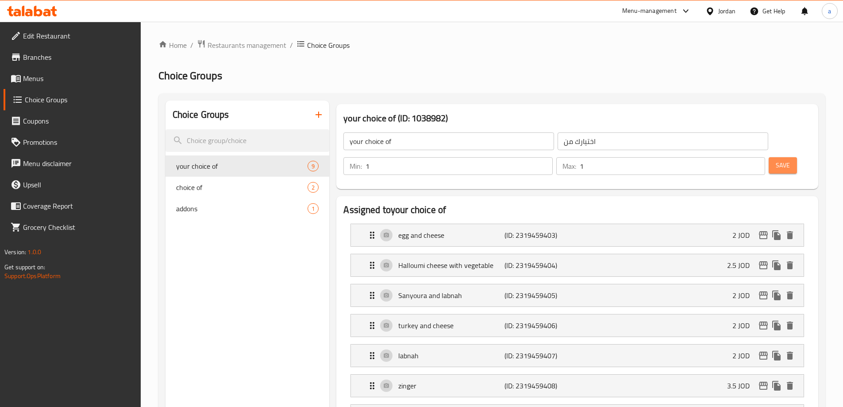
click at [776, 160] on span "Save" at bounding box center [783, 165] width 14 height 11
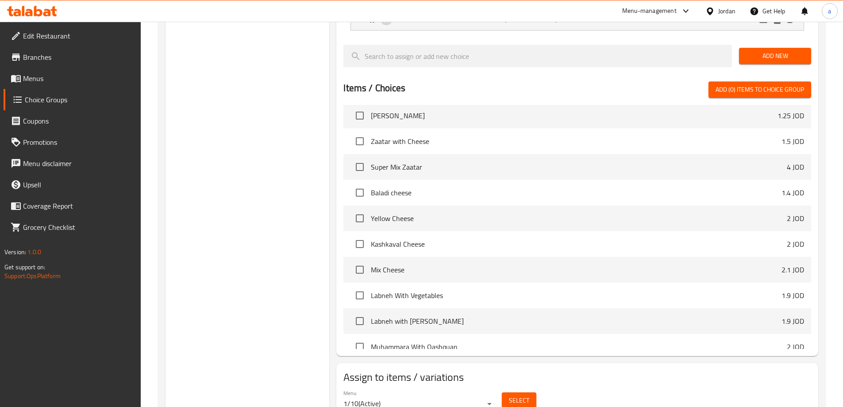
scroll to position [266, 0]
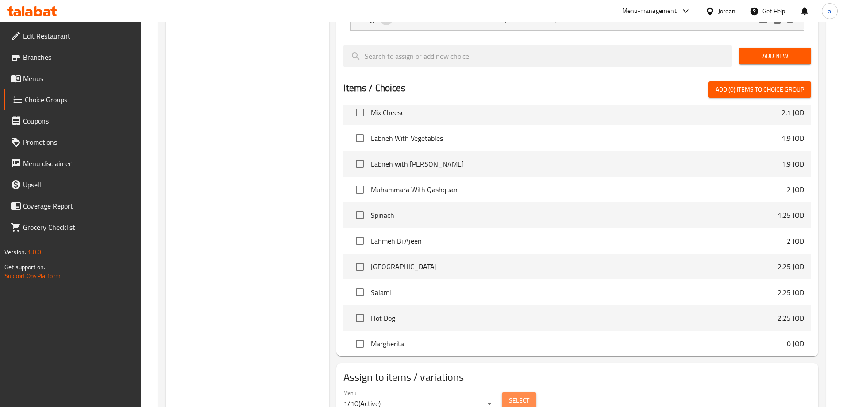
click at [523, 395] on span "Select" at bounding box center [519, 400] width 20 height 11
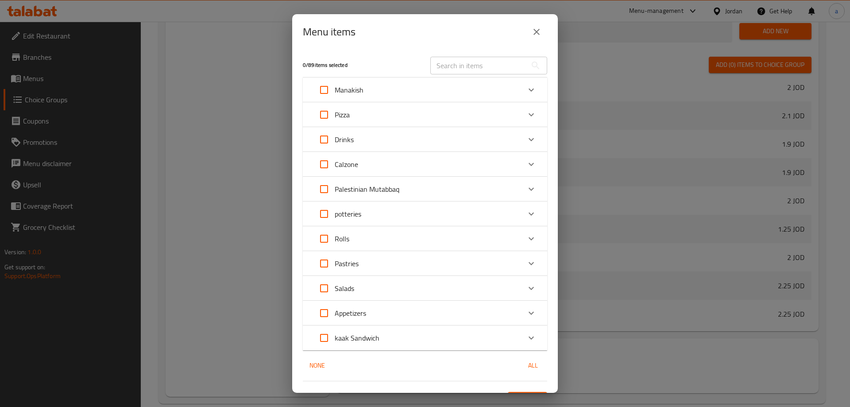
click at [324, 336] on input "Expand" at bounding box center [323, 337] width 21 height 21
checkbox input "true"
click at [536, 392] on button "Confirm" at bounding box center [527, 400] width 39 height 16
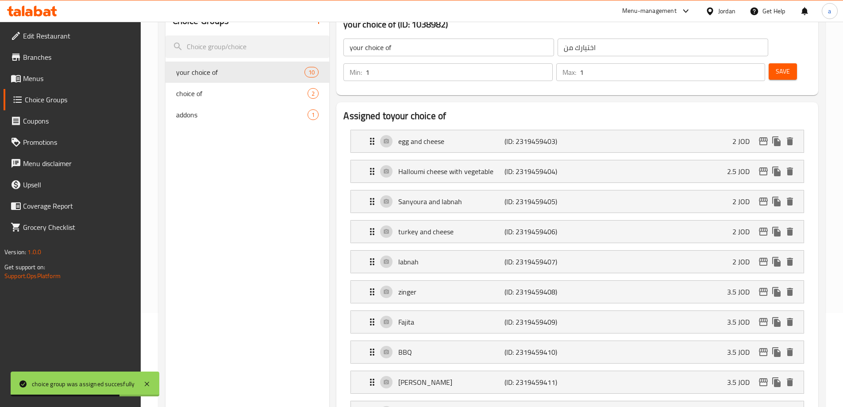
scroll to position [89, 0]
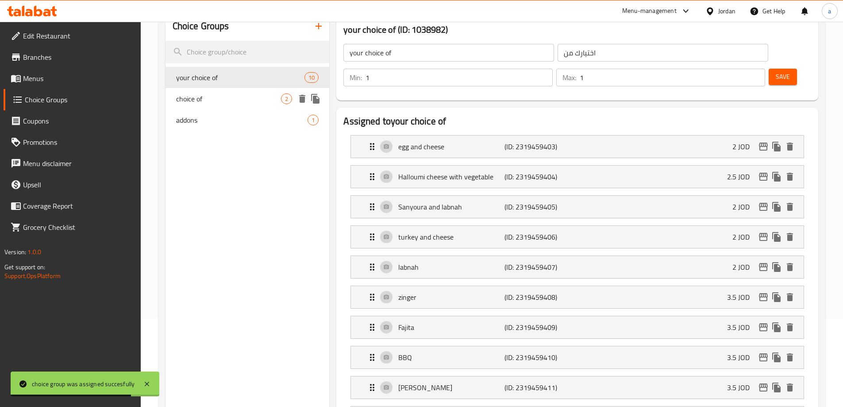
click at [212, 98] on span "choice of" at bounding box center [228, 98] width 105 height 11
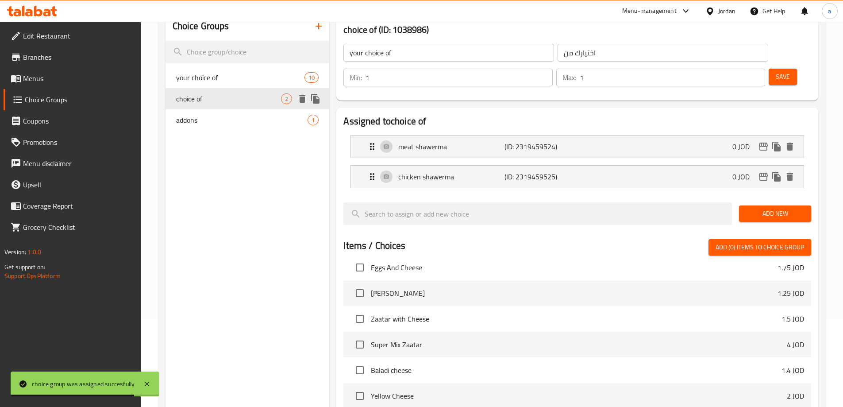
type input "choice of"
type input "اختر من"
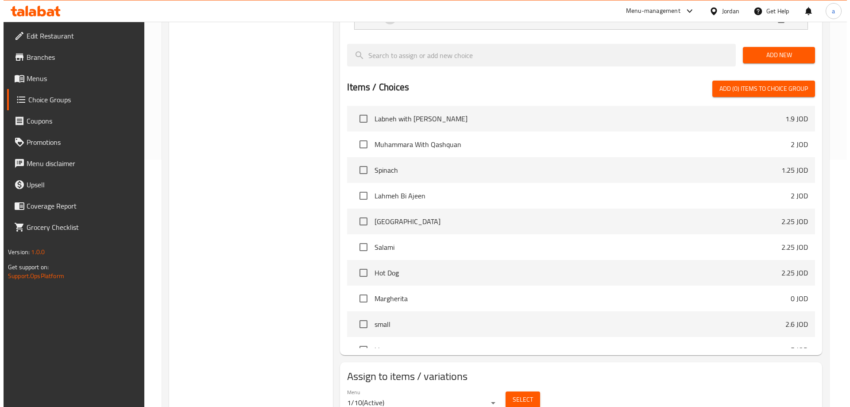
scroll to position [261, 0]
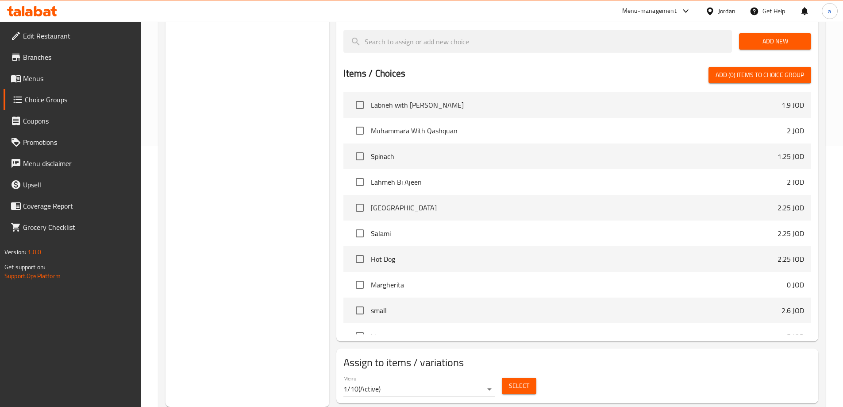
click at [517, 380] on span "Select" at bounding box center [519, 385] width 20 height 11
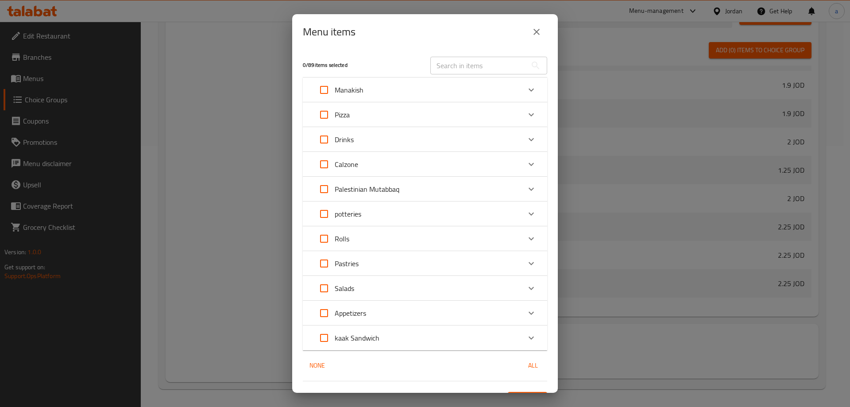
scroll to position [339, 0]
click at [322, 241] on input "Expand" at bounding box center [323, 238] width 21 height 21
checkbox input "true"
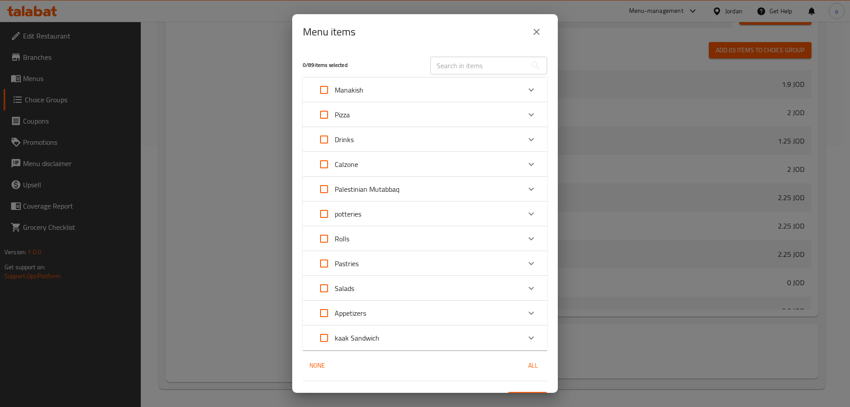
checkbox input "true"
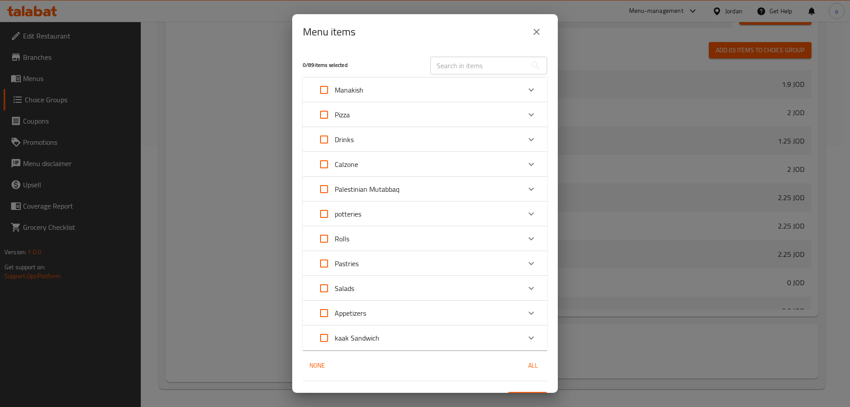
checkbox input "true"
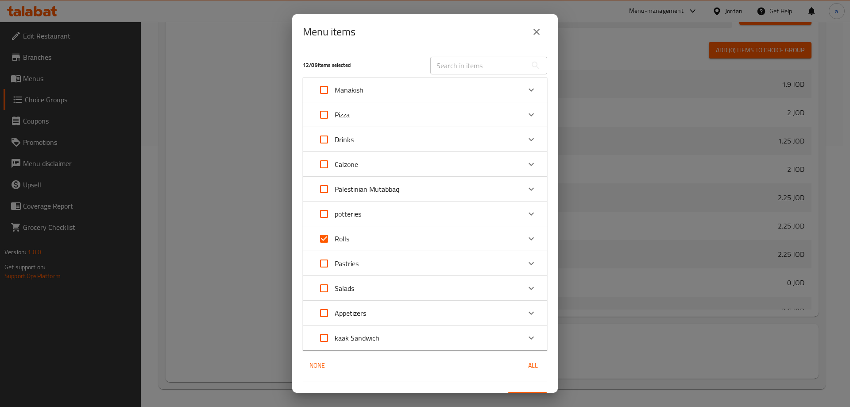
click at [322, 241] on input "Expand" at bounding box center [323, 238] width 21 height 21
checkbox input "false"
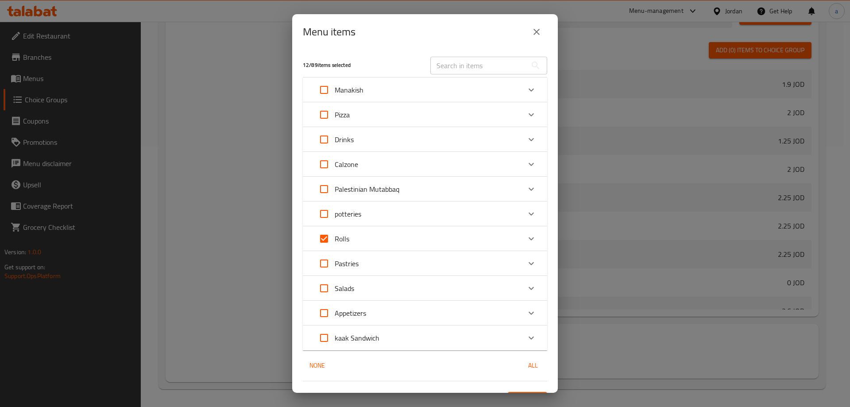
checkbox input "false"
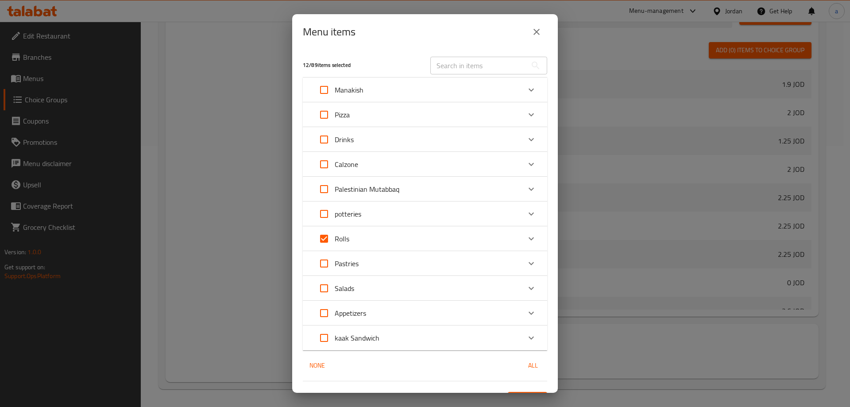
checkbox input "false"
click at [528, 238] on icon "Expand" at bounding box center [530, 238] width 5 height 3
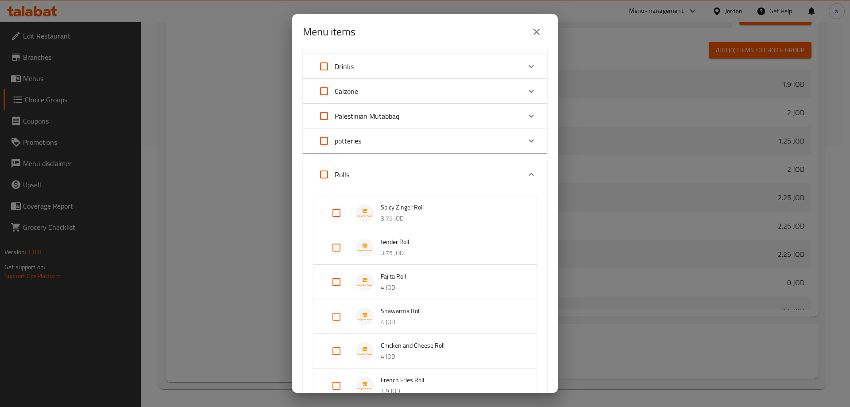
scroll to position [89, 0]
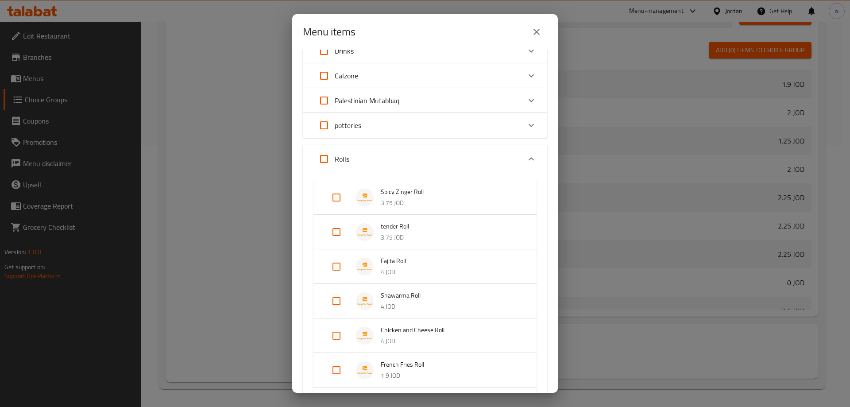
click at [342, 301] on input "Expand" at bounding box center [336, 300] width 21 height 21
checkbox input "true"
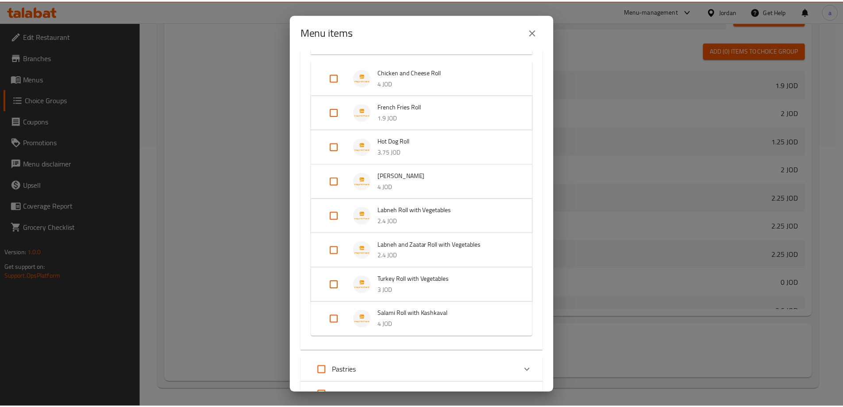
scroll to position [486, 0]
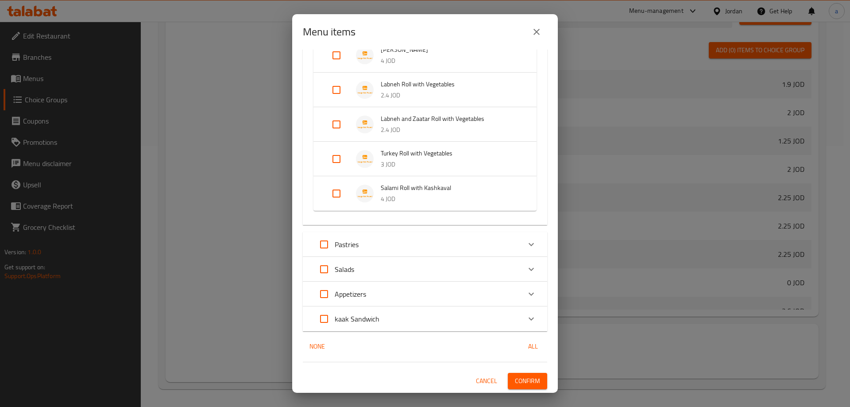
click at [534, 378] on button "Confirm" at bounding box center [527, 381] width 39 height 16
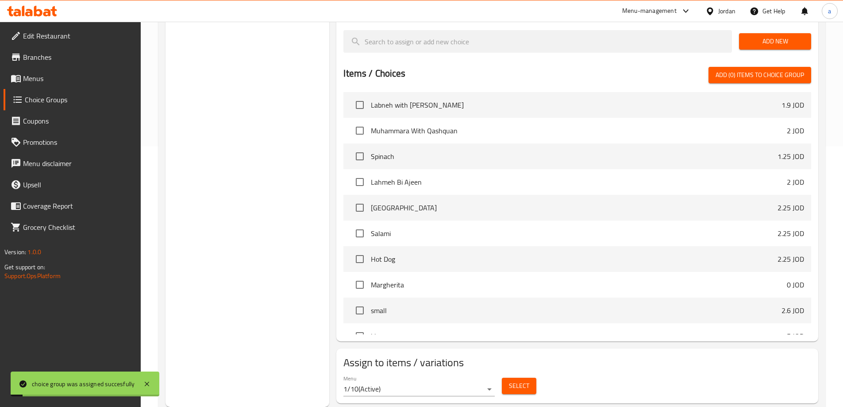
scroll to position [0, 0]
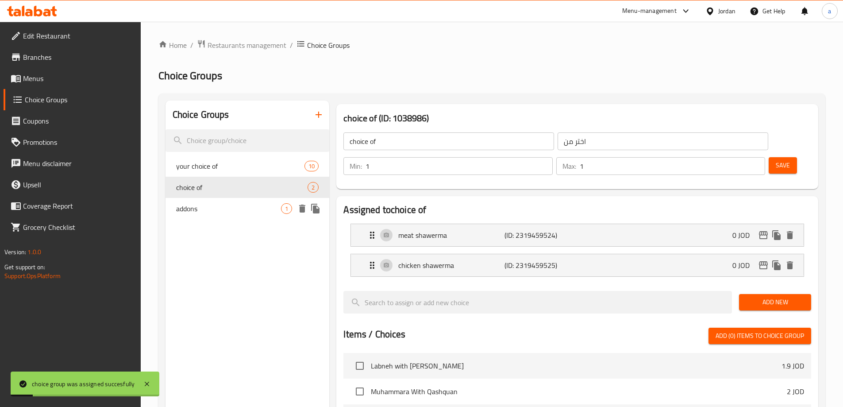
click at [223, 217] on div "addons 1" at bounding box center [248, 208] width 164 height 21
type input "addons"
type input "اضافات"
type input "0"
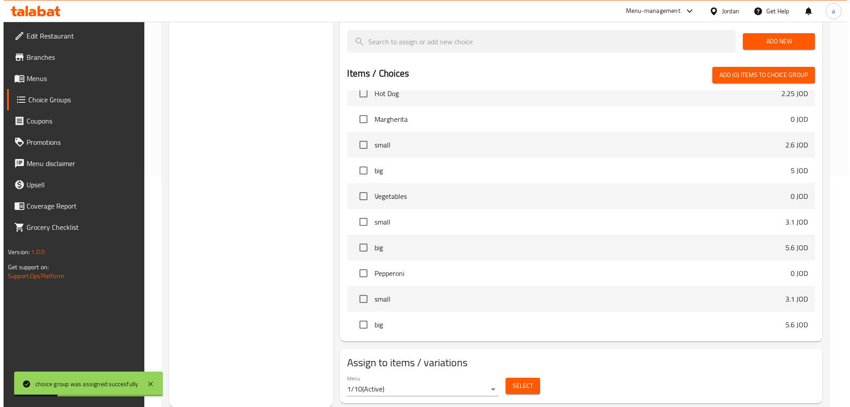
scroll to position [487, 0]
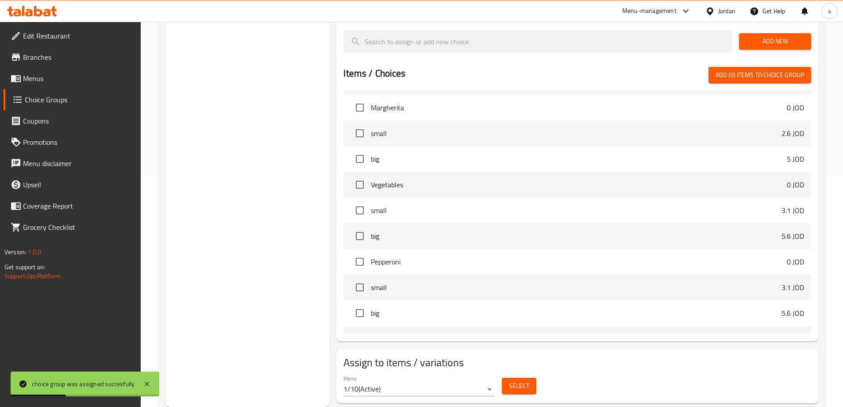
click at [513, 378] on button "Select" at bounding box center [519, 386] width 35 height 16
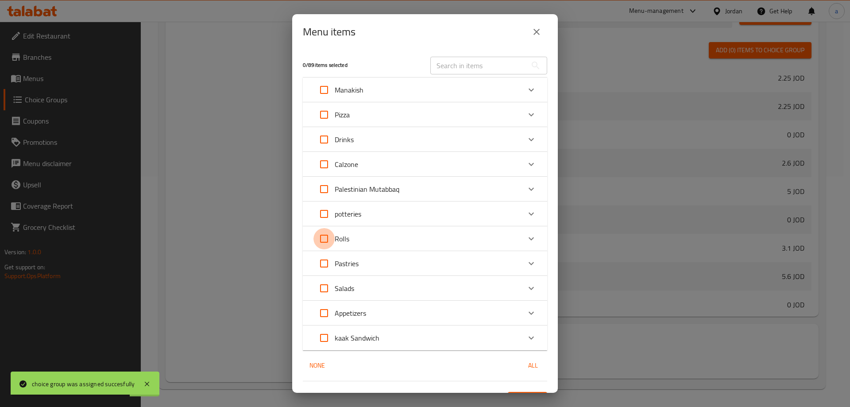
click at [325, 241] on input "Expand" at bounding box center [323, 238] width 21 height 21
checkbox input "true"
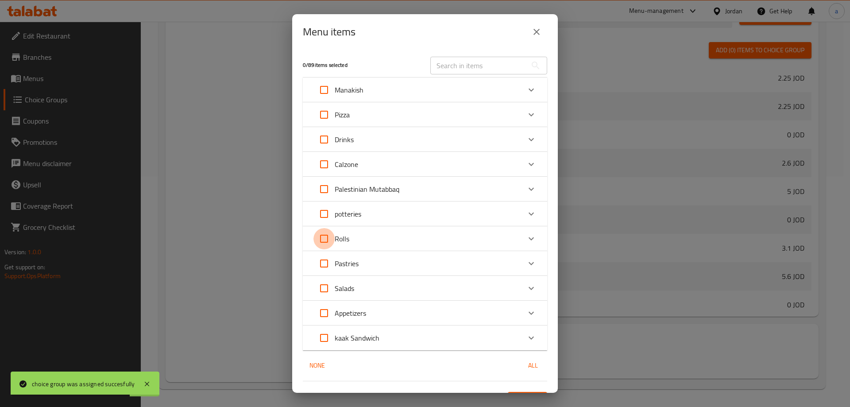
checkbox input "true"
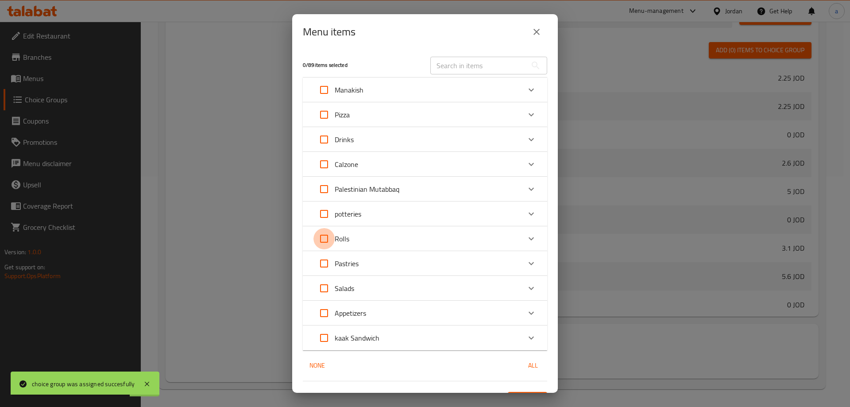
checkbox input "true"
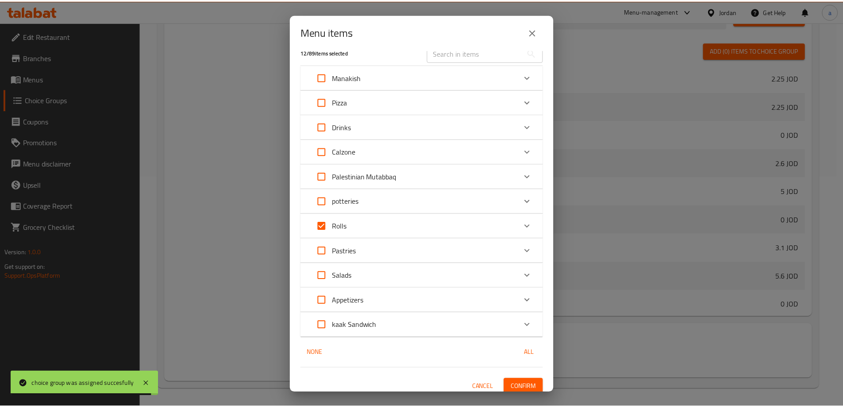
scroll to position [19, 0]
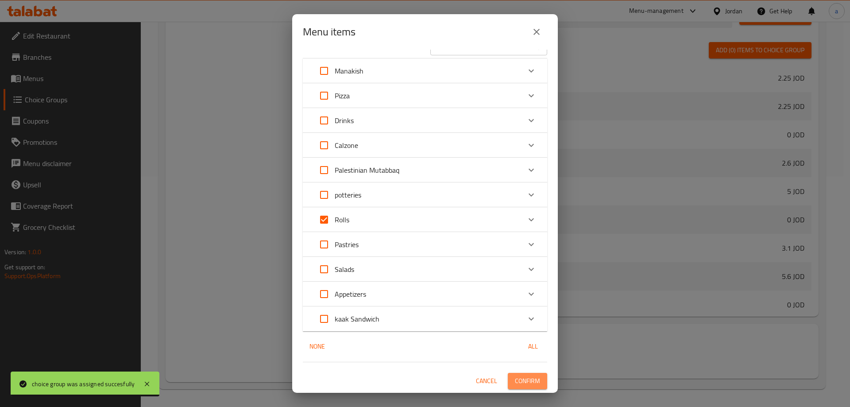
click at [529, 378] on span "Confirm" at bounding box center [527, 380] width 25 height 11
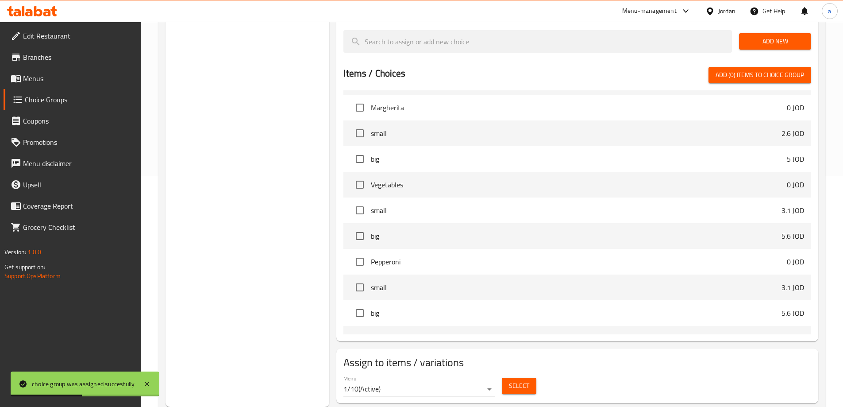
click at [55, 86] on link "Menus" at bounding box center [72, 78] width 137 height 21
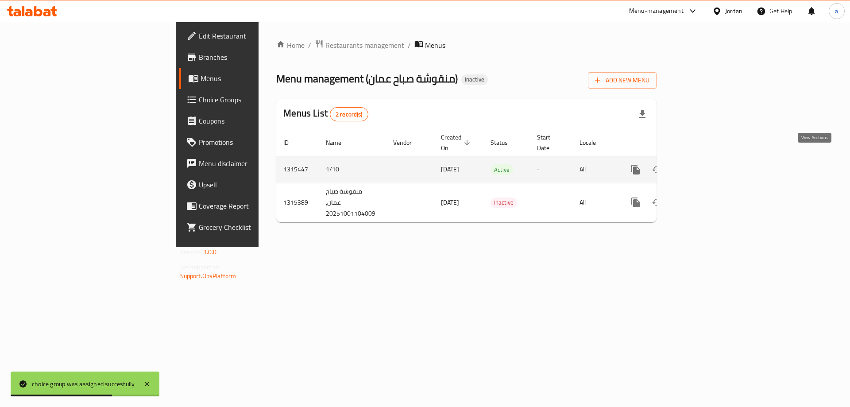
click at [703, 166] on icon "enhanced table" at bounding box center [699, 170] width 8 height 8
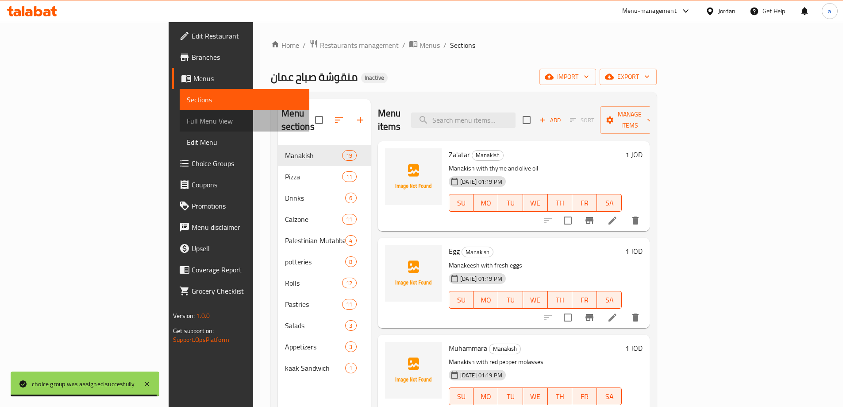
click at [187, 122] on span "Full Menu View" at bounding box center [245, 121] width 116 height 11
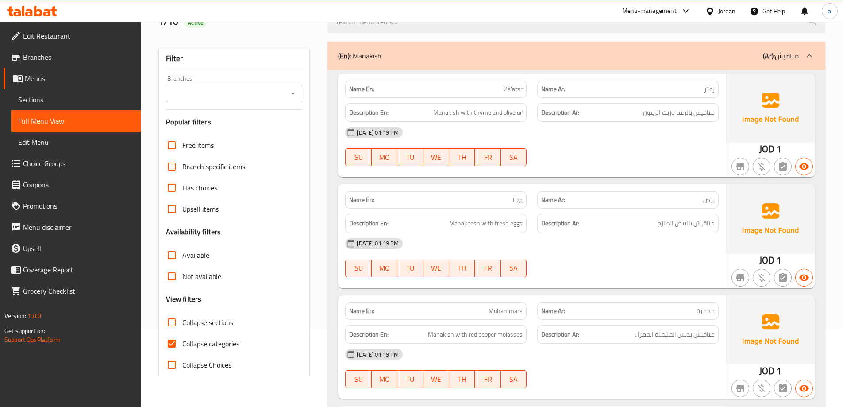
scroll to position [221, 0]
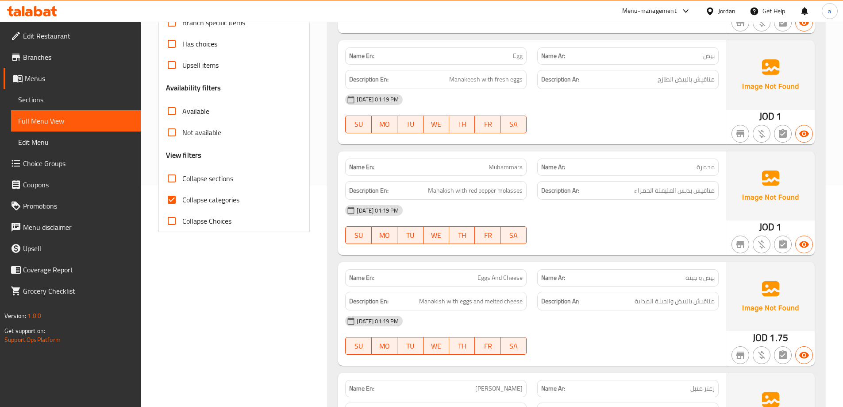
click at [170, 200] on input "Collapse categories" at bounding box center [171, 199] width 21 height 21
checkbox input "false"
click at [179, 185] on input "Collapse sections" at bounding box center [171, 178] width 21 height 21
checkbox input "true"
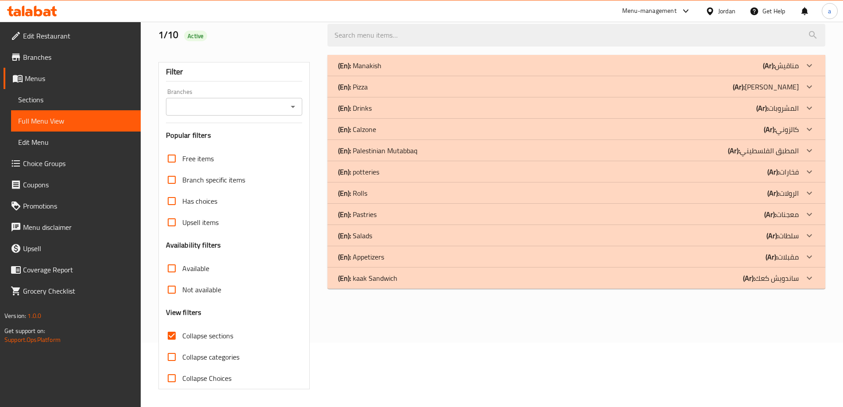
scroll to position [64, 0]
click at [347, 277] on b "(En):" at bounding box center [344, 277] width 13 height 13
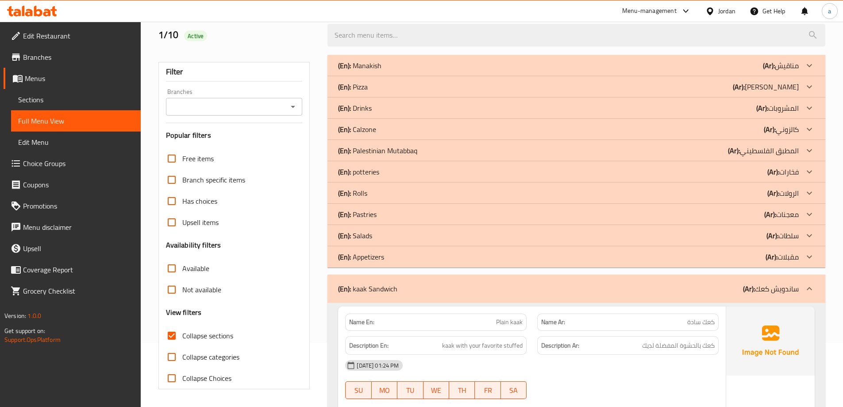
click at [351, 259] on b "(En):" at bounding box center [344, 256] width 13 height 13
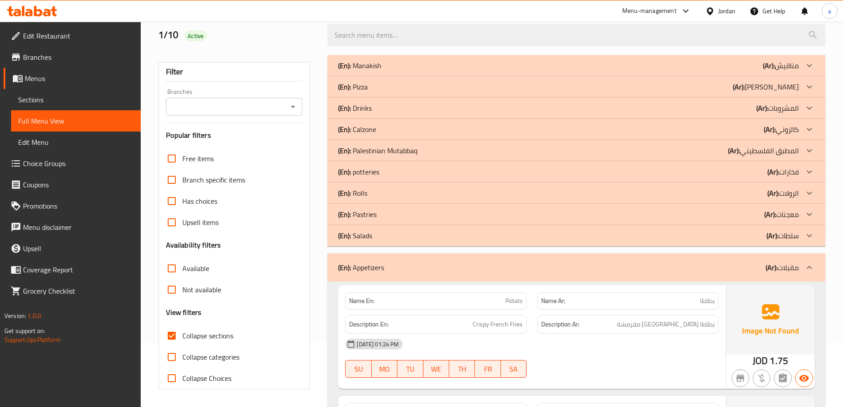
click at [358, 241] on p "(En): Salads" at bounding box center [355, 235] width 34 height 11
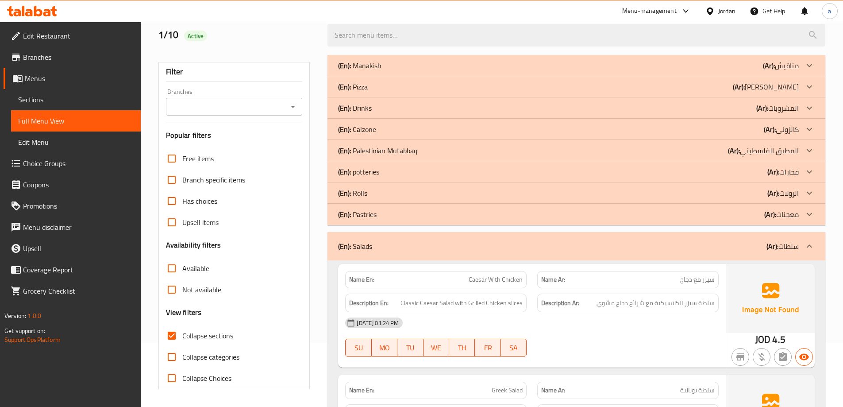
click at [363, 218] on p "(En): Pastries" at bounding box center [357, 214] width 39 height 11
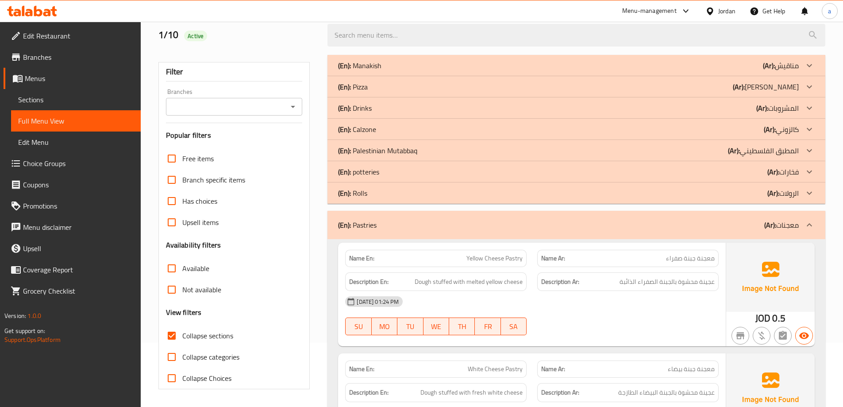
click at [389, 197] on div "(En): Rolls (Ar): الرولات" at bounding box center [568, 193] width 461 height 11
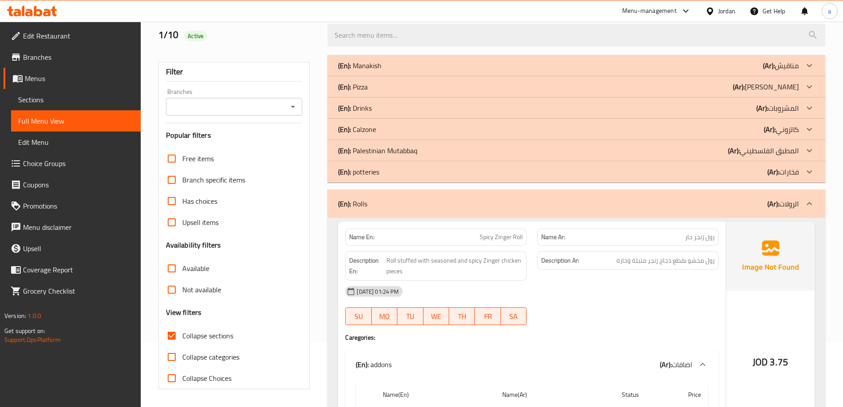
click at [389, 174] on div "(En): potteries (Ar): فخارات" at bounding box center [568, 171] width 461 height 11
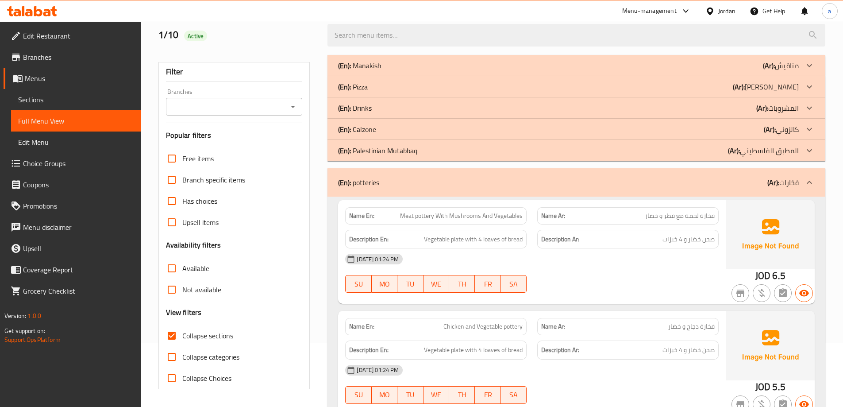
click at [401, 153] on p "(En): Palestinian Mutabbaq" at bounding box center [377, 150] width 79 height 11
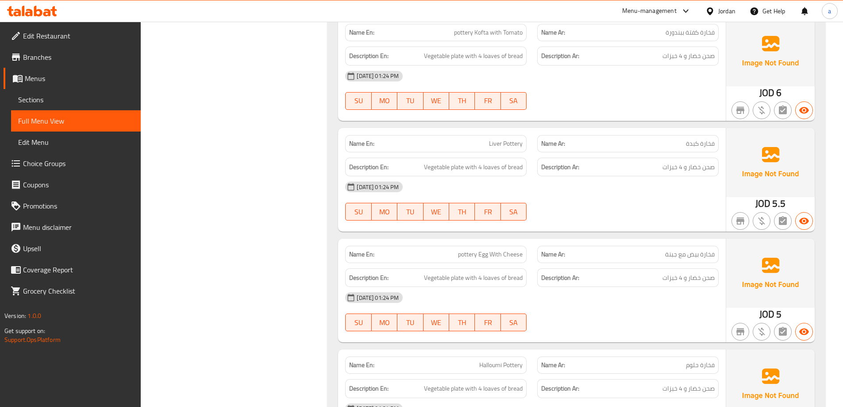
scroll to position [0, 0]
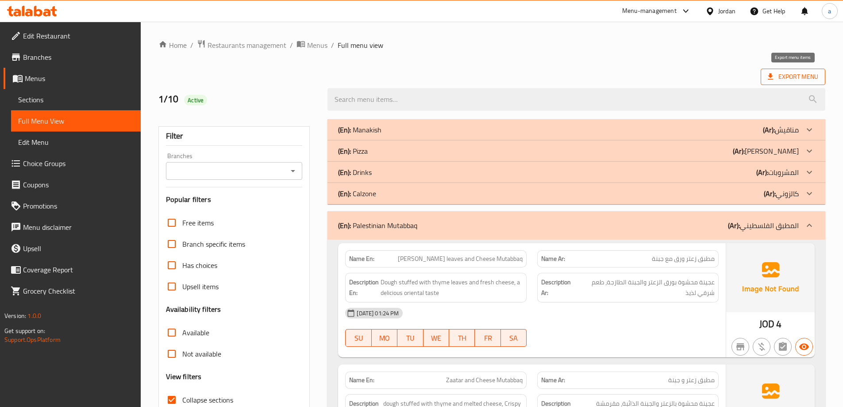
click at [779, 79] on span "Export Menu" at bounding box center [793, 76] width 50 height 11
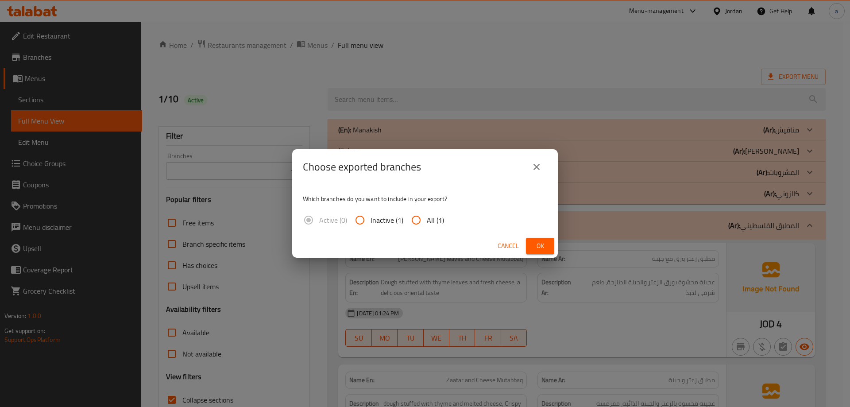
click at [410, 218] on input "All (1)" at bounding box center [415, 219] width 21 height 21
radio input "true"
click at [541, 242] on span "Ok" at bounding box center [540, 245] width 14 height 11
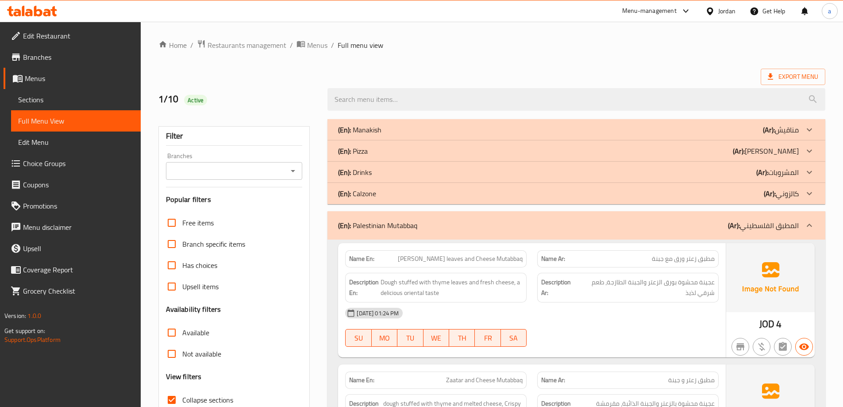
click at [693, 70] on div "Export Menu" at bounding box center [491, 77] width 667 height 16
